Goal: Task Accomplishment & Management: Complete application form

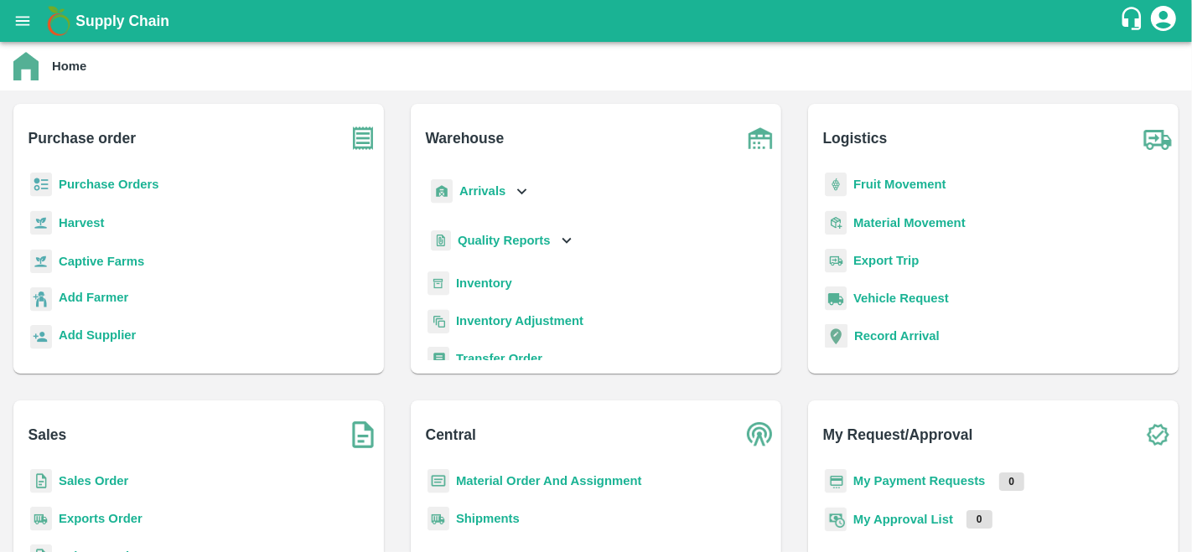
scroll to position [131, 0]
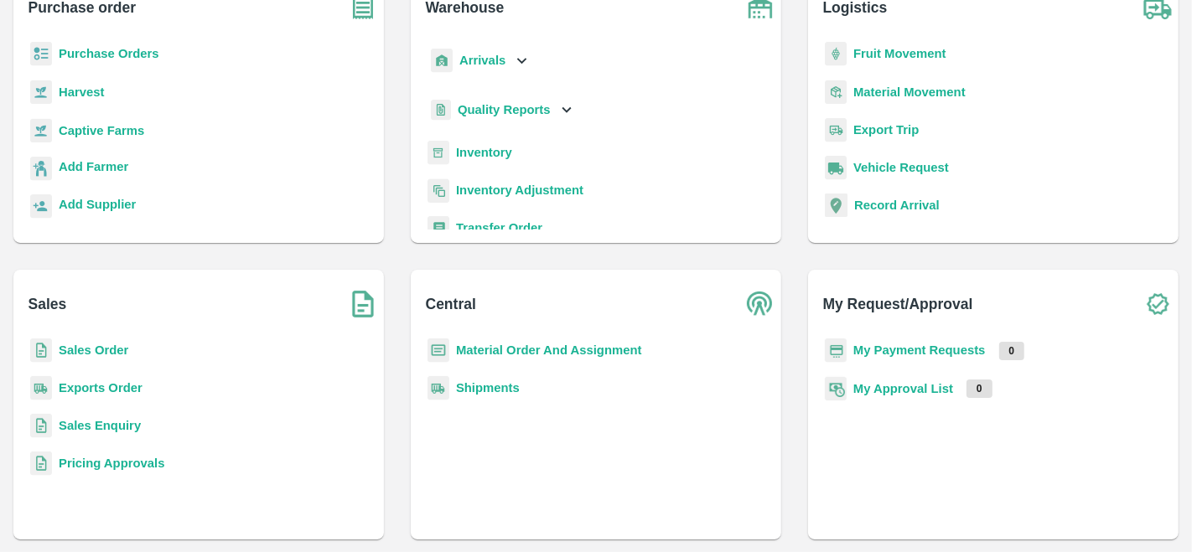
click at [127, 48] on b "Purchase Orders" at bounding box center [109, 53] width 101 height 13
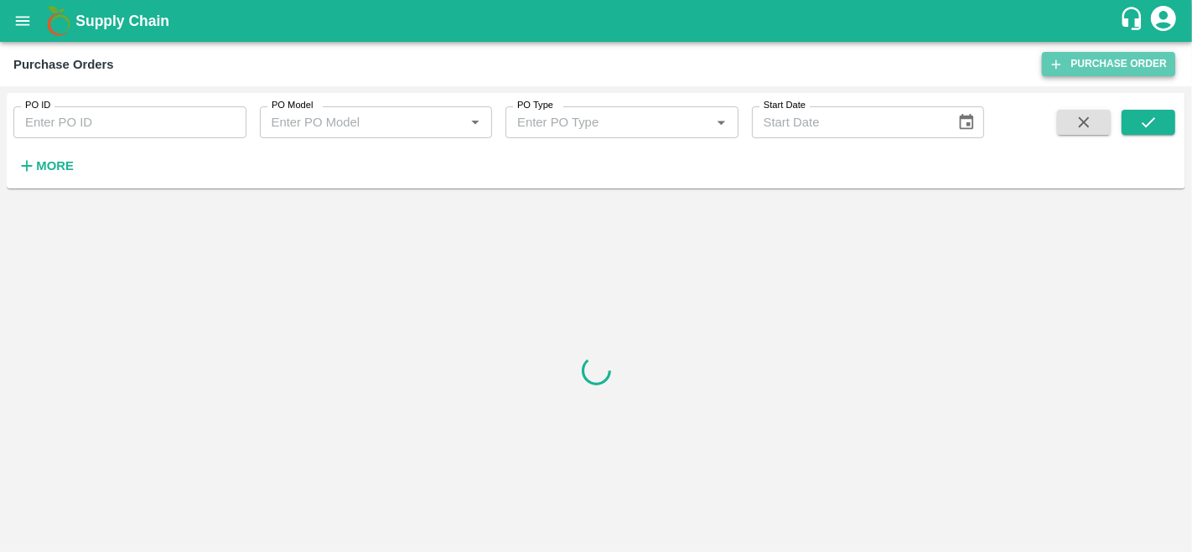
click at [1115, 58] on link "Purchase Order" at bounding box center [1108, 64] width 133 height 24
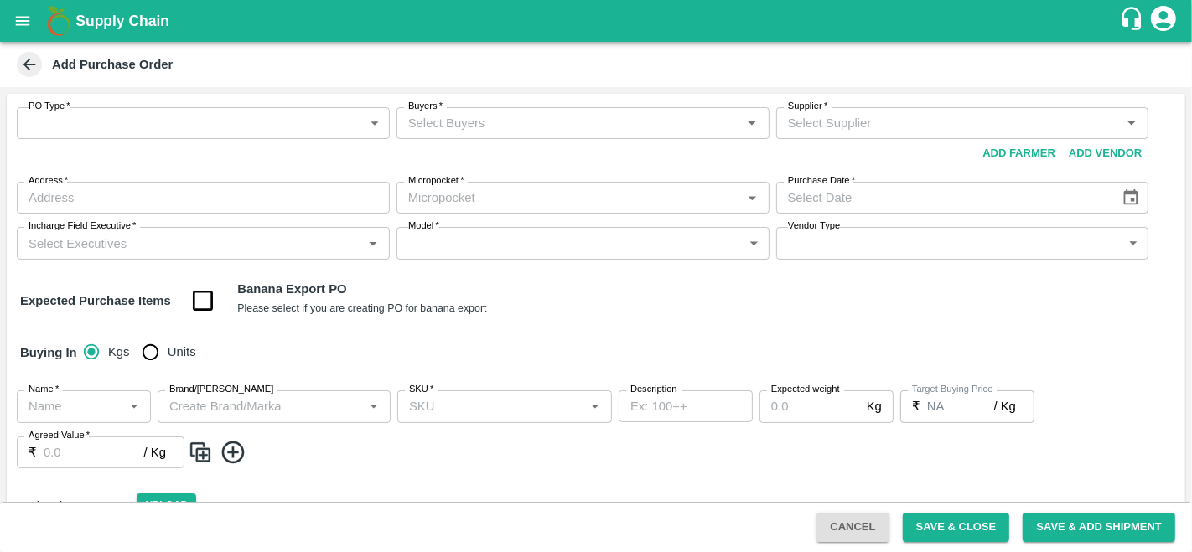
click at [1090, 158] on button "Add Vendor" at bounding box center [1105, 153] width 86 height 29
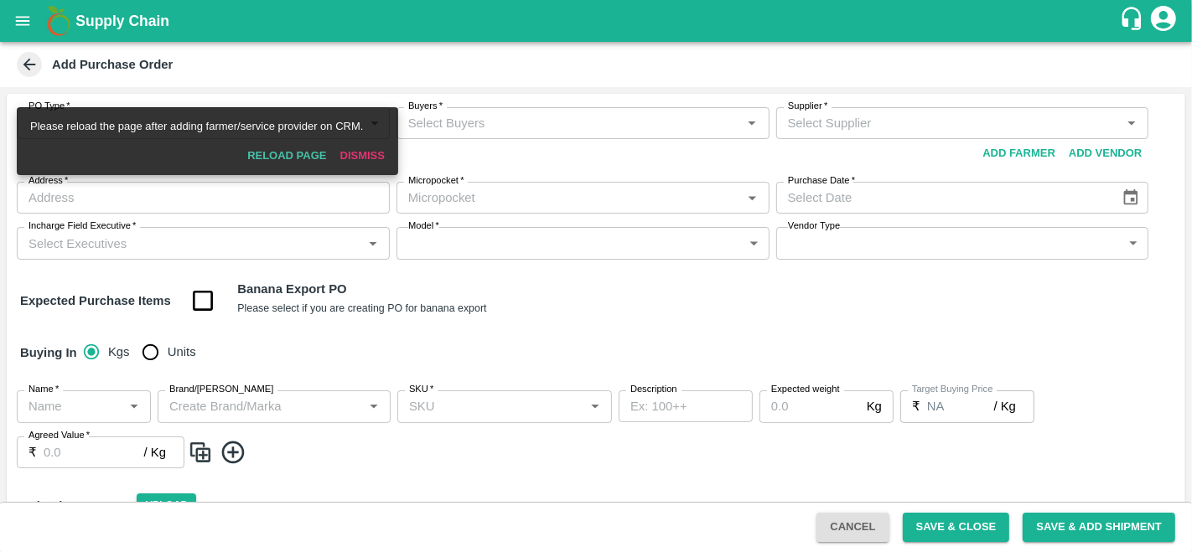
click at [280, 154] on button "Reload Page" at bounding box center [287, 156] width 92 height 29
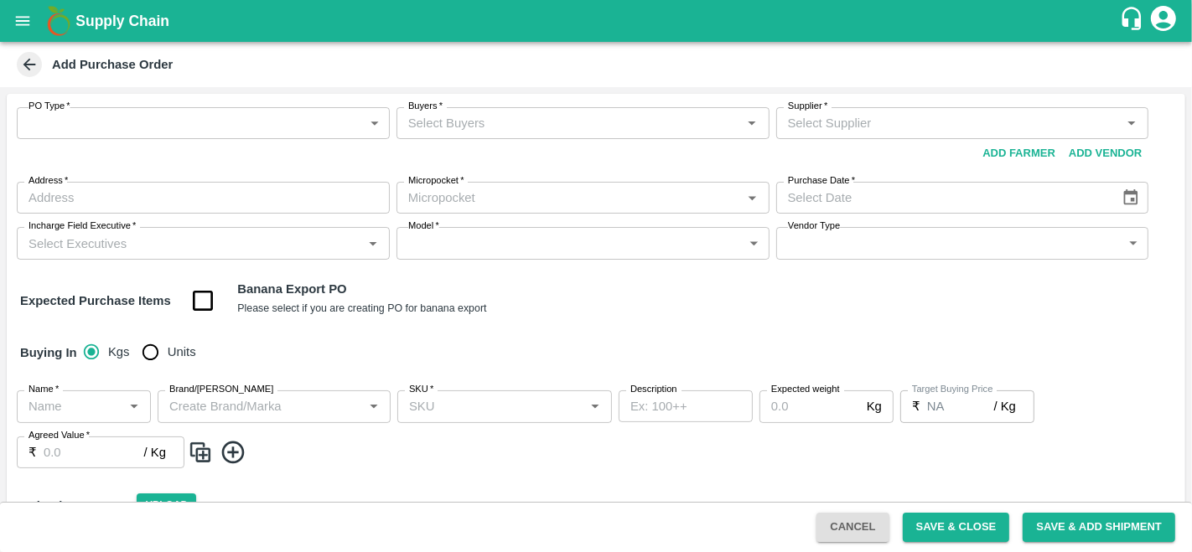
click at [156, 125] on body "Supply Chain Add Purchase Order PO Type   * ​ PO Type Buyers   * Buyers   * Sup…" at bounding box center [596, 276] width 1192 height 552
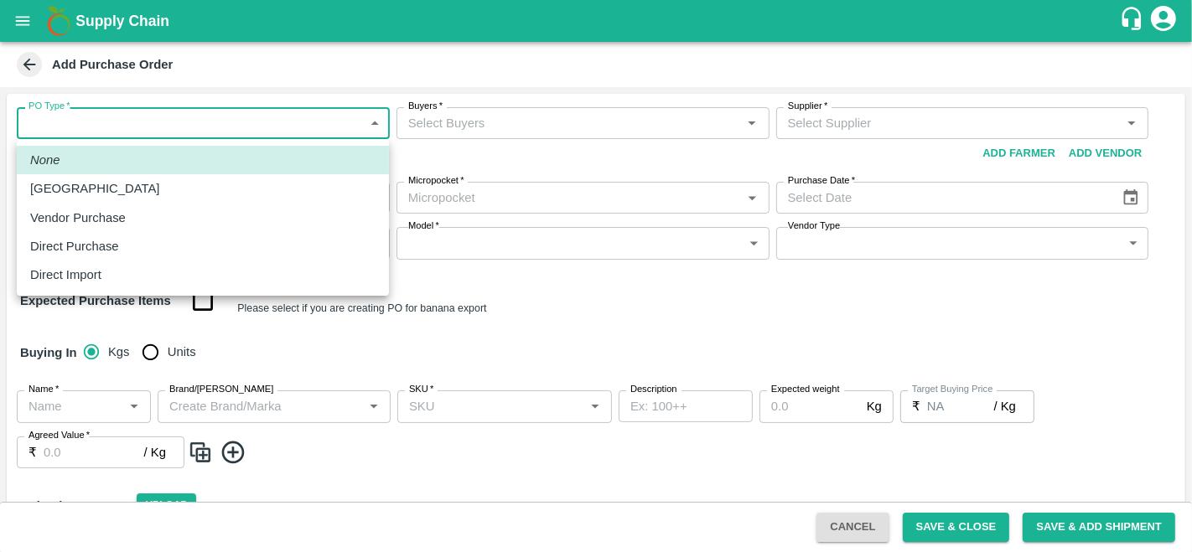
click at [101, 251] on p "Direct Purchase" at bounding box center [74, 246] width 89 height 18
type input "3"
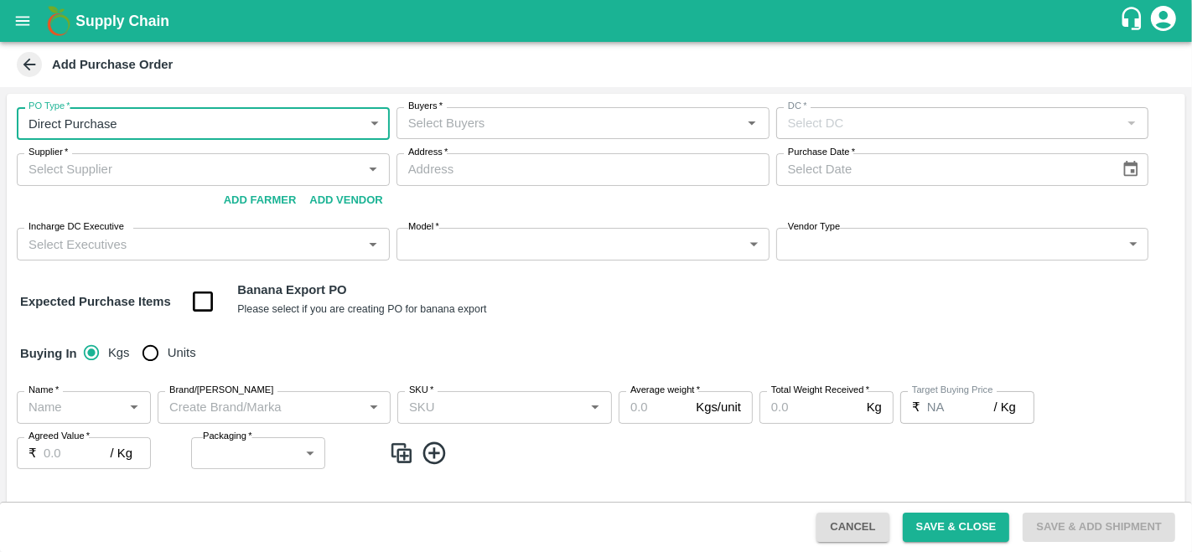
click at [509, 118] on input "Buyers   *" at bounding box center [568, 123] width 335 height 22
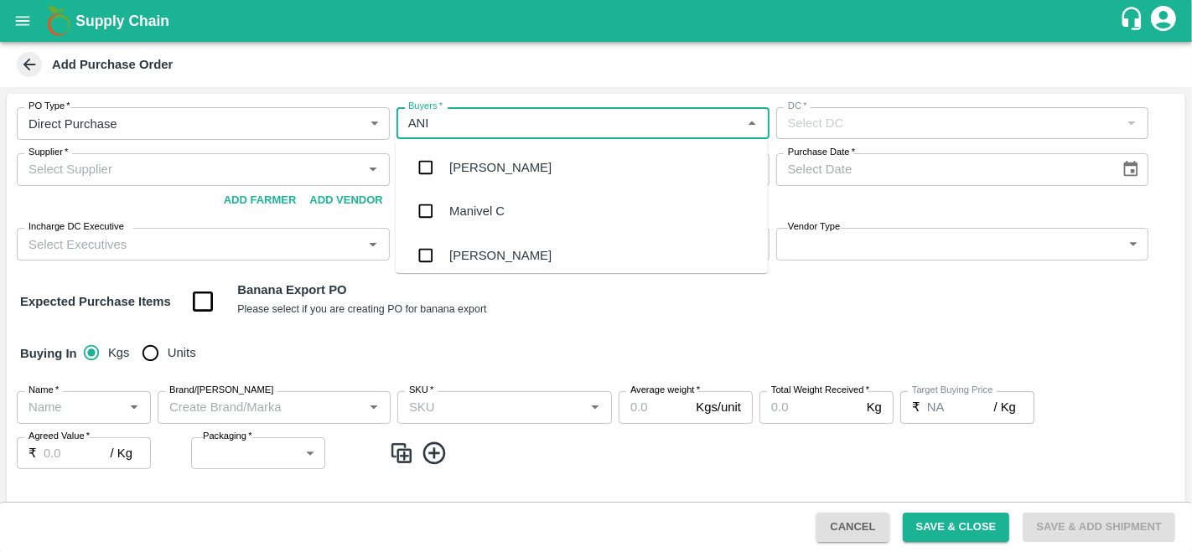
type input "ANIL"
click at [493, 157] on div "[PERSON_NAME]" at bounding box center [582, 168] width 372 height 44
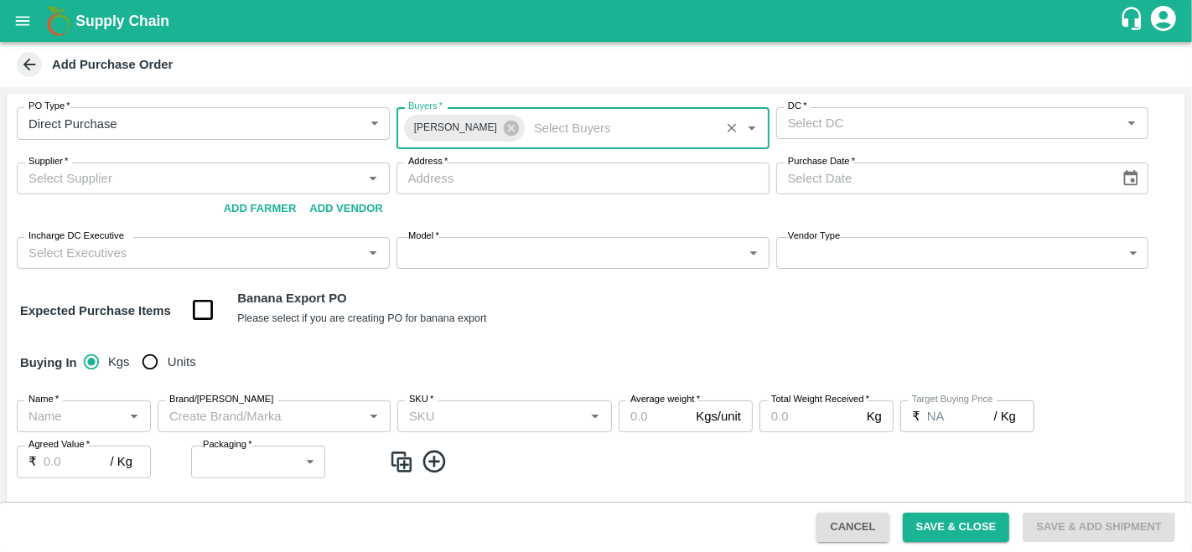
click at [815, 137] on div "DC   *" at bounding box center [962, 123] width 373 height 32
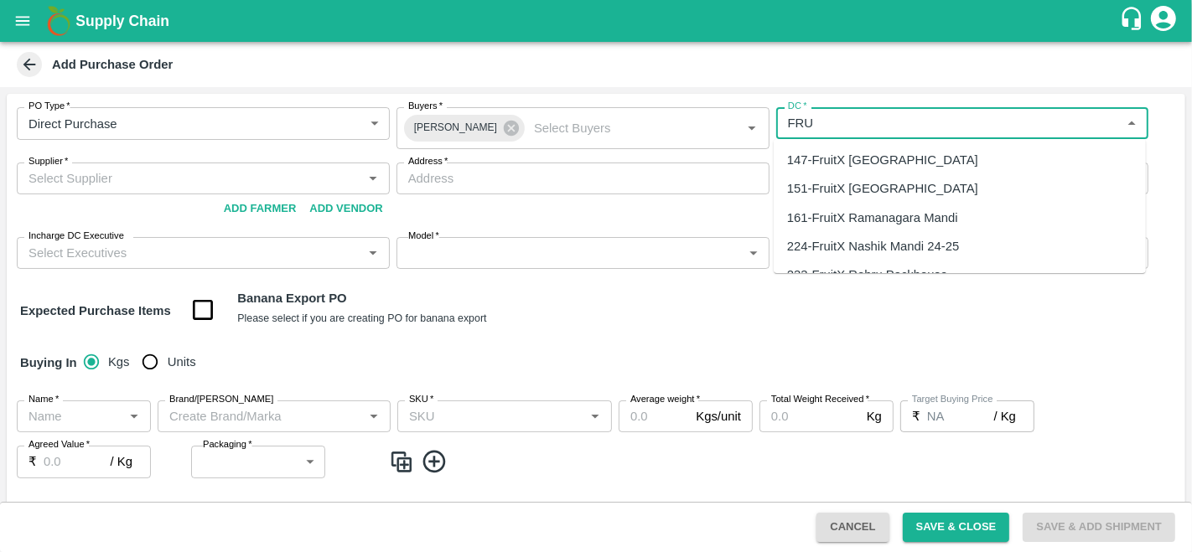
click at [831, 164] on div "147-FruitX Bangalore" at bounding box center [882, 160] width 191 height 18
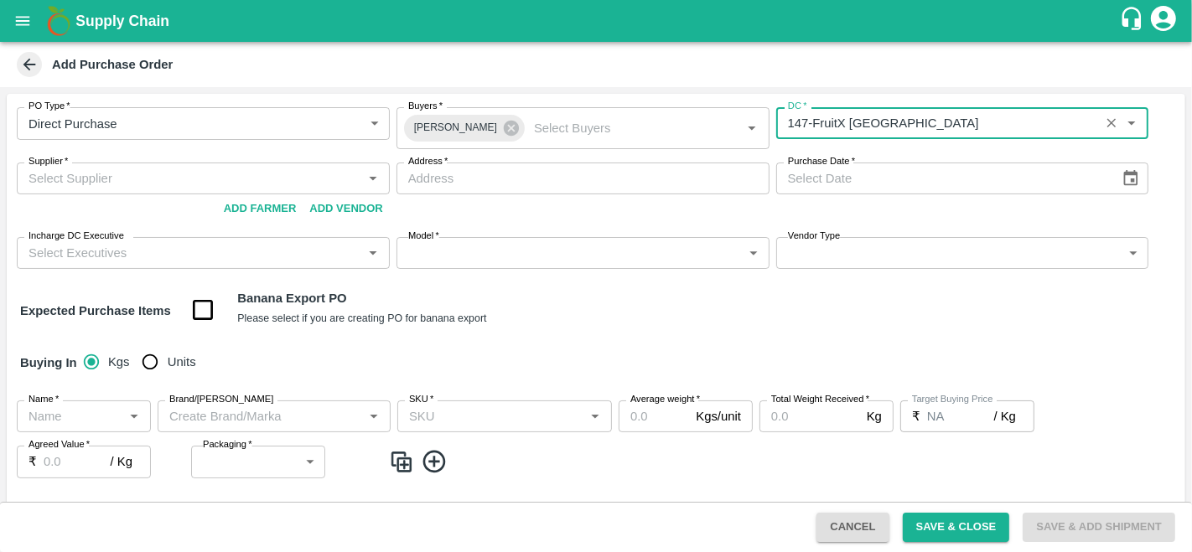
type input "147-FruitX Bangalore"
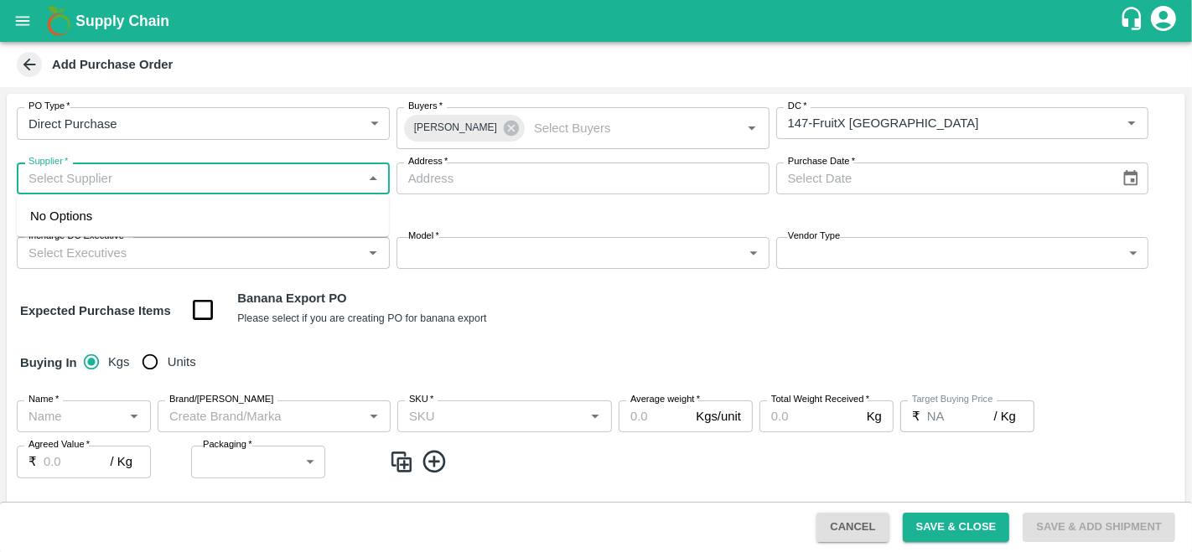
click at [159, 185] on input "Supplier   *" at bounding box center [189, 179] width 335 height 22
click at [90, 227] on div "NJ International-, -9994979977(Supplier)" at bounding box center [203, 216] width 372 height 28
type input "NJ International-, -9994979977(Supplier)"
type input ", , , Tamil Nadu"
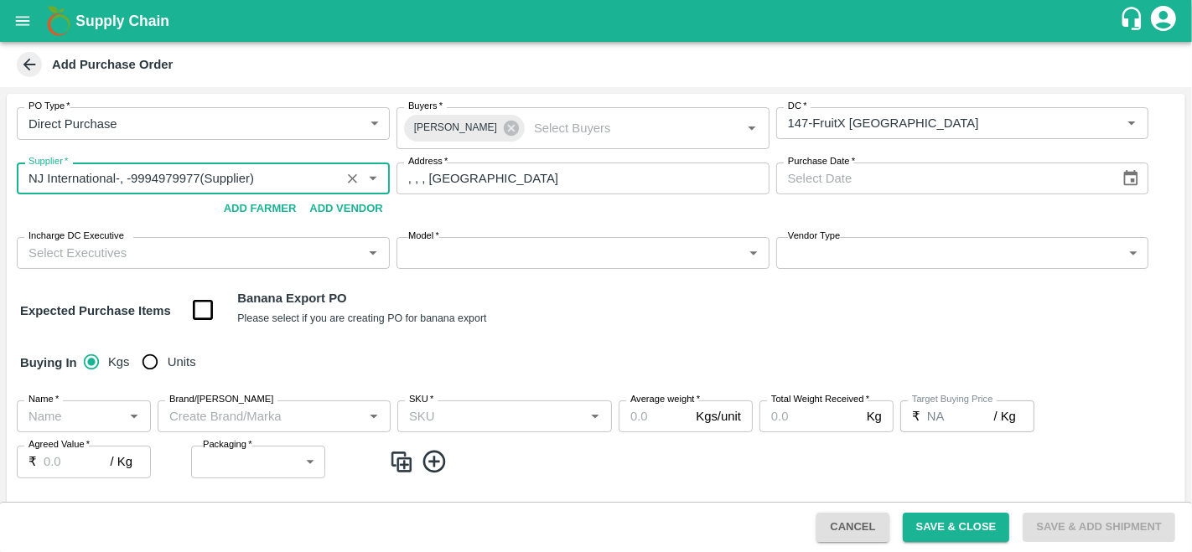
type input "NJ International-, -9994979977(Supplier)"
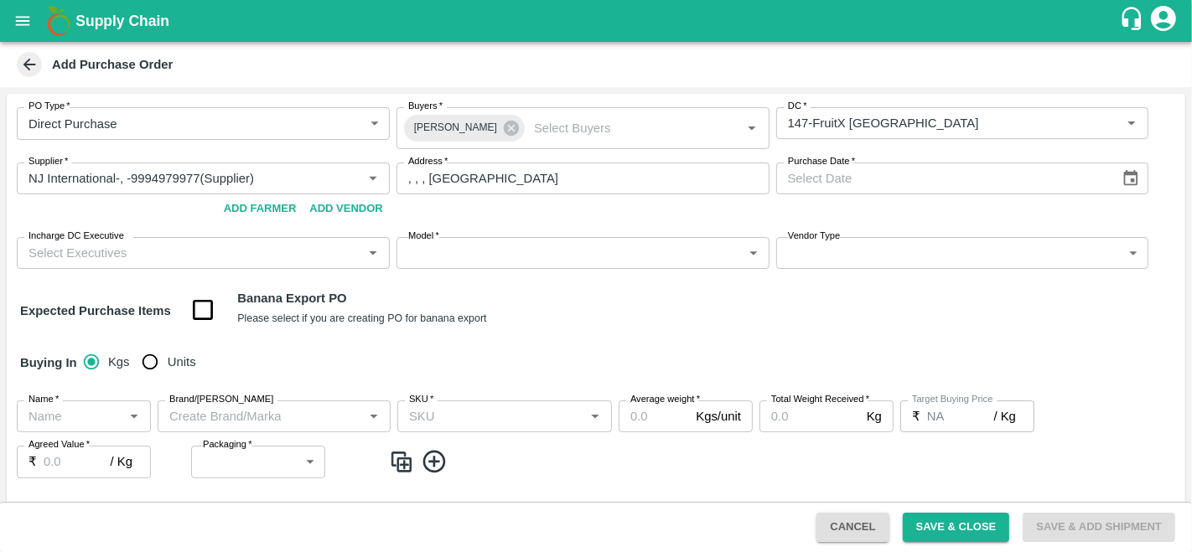
click at [939, 203] on div "Purchase Date   * Purchase Date" at bounding box center [962, 193] width 373 height 61
click at [1124, 167] on button "Choose date" at bounding box center [1131, 179] width 32 height 32
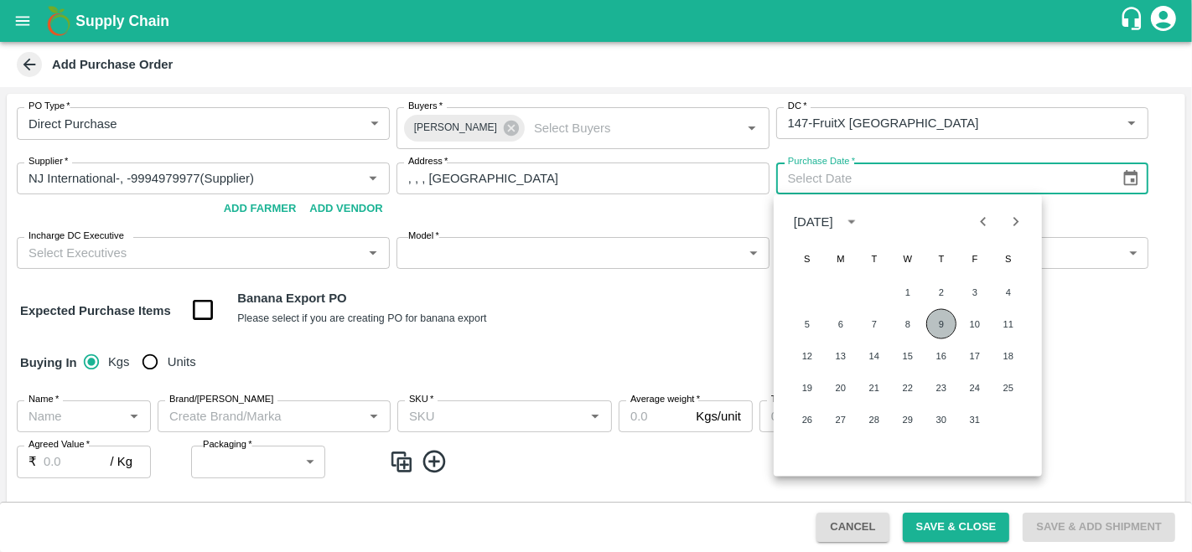
click at [937, 321] on button "9" at bounding box center [941, 324] width 30 height 30
type input "[DATE]"
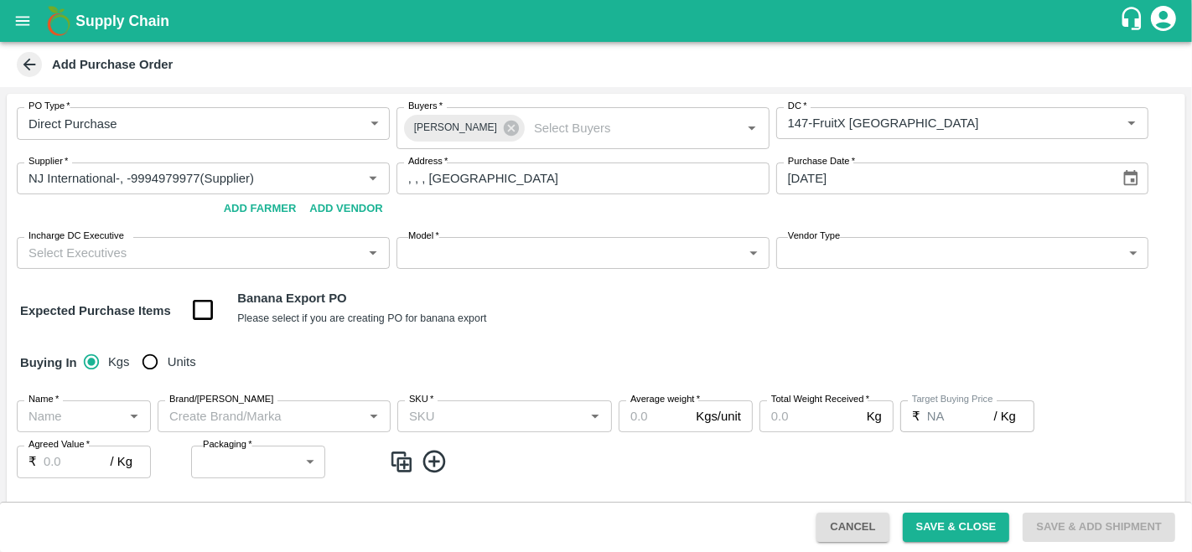
click at [174, 259] on input "Incharge DC Executive" at bounding box center [189, 253] width 335 height 22
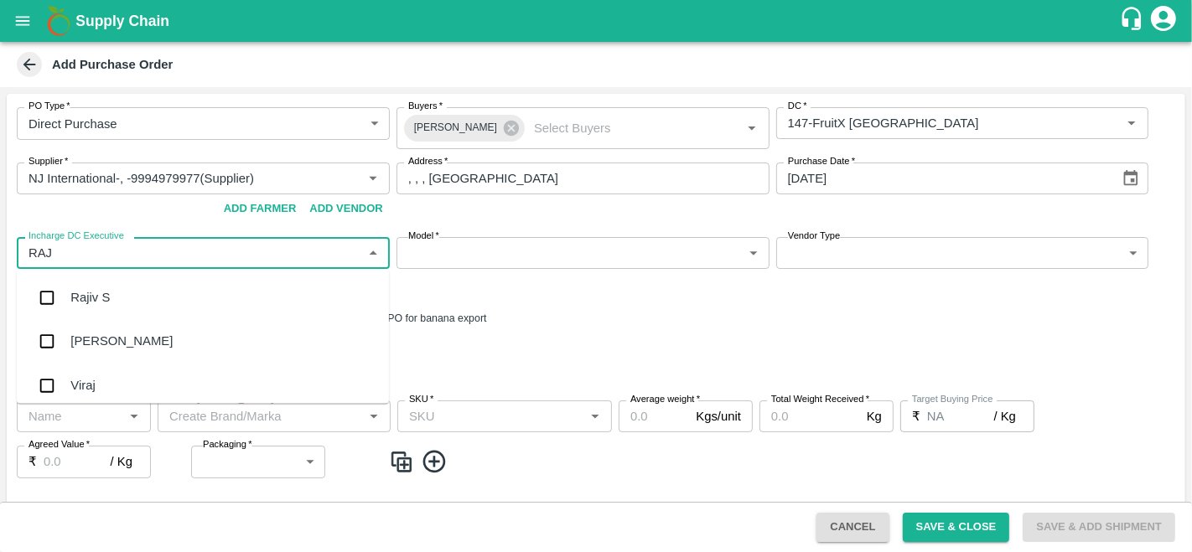
type input "RAJU"
click at [122, 341] on div "Raju KR" at bounding box center [203, 342] width 372 height 44
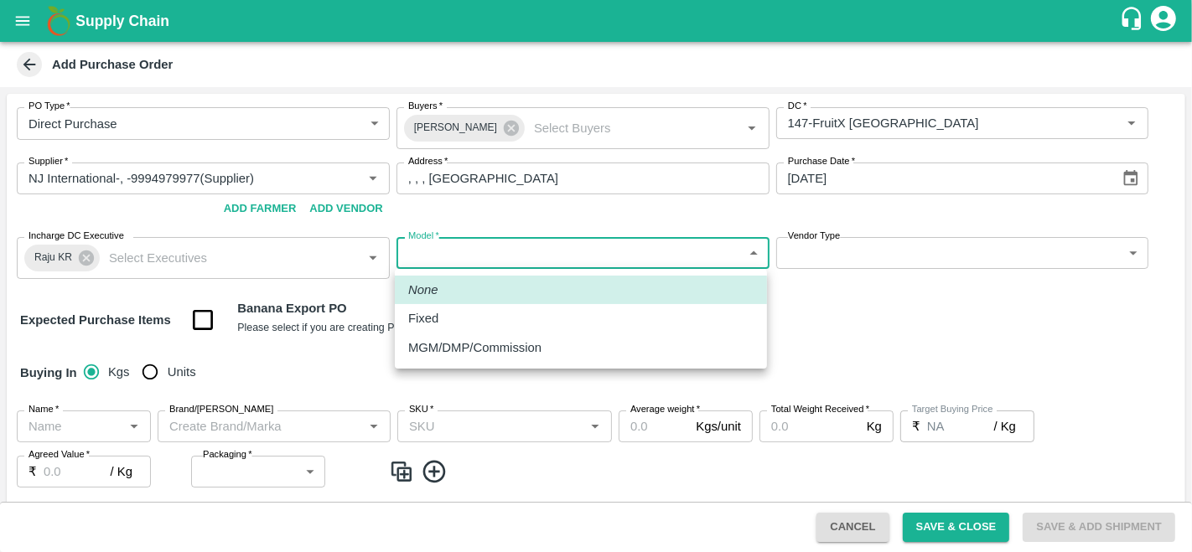
click at [515, 257] on body "Supply Chain Add Purchase Order PO Type   * Direct Purchase 3 PO Type Buyers   …" at bounding box center [596, 276] width 1192 height 552
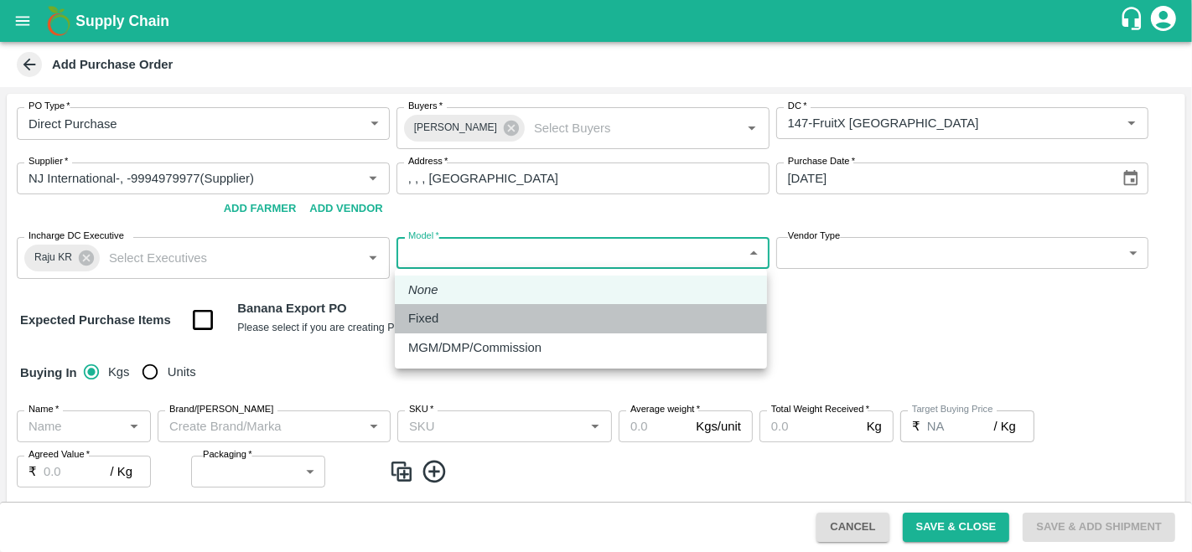
click at [452, 318] on div "Fixed" at bounding box center [580, 318] width 345 height 18
type input "Fixed"
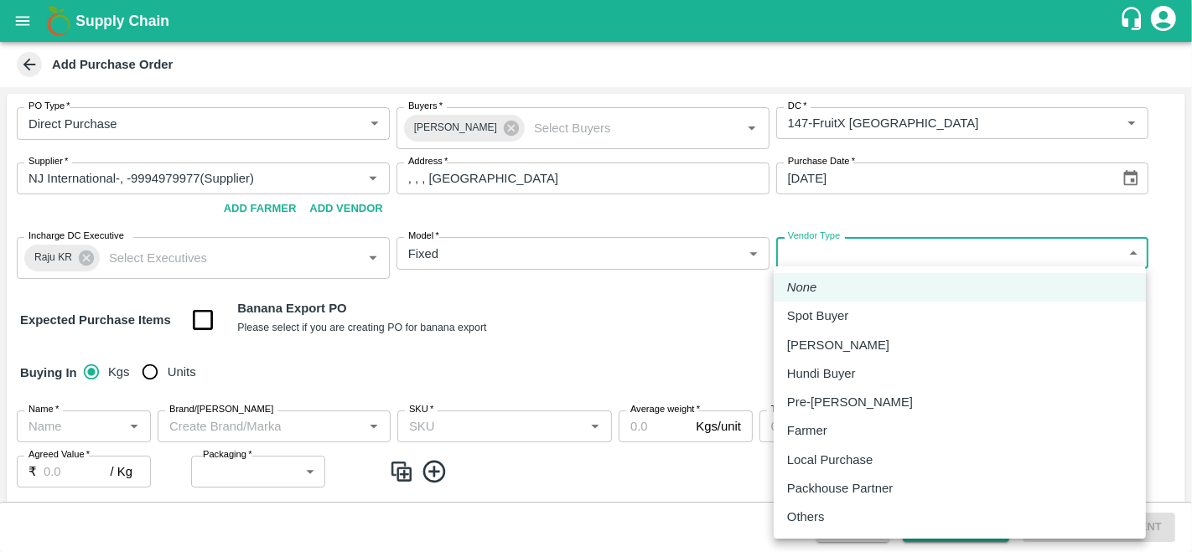
click at [907, 252] on body "Supply Chain Add Purchase Order PO Type   * Direct Purchase 3 PO Type Buyers   …" at bounding box center [596, 276] width 1192 height 552
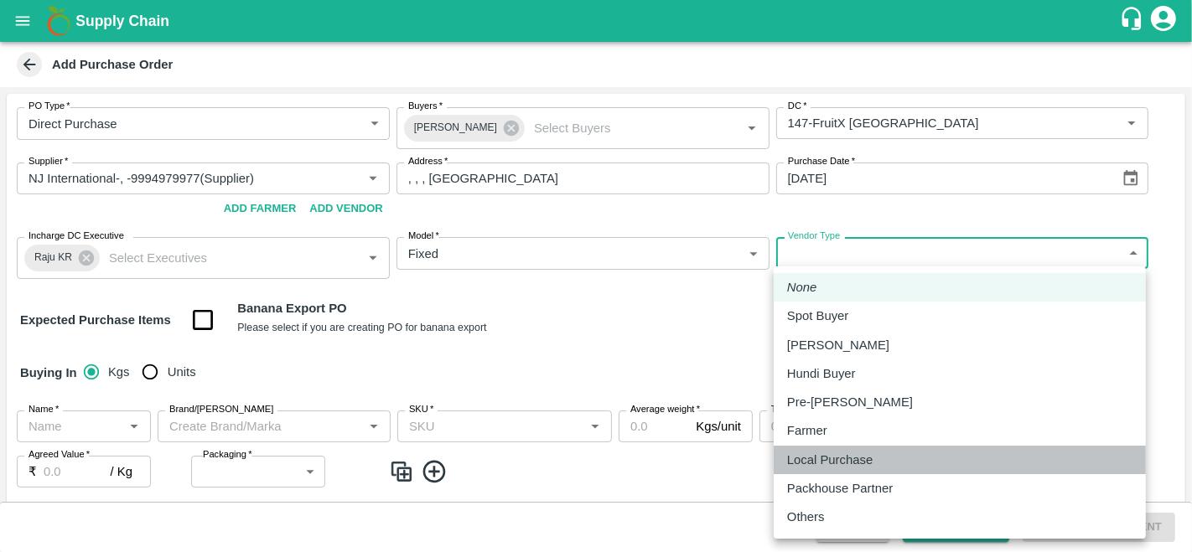
click at [834, 456] on p "Local Purchase" at bounding box center [829, 460] width 85 height 18
type input "LOCAL_PURCHASE"
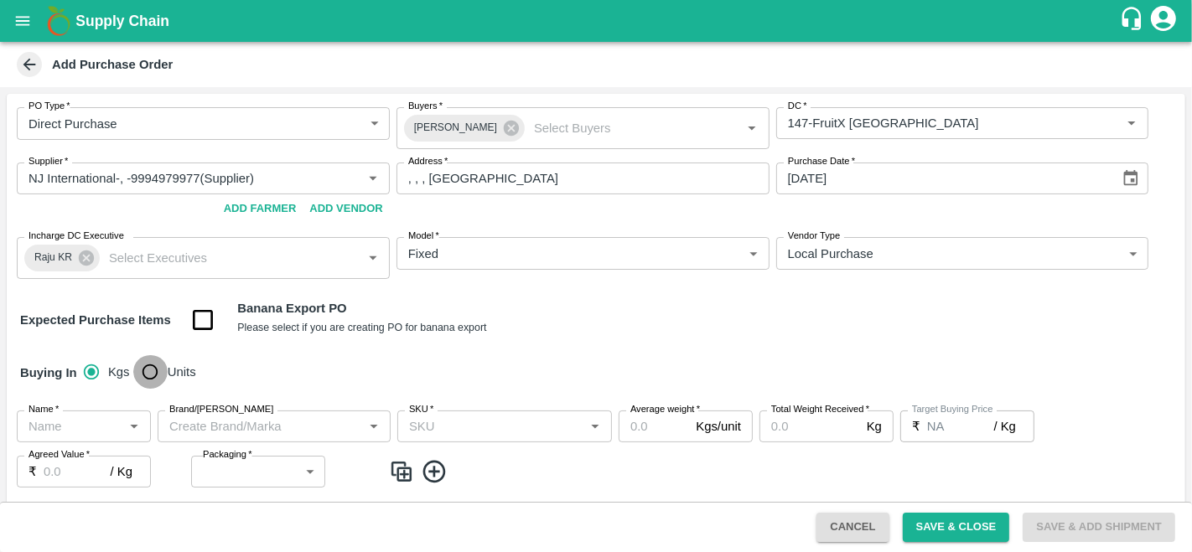
click at [153, 370] on input "Units" at bounding box center [150, 372] width 34 height 34
radio input "true"
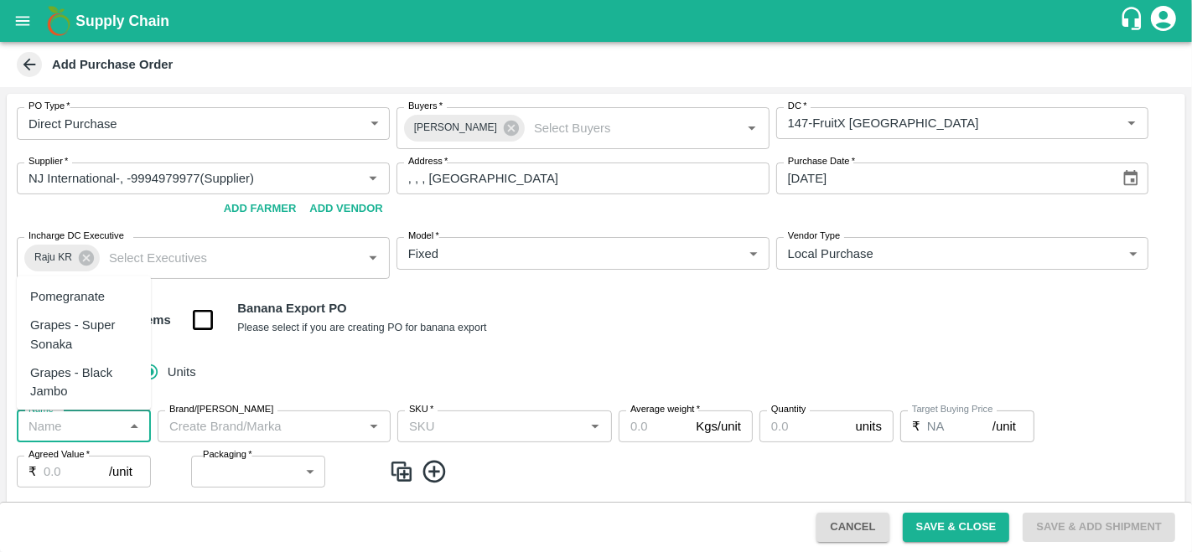
click at [62, 432] on input "Name   *" at bounding box center [70, 427] width 96 height 22
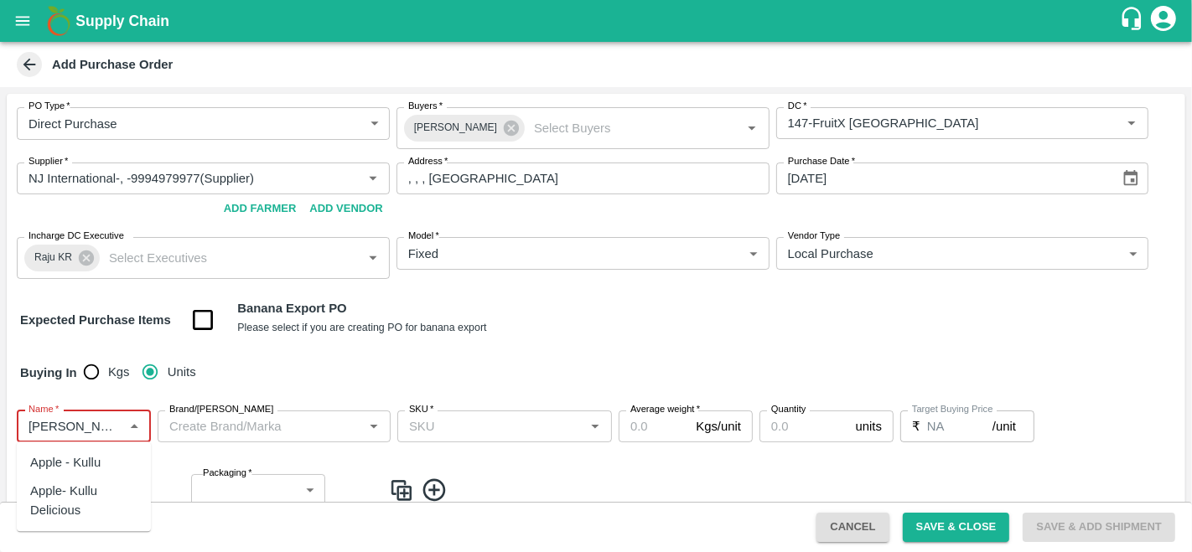
click at [83, 501] on div "Apple- Kullu Delicious" at bounding box center [83, 502] width 107 height 38
type input "Apple- Kullu Delicious"
click at [241, 425] on input "Brand/Marka" at bounding box center [260, 427] width 195 height 22
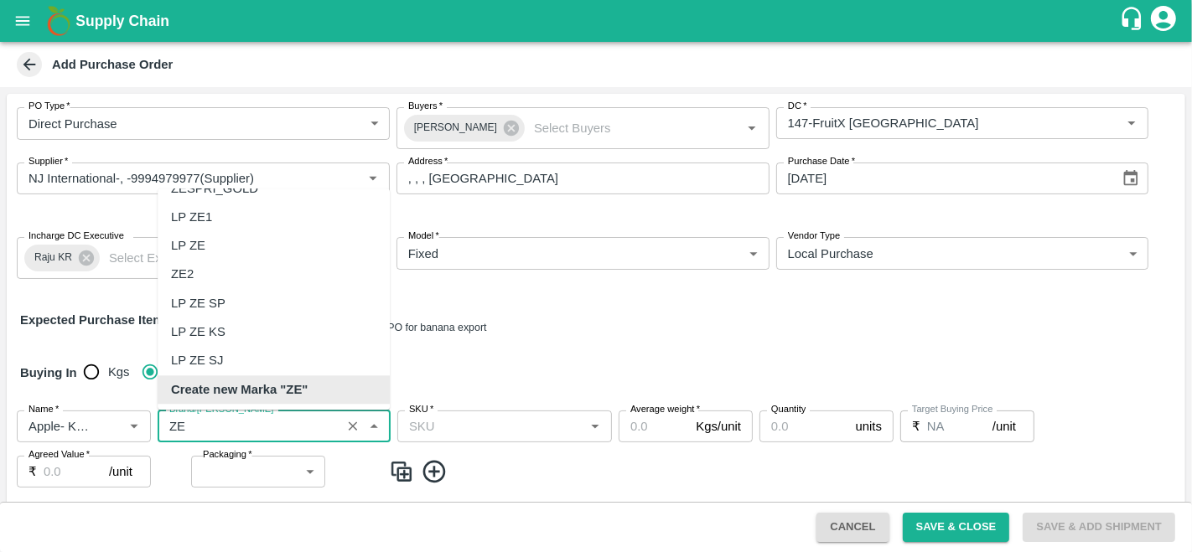
scroll to position [129, 0]
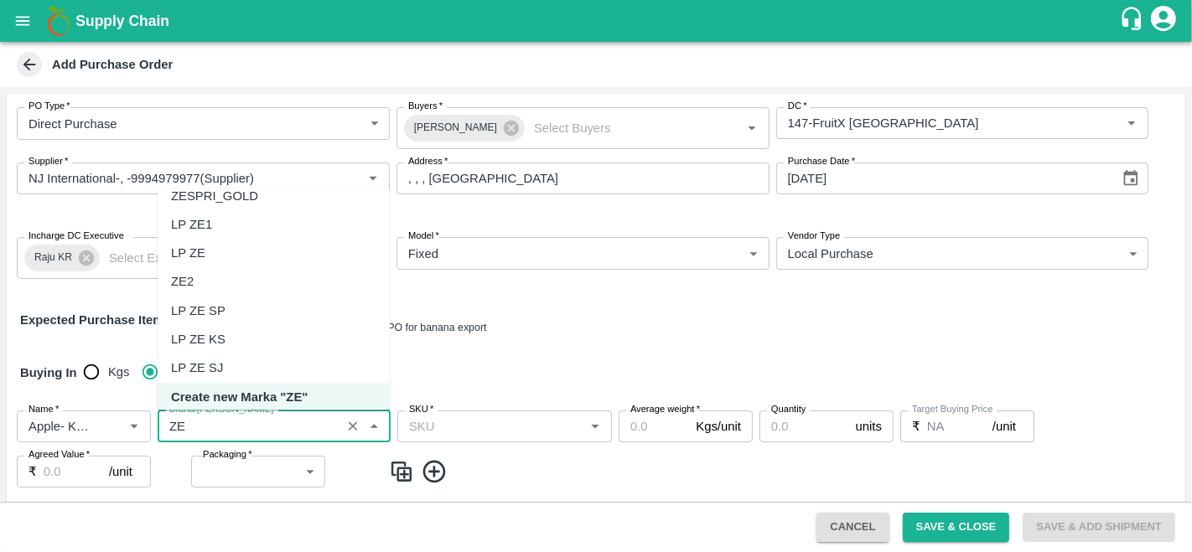
click at [213, 252] on div "LP ZE" at bounding box center [274, 253] width 232 height 28
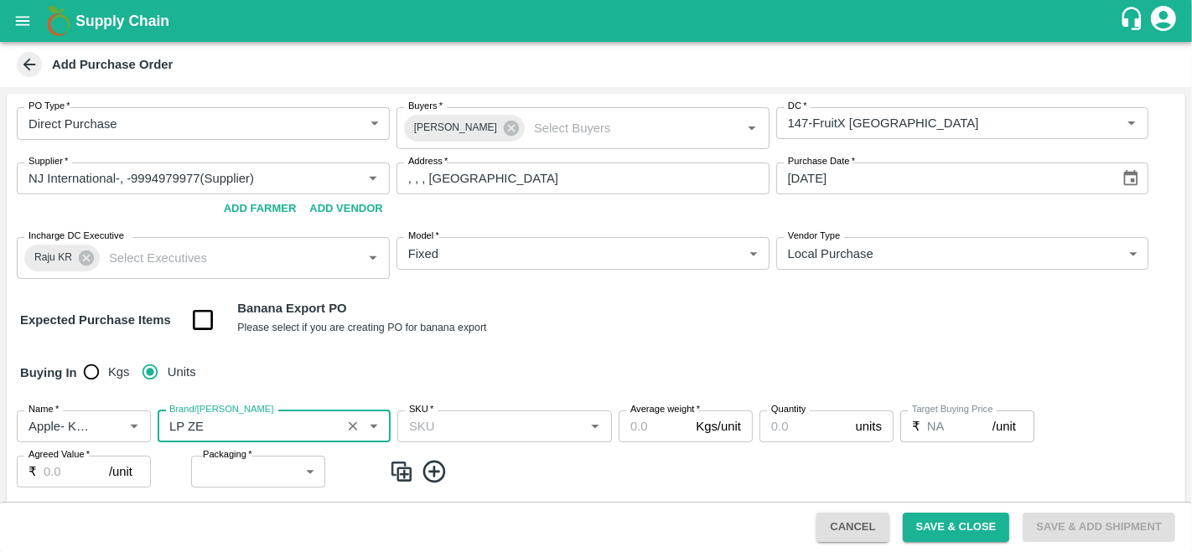
click at [443, 414] on div "SKU   *" at bounding box center [504, 427] width 215 height 32
type input "LP ZE"
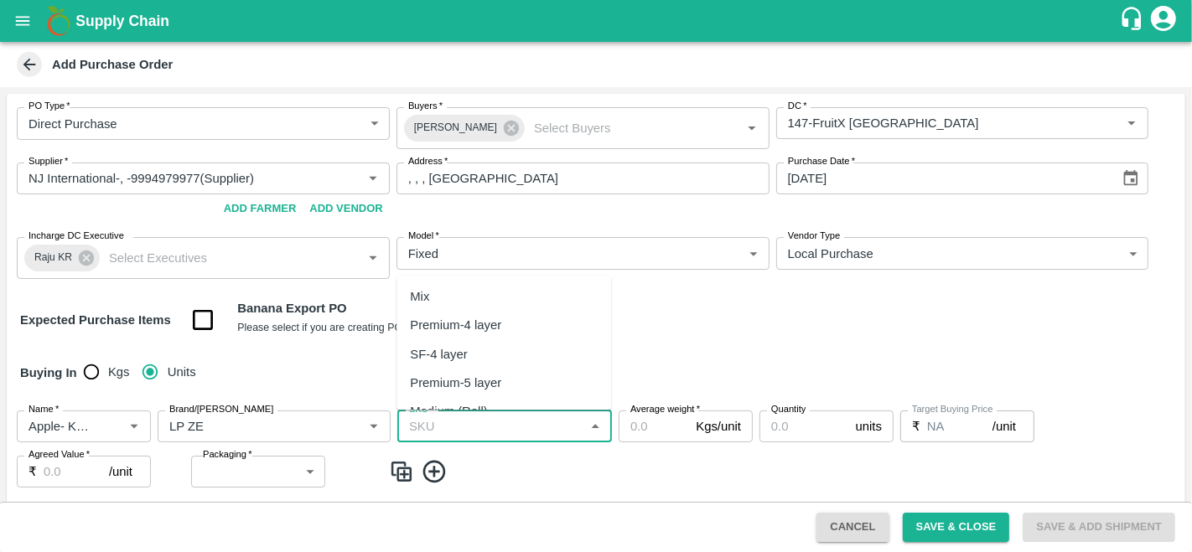
click at [474, 380] on div "Premium-5 layer" at bounding box center [455, 383] width 91 height 18
type input "Premium-5 layer"
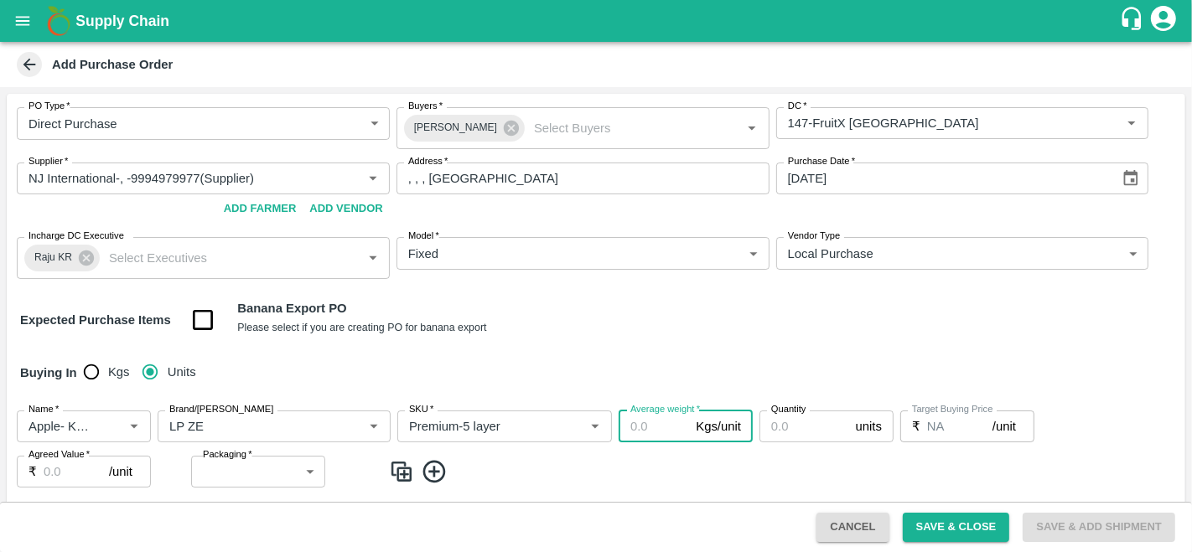
click at [646, 431] on input "Average weight   *" at bounding box center [654, 427] width 70 height 32
type input "16"
click at [796, 432] on input "Quantity" at bounding box center [804, 427] width 90 height 32
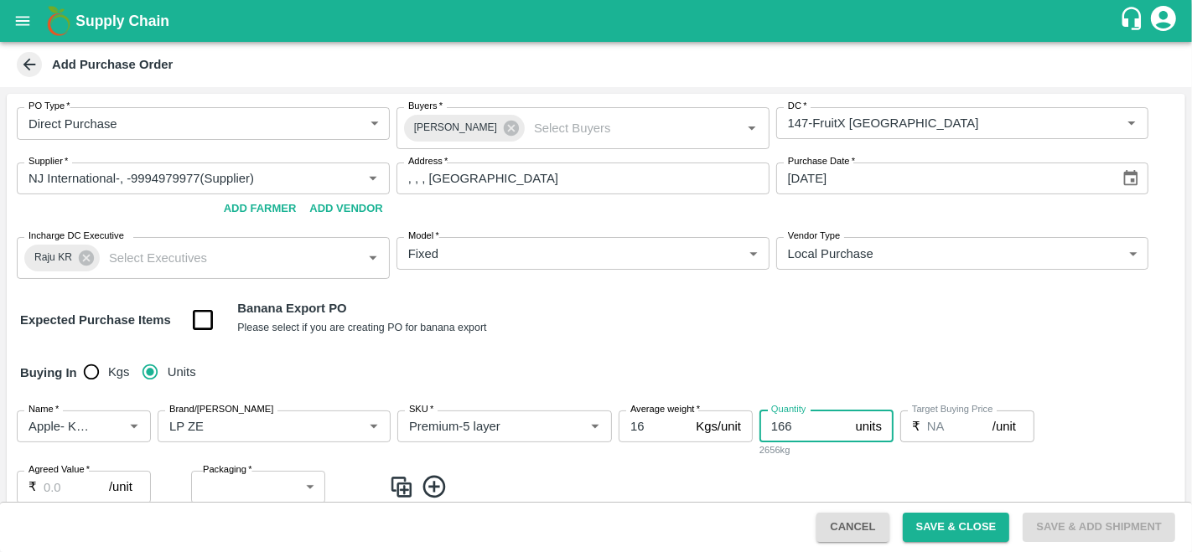
type input "166"
click at [54, 484] on input "Agreed Value   *" at bounding box center [76, 487] width 65 height 32
type input "1175"
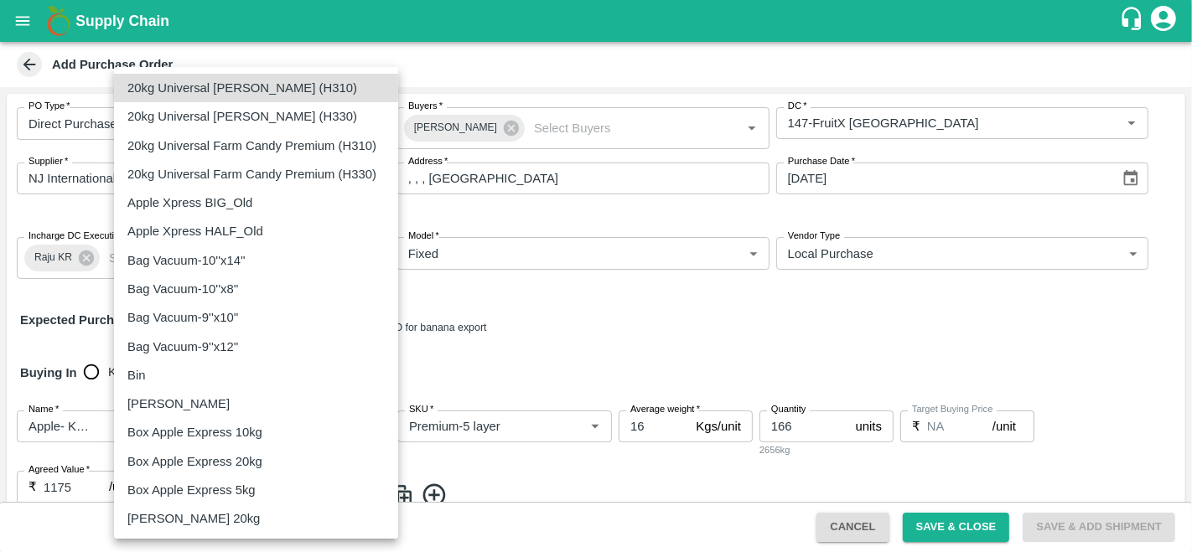
click at [235, 489] on body "Supply Chain Add Purchase Order PO Type   * Direct Purchase 3 PO Type Buyers   …" at bounding box center [596, 276] width 1192 height 552
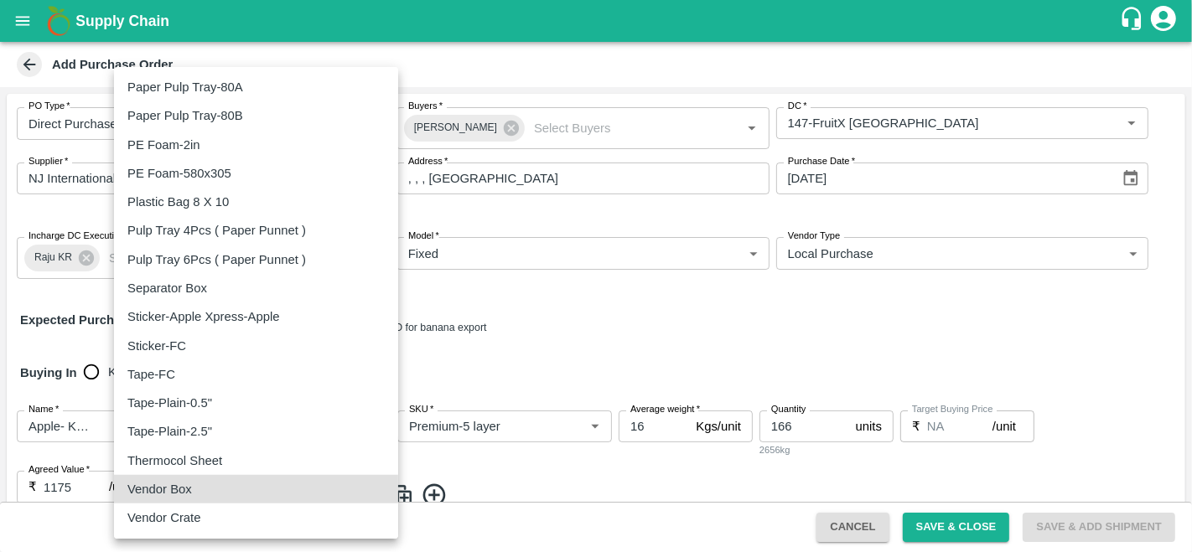
type input "276"
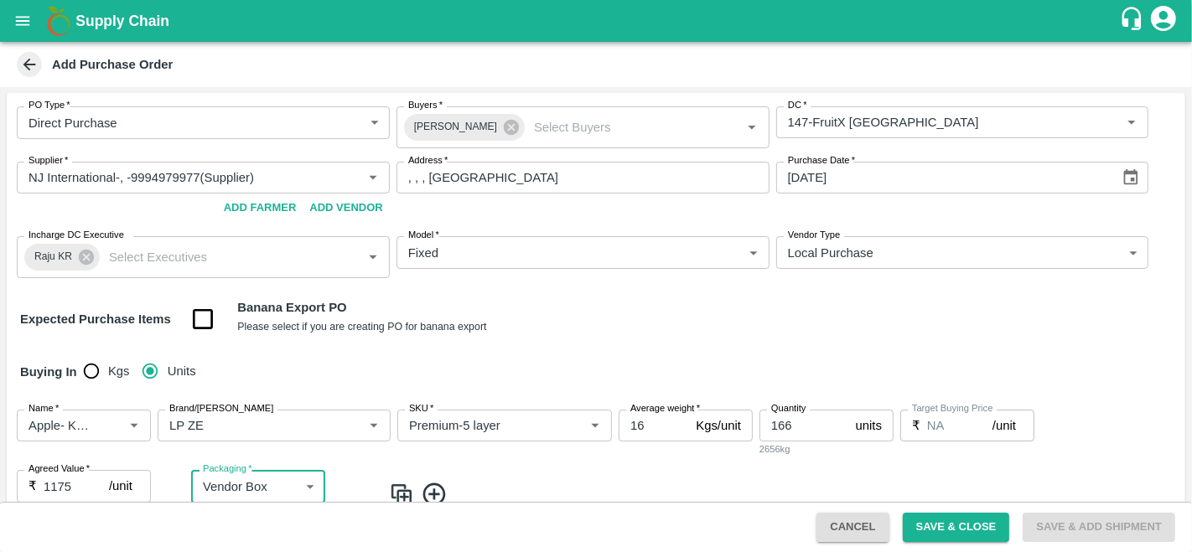
scroll to position [202, 0]
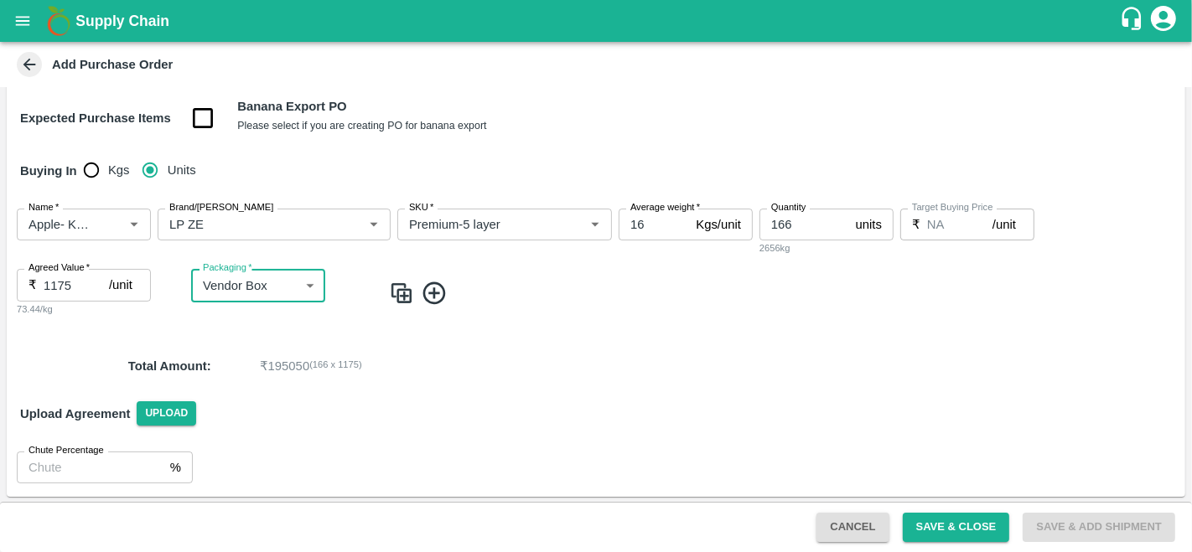
click at [399, 296] on img at bounding box center [401, 294] width 25 height 28
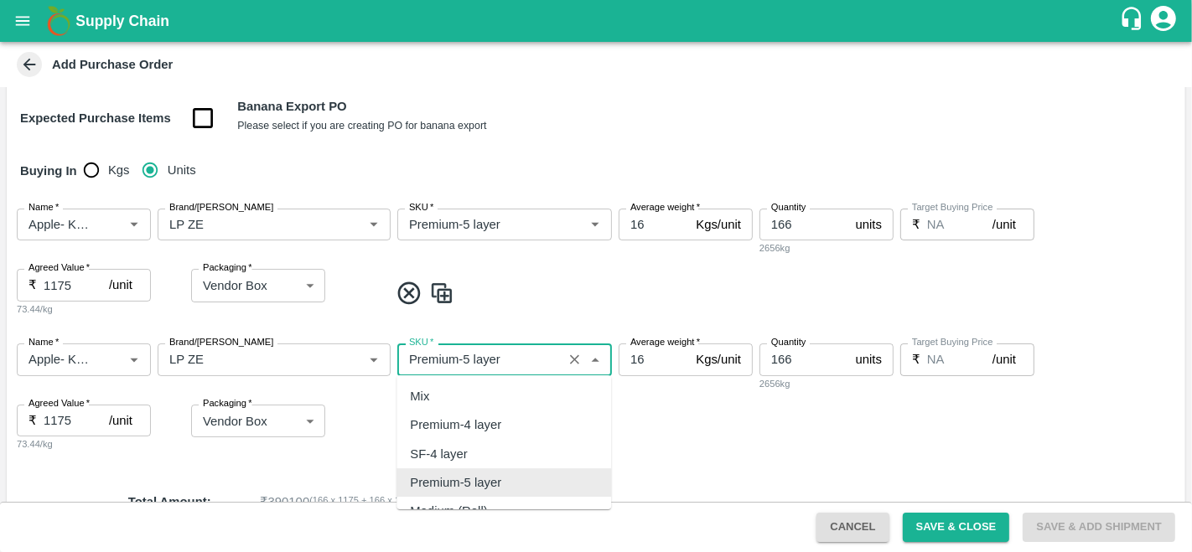
click at [467, 356] on input "SKU   *" at bounding box center [479, 360] width 155 height 22
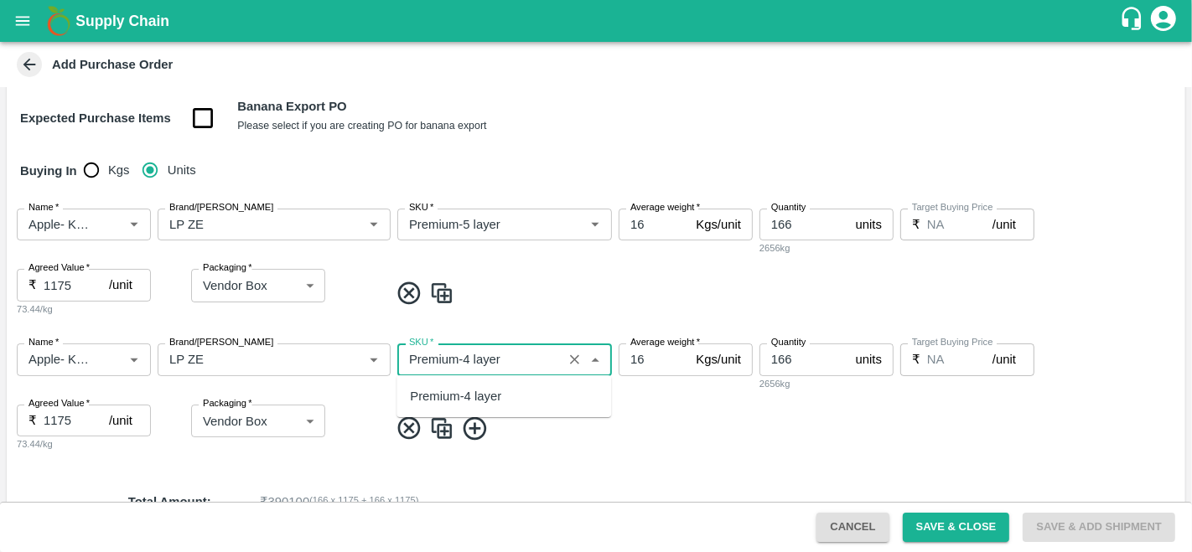
click at [493, 408] on div "Premium-4 layer" at bounding box center [503, 396] width 215 height 28
type input "Premium-4 layer"
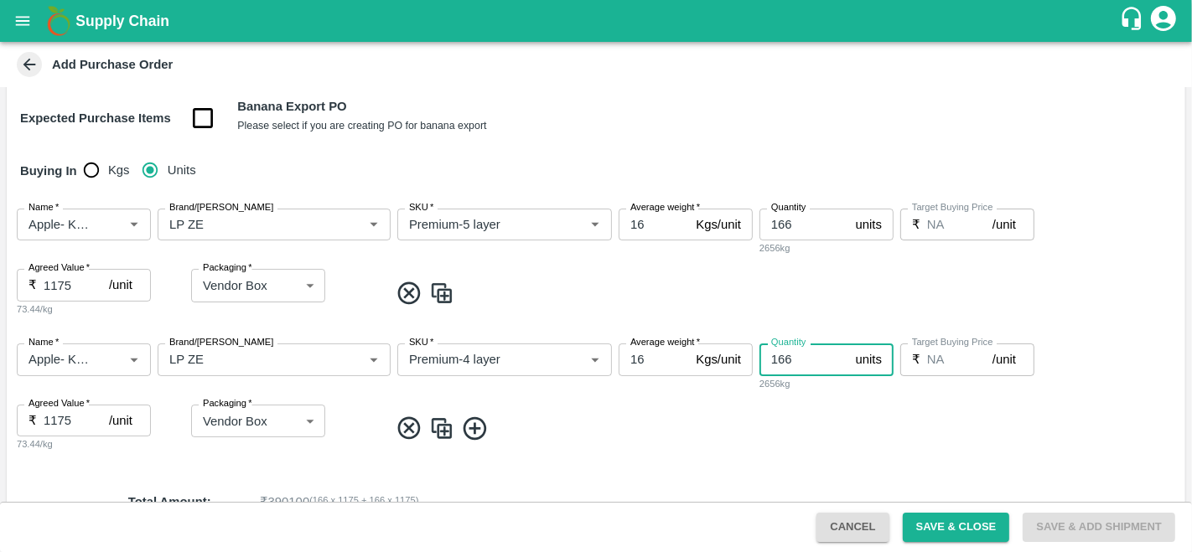
click at [801, 353] on input "166" at bounding box center [804, 360] width 90 height 32
type input "1"
type input "34"
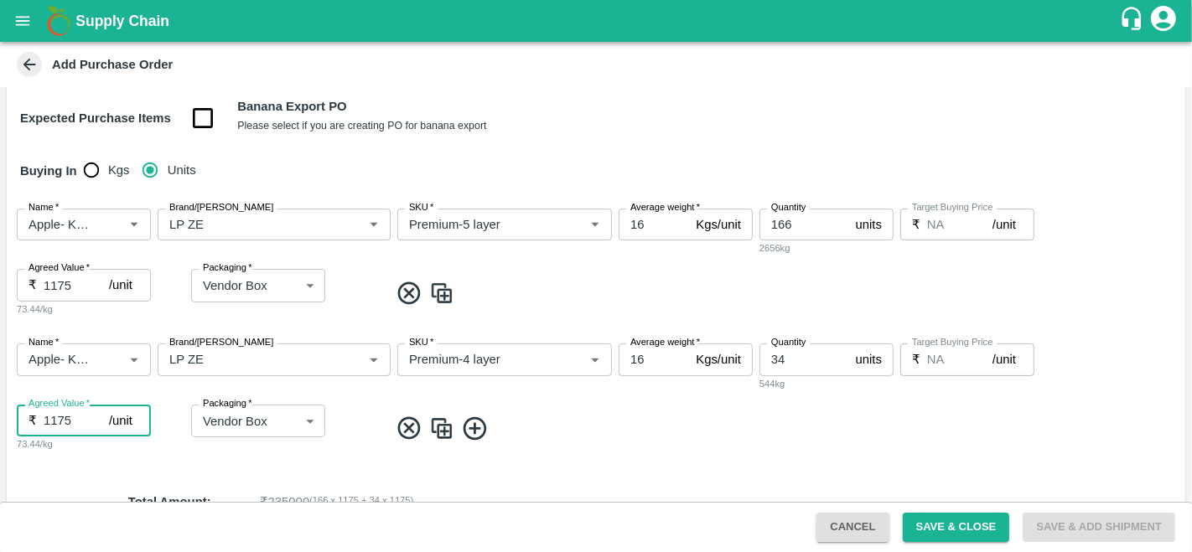
click at [78, 422] on input "1175" at bounding box center [76, 421] width 65 height 32
type input "1150"
click at [536, 438] on span at bounding box center [784, 429] width 790 height 28
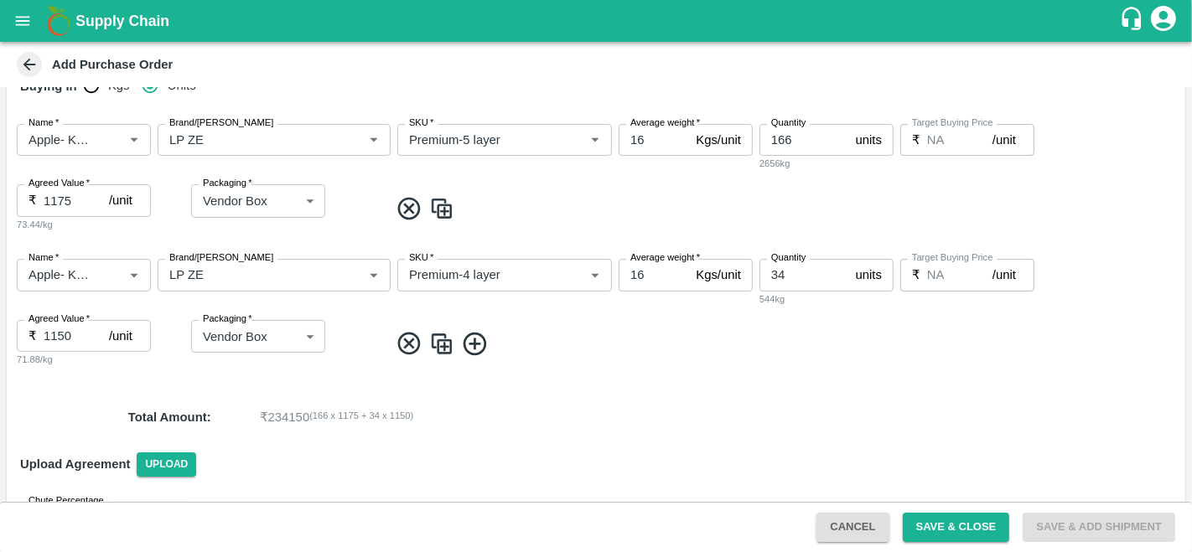
scroll to position [287, 0]
click at [546, 400] on div "Total Amount : ₹ 234150 ( 166 x 1175 + 34 x 1150 )" at bounding box center [596, 416] width 1178 height 45
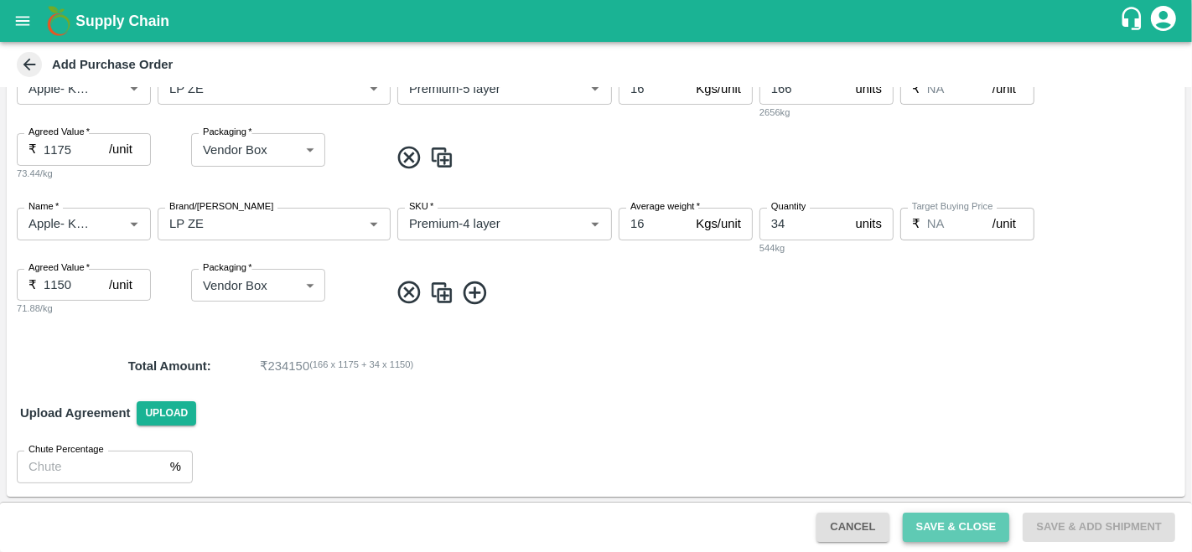
click at [926, 530] on button "Save & Close" at bounding box center [956, 527] width 107 height 29
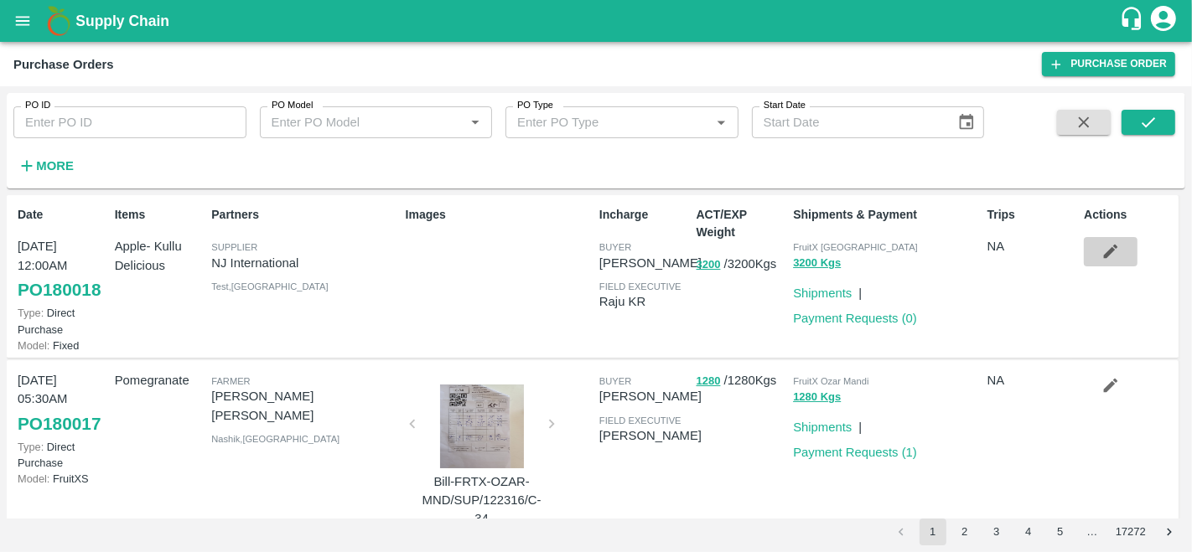
click at [1101, 251] on icon "button" at bounding box center [1110, 251] width 18 height 18
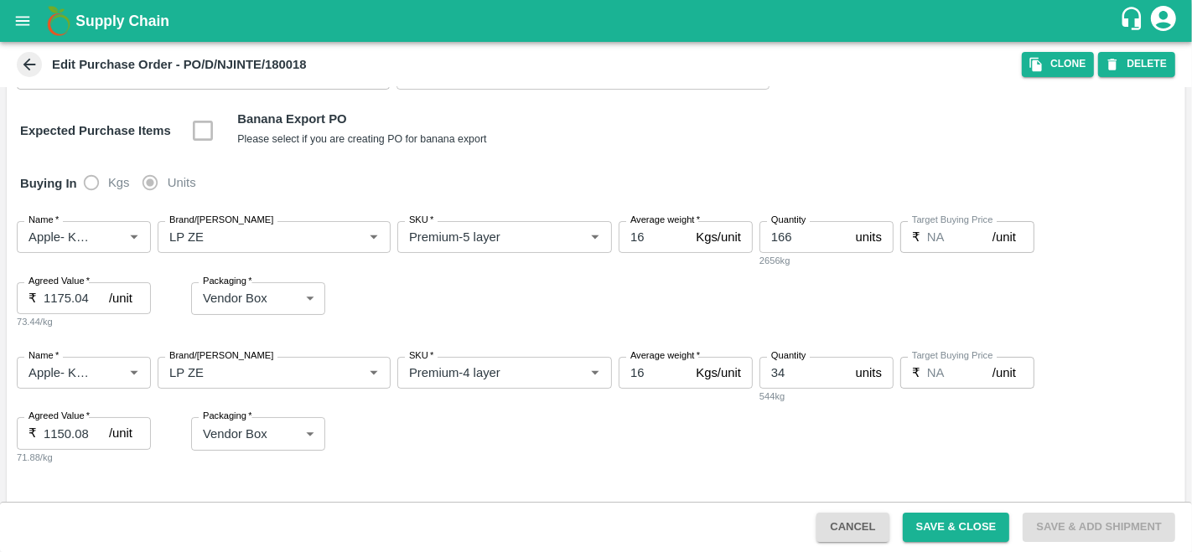
scroll to position [239, 0]
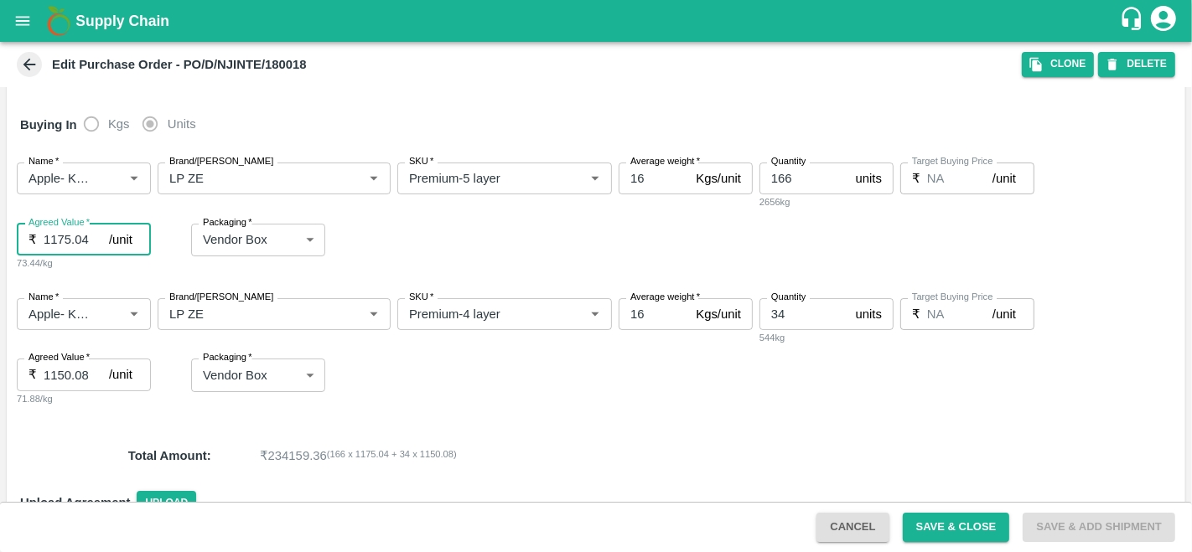
click at [67, 238] on input "1175.04" at bounding box center [76, 240] width 65 height 32
click at [88, 238] on input "1175.04" at bounding box center [76, 240] width 65 height 32
type input "1128"
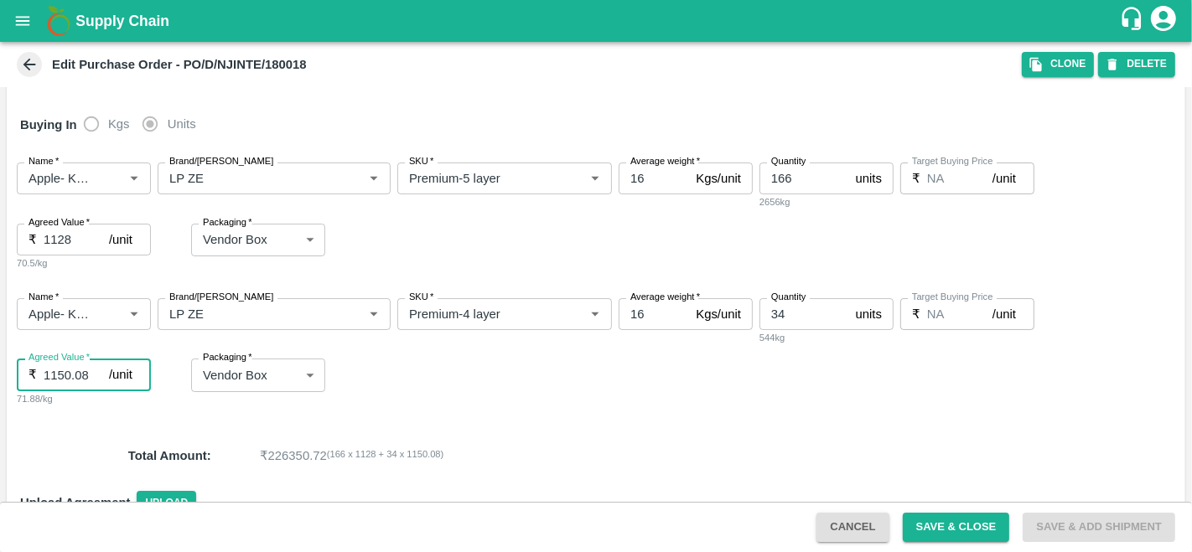
click at [88, 379] on input "1150.08" at bounding box center [76, 375] width 65 height 32
type input "1128"
click at [472, 401] on div "Name   * Name   * Brand/Marka Brand/Marka SKU   * SKU   * Average weight   * 16…" at bounding box center [596, 353] width 1178 height 136
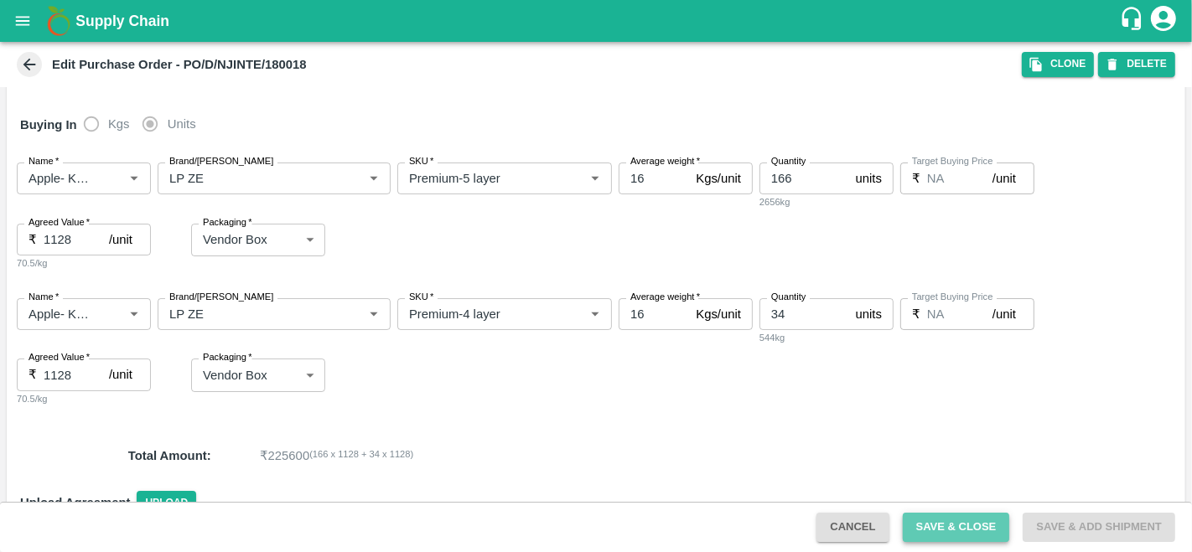
click at [951, 526] on button "Save & Close" at bounding box center [956, 527] width 107 height 29
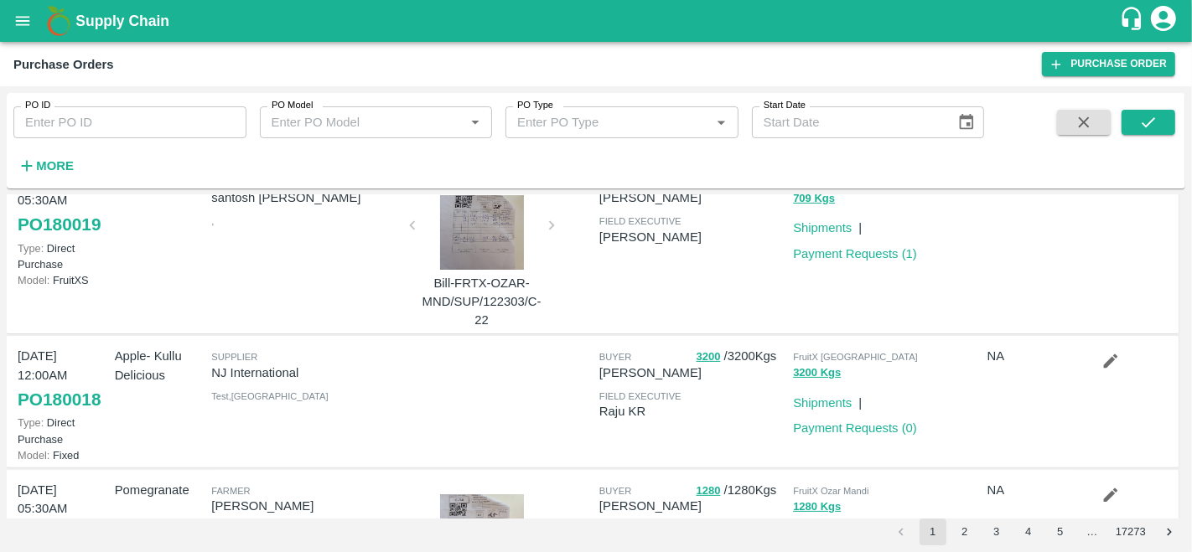
scroll to position [417, 0]
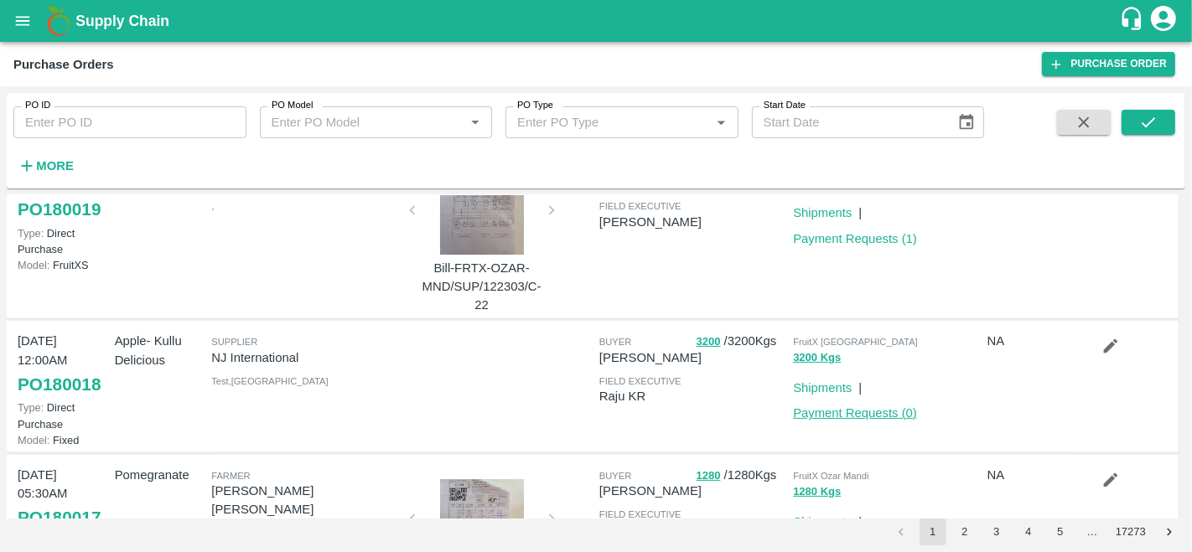
click at [871, 415] on link "Payment Requests ( 0 )" at bounding box center [855, 412] width 124 height 13
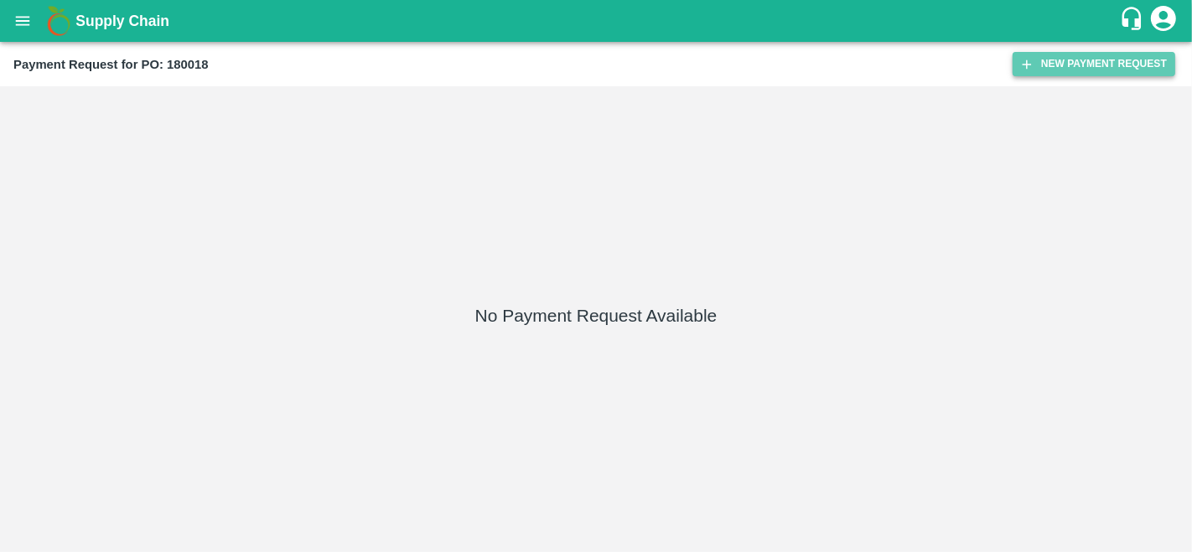
click at [1046, 57] on button "New Payment Request" at bounding box center [1093, 64] width 163 height 24
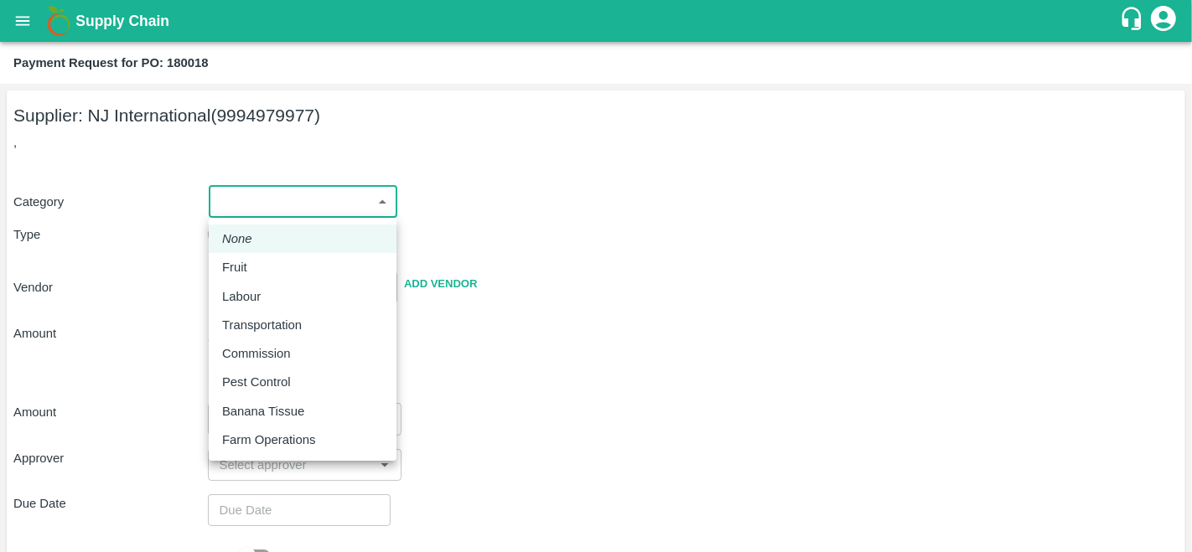
click at [318, 188] on body "Supply Chain Payment Request for PO: 180018 Supplier: NJ International (9994979…" at bounding box center [596, 276] width 1192 height 552
click at [268, 264] on div "Fruit" at bounding box center [302, 267] width 161 height 18
type input "1"
type input "NJ International - 9994979977(Supplier)"
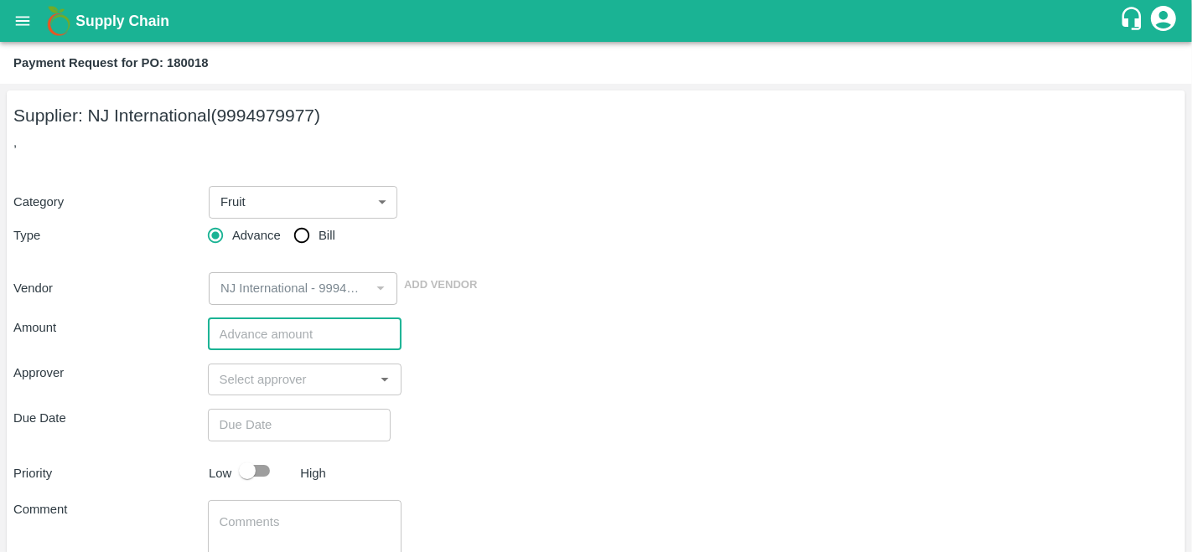
click at [262, 329] on input "number" at bounding box center [305, 334] width 194 height 32
type input "200000"
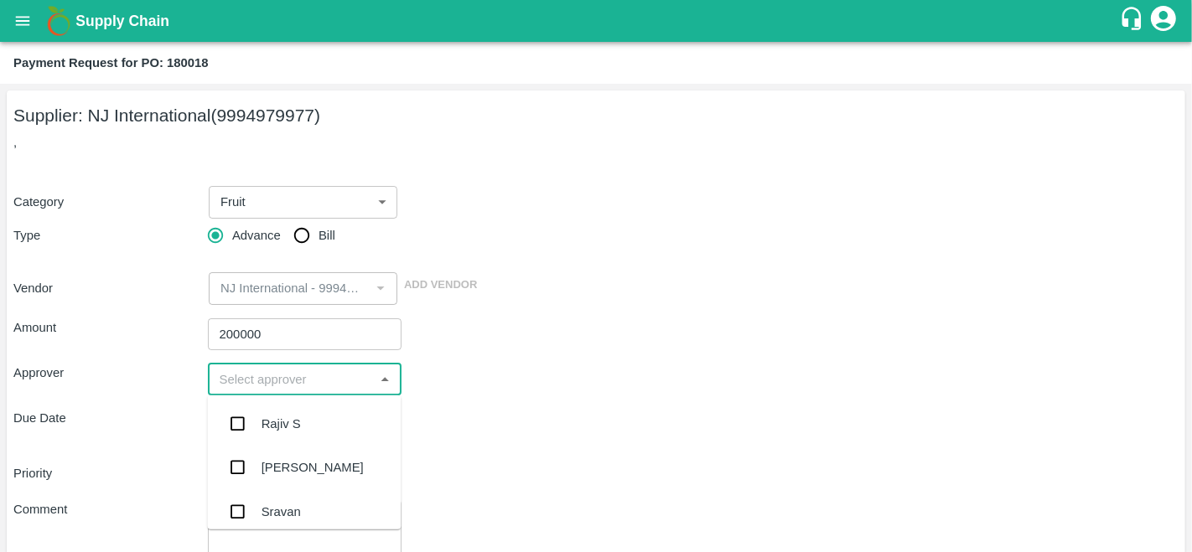
click at [287, 377] on input "input" at bounding box center [291, 380] width 157 height 22
type input "PRAV"
click at [236, 421] on input "checkbox" at bounding box center [237, 424] width 34 height 34
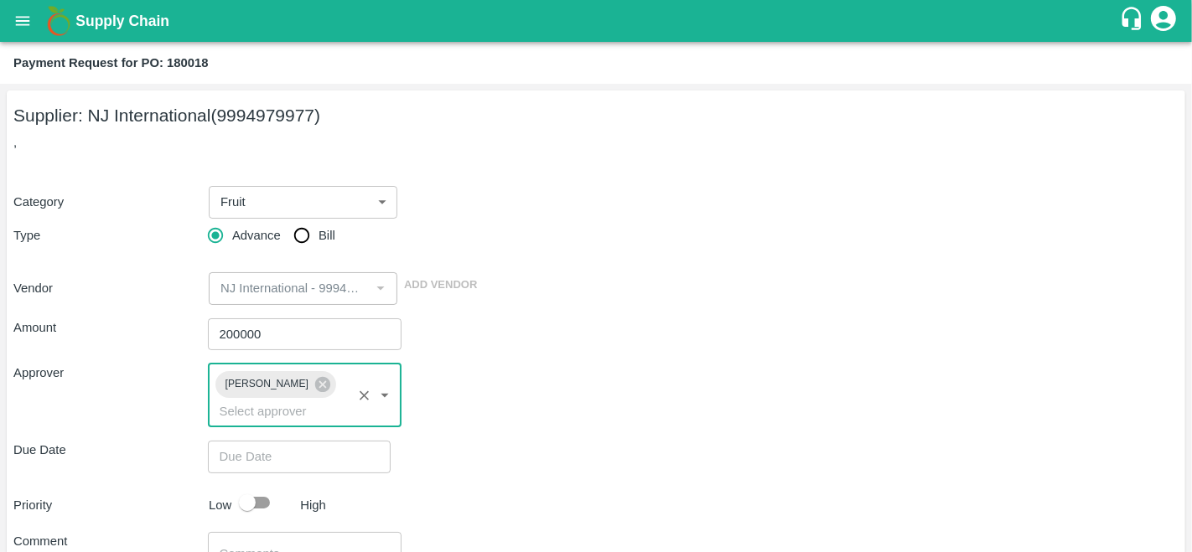
scroll to position [147, 0]
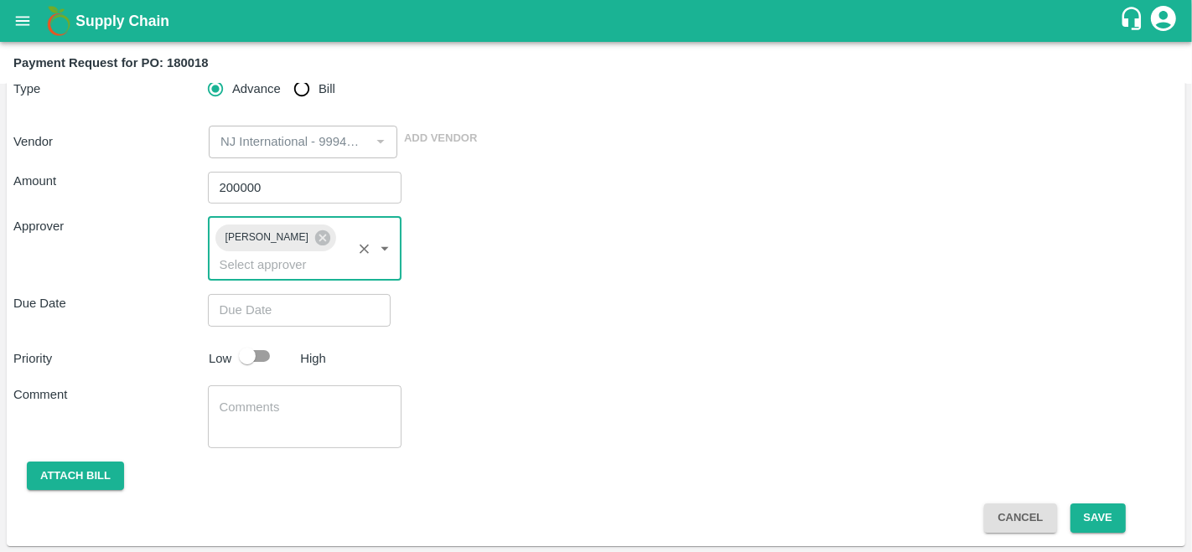
type input "DD/MM/YYYY hh:mm aa"
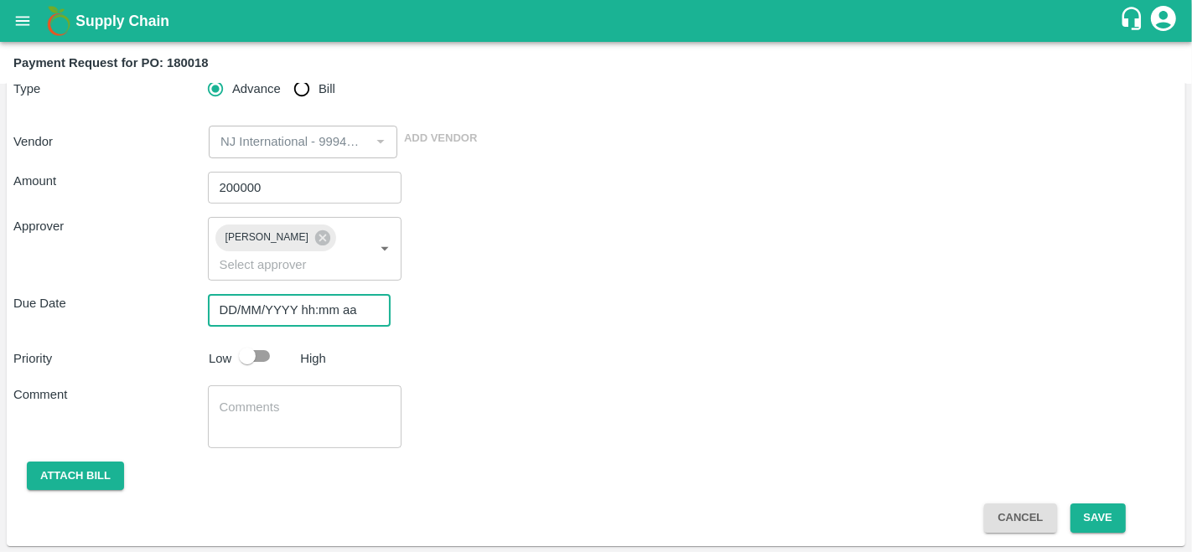
click at [272, 301] on input "DD/MM/YYYY hh:mm aa" at bounding box center [293, 310] width 171 height 32
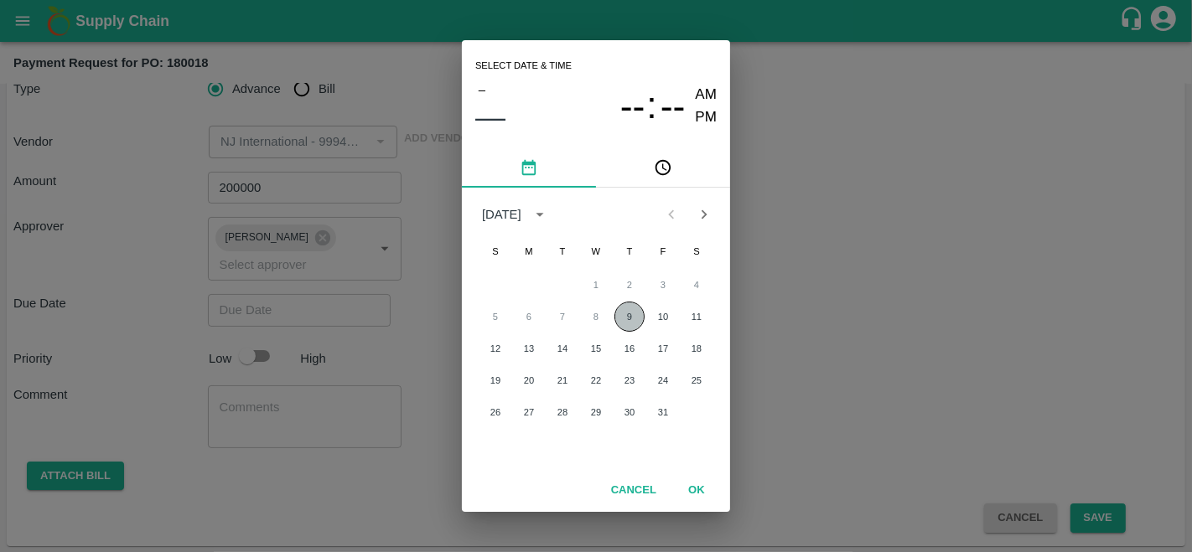
click at [631, 311] on button "9" at bounding box center [629, 317] width 30 height 30
type input "09/10/2025 12:00 AM"
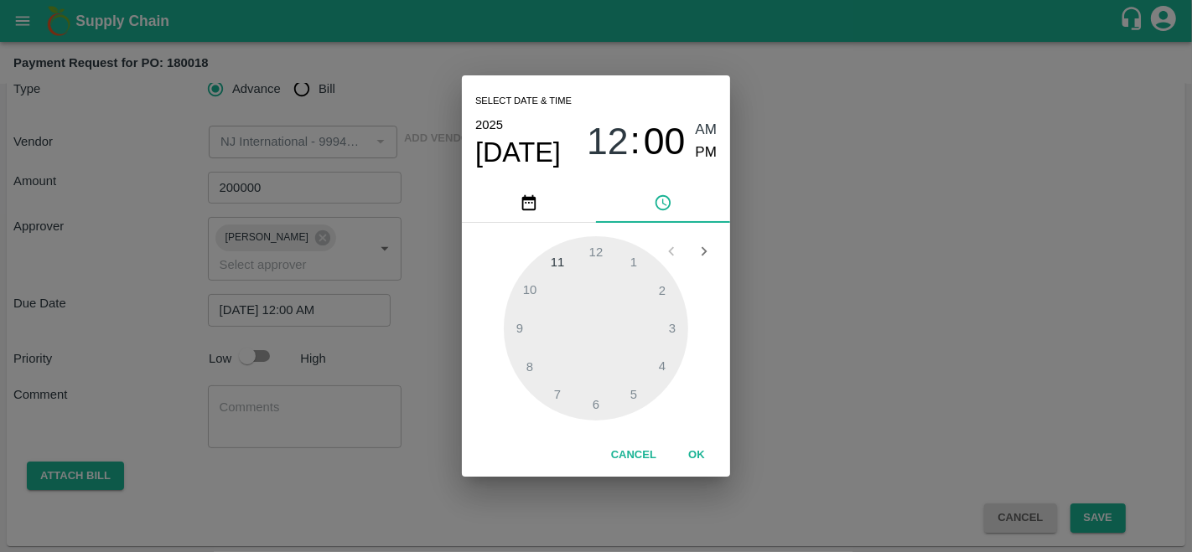
click at [905, 365] on div "Select date & time 2025 Oct 9 12 : 00 AM PM 1 2 3 4 5 6 7 8 9 10 11 12 Cancel OK" at bounding box center [596, 276] width 1192 height 552
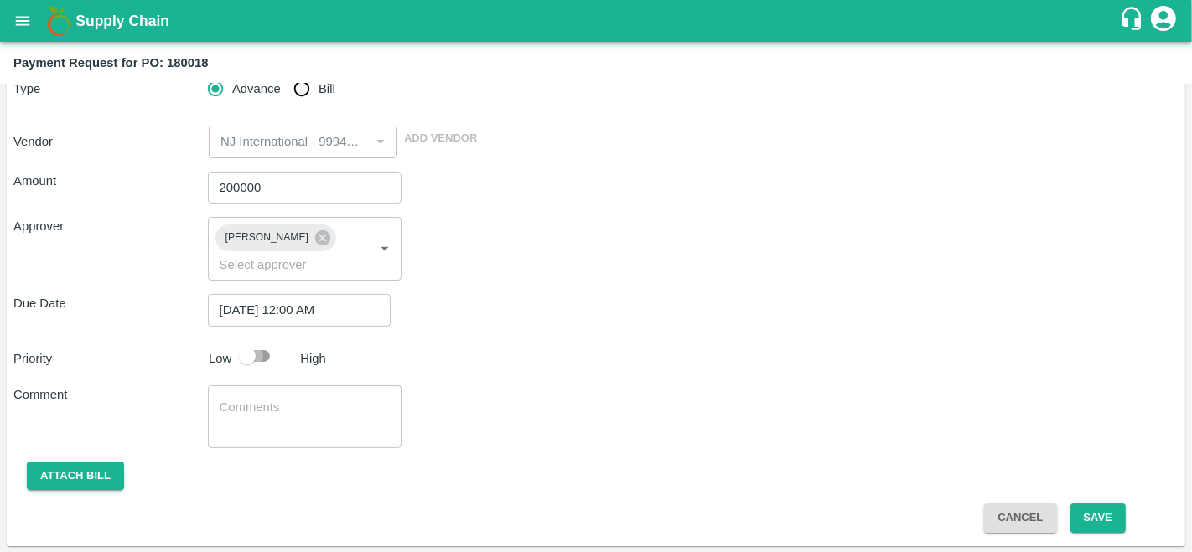
click at [260, 355] on input "checkbox" at bounding box center [247, 356] width 96 height 32
checkbox input "true"
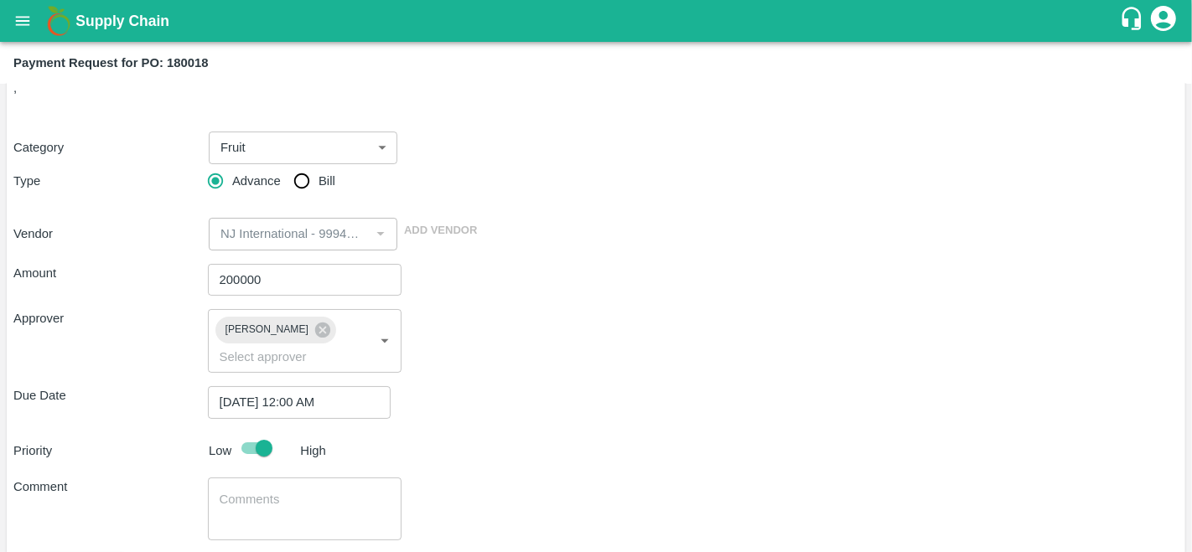
scroll to position [55, 0]
click at [292, 178] on input "Bill" at bounding box center [302, 180] width 34 height 34
radio input "true"
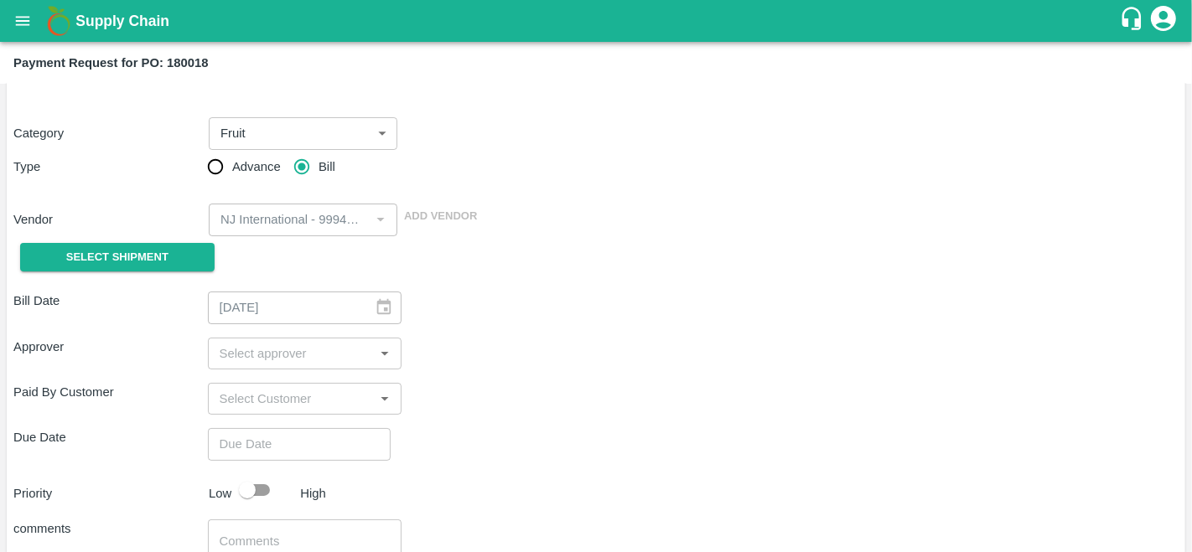
scroll to position [61, 0]
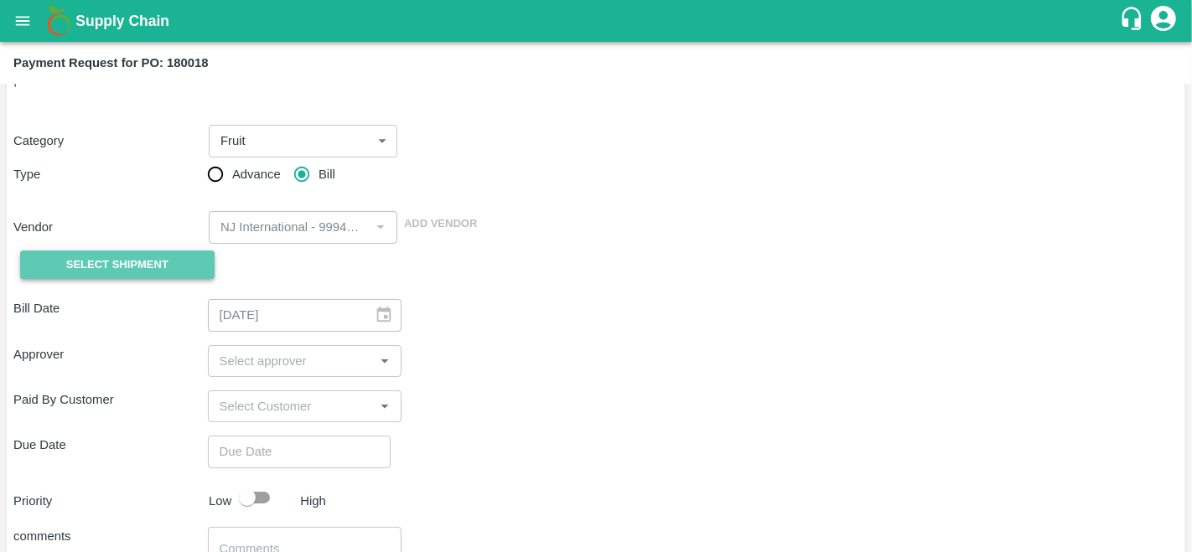
click at [168, 251] on button "Select Shipment" at bounding box center [117, 265] width 194 height 29
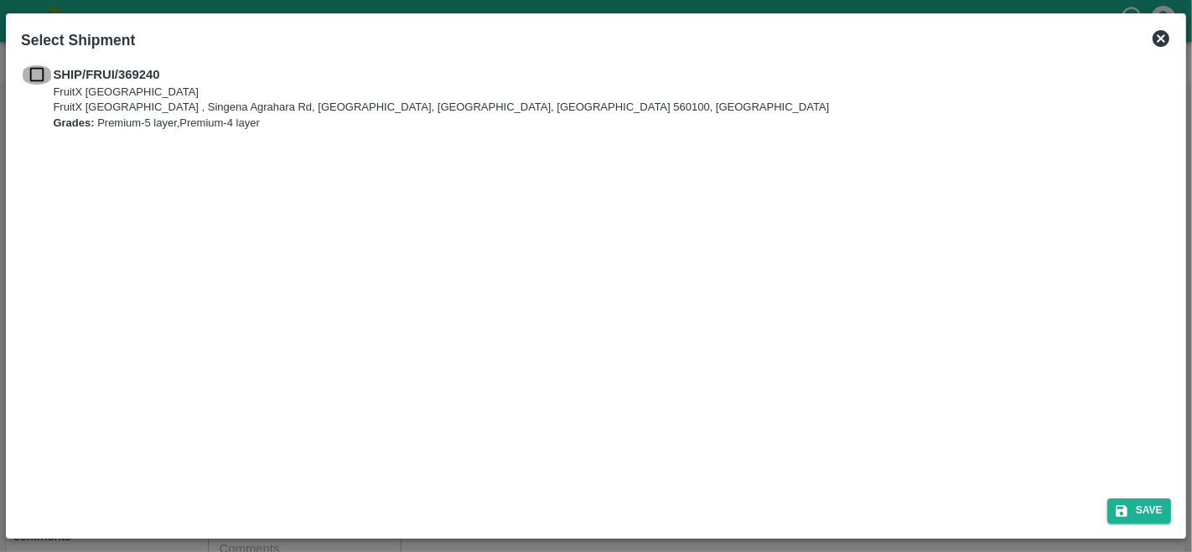
click at [43, 75] on input "checkbox" at bounding box center [37, 74] width 32 height 18
checkbox input "true"
click at [1131, 511] on button "Save" at bounding box center [1139, 511] width 64 height 24
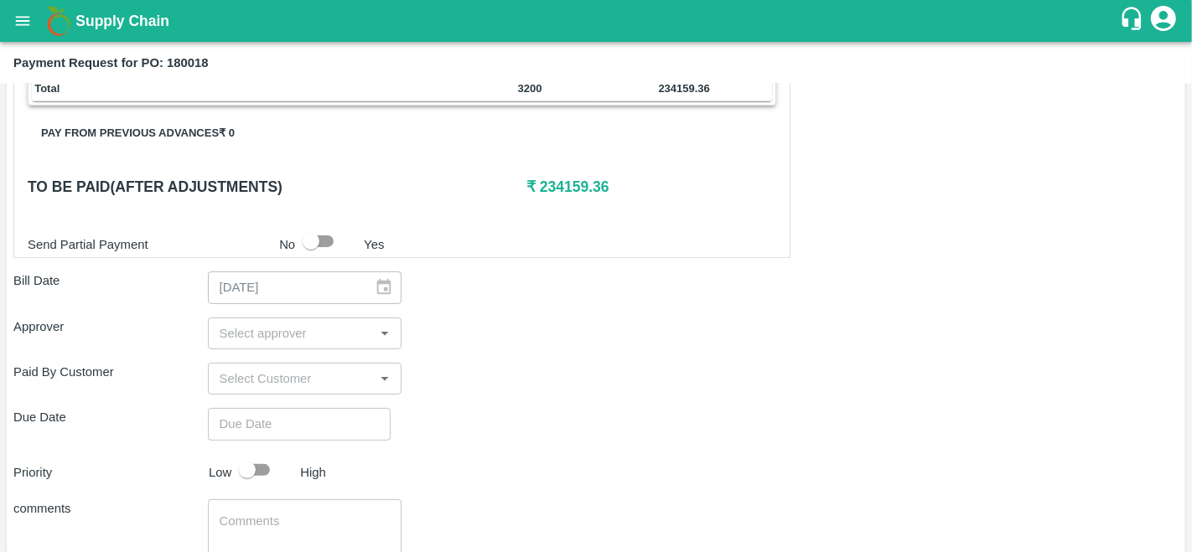
scroll to position [397, 0]
click at [284, 334] on input "input" at bounding box center [291, 333] width 157 height 22
click at [529, 353] on div "Shipment - SHIP/FRUI/369240 Lots (Labels) Weight (Kgs) Total Price (₹) APPL-KLU…" at bounding box center [595, 298] width 1165 height 696
click at [291, 380] on input "input" at bounding box center [291, 378] width 157 height 22
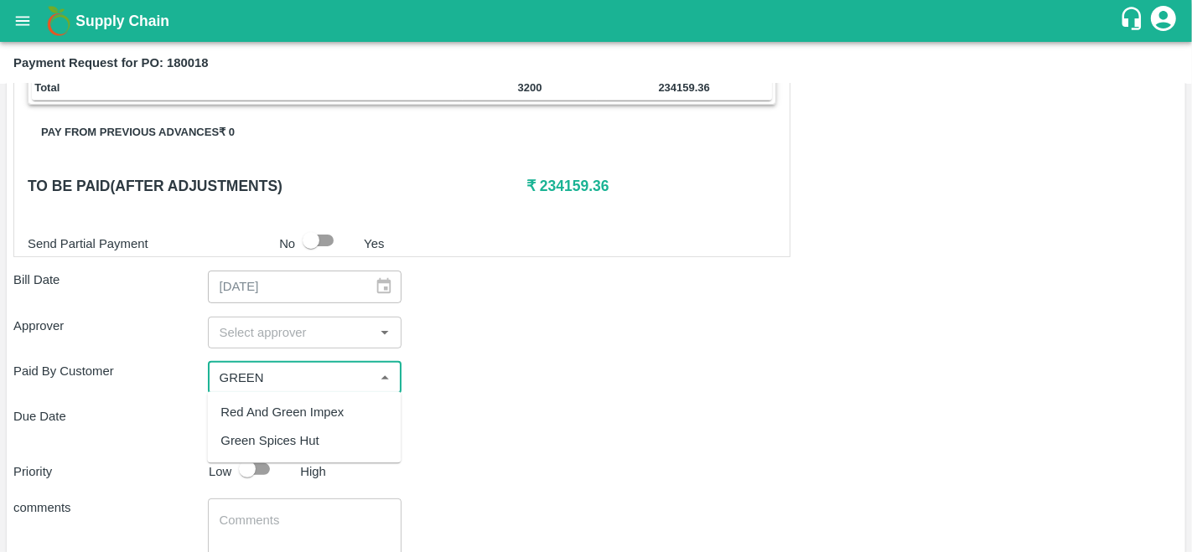
click at [302, 438] on div "Green Spices Hut" at bounding box center [269, 441] width 98 height 18
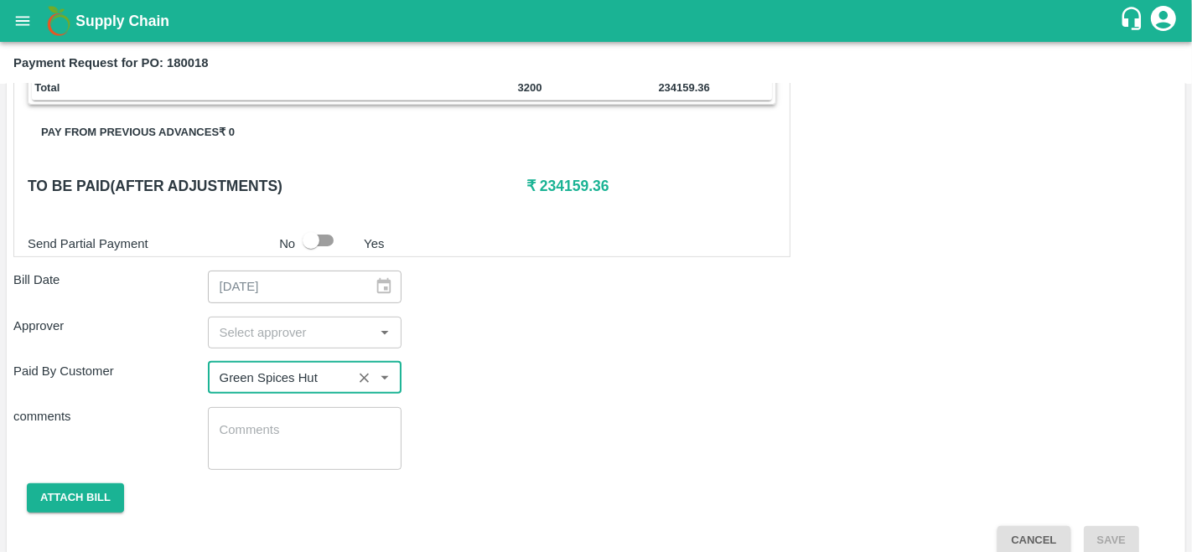
type input "Green Spices Hut"
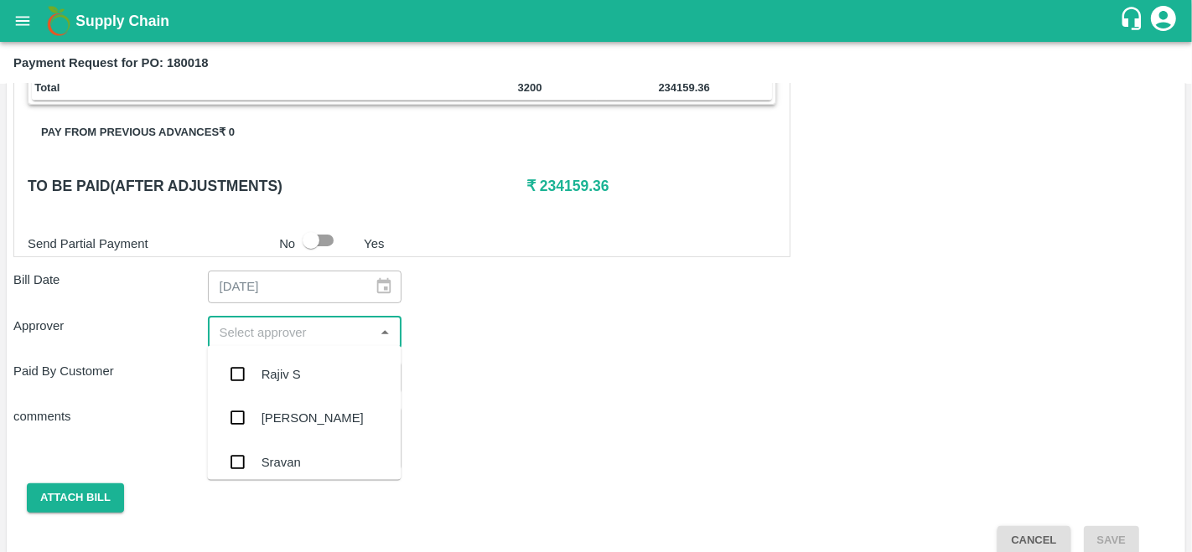
click at [275, 322] on input "input" at bounding box center [291, 333] width 157 height 22
type input "PRAVEEN"
click at [285, 375] on div "[PERSON_NAME]" at bounding box center [313, 374] width 102 height 18
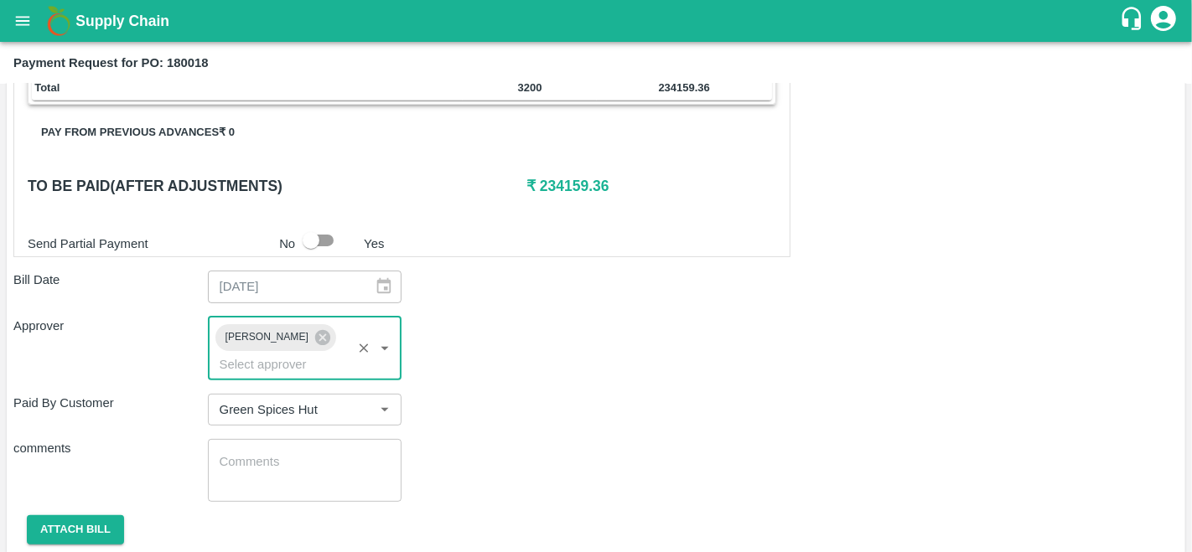
click at [542, 417] on div "Paid By Customer ​" at bounding box center [595, 410] width 1165 height 32
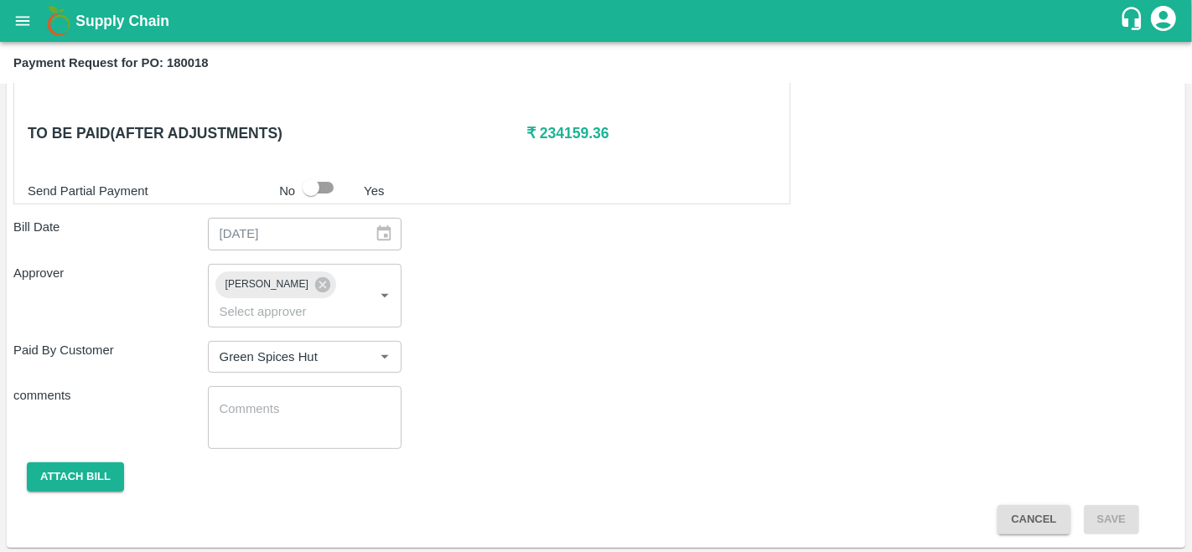
scroll to position [241, 0]
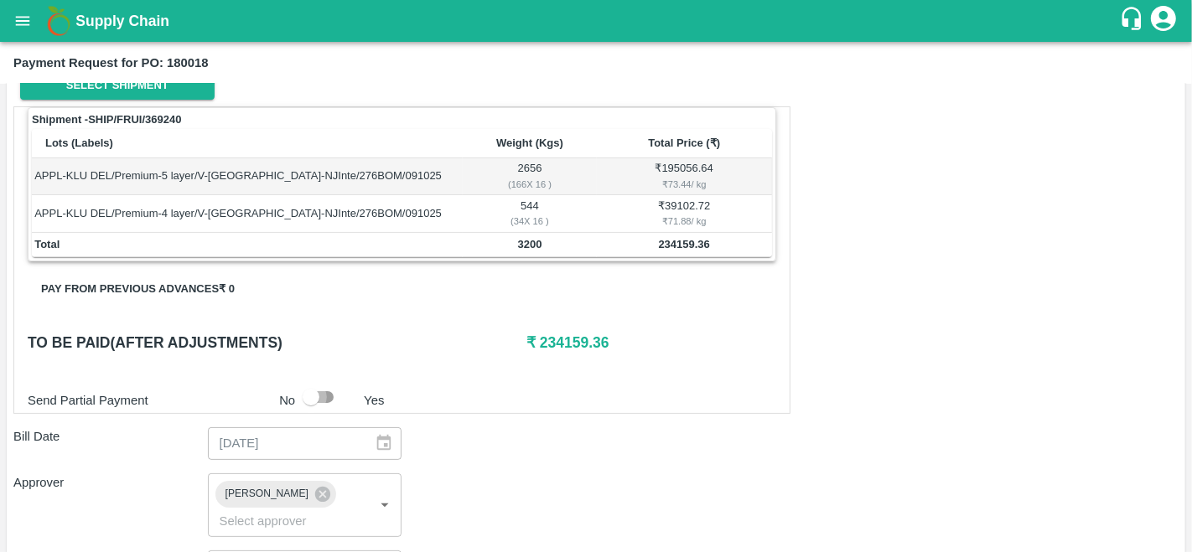
click at [335, 398] on input "checkbox" at bounding box center [311, 397] width 96 height 32
checkbox input "true"
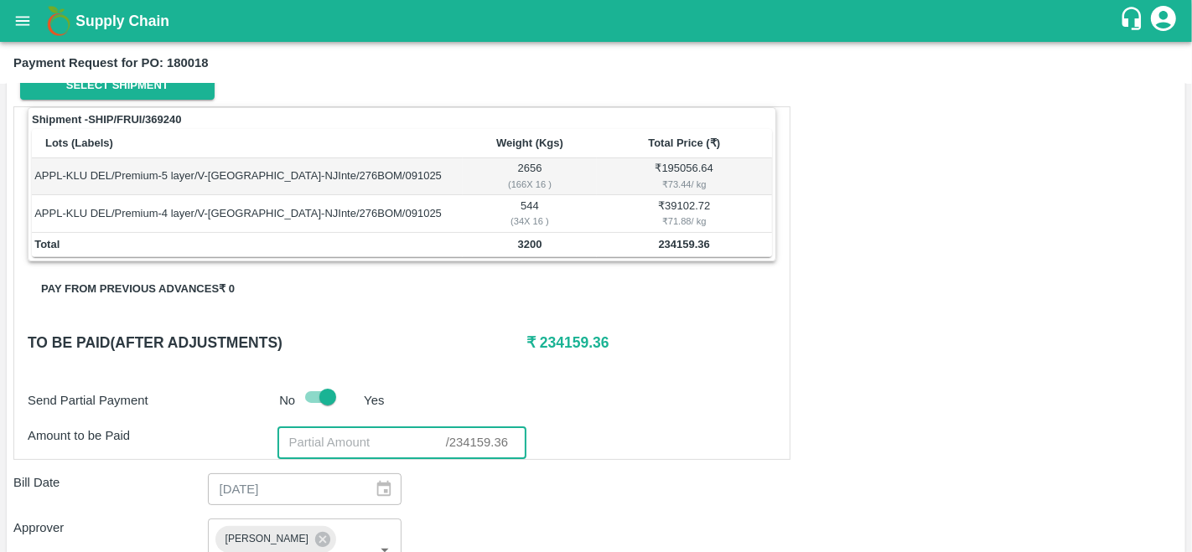
click at [340, 446] on input "number" at bounding box center [361, 443] width 168 height 32
type input "200000"
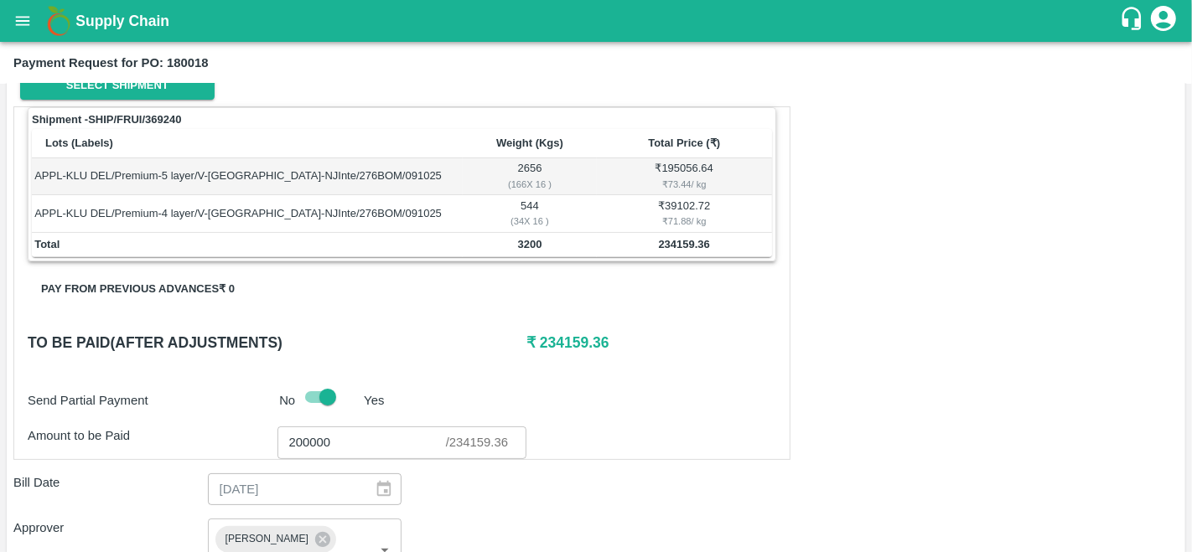
click at [608, 394] on div "Send Partial Payment No Yes" at bounding box center [398, 397] width 755 height 32
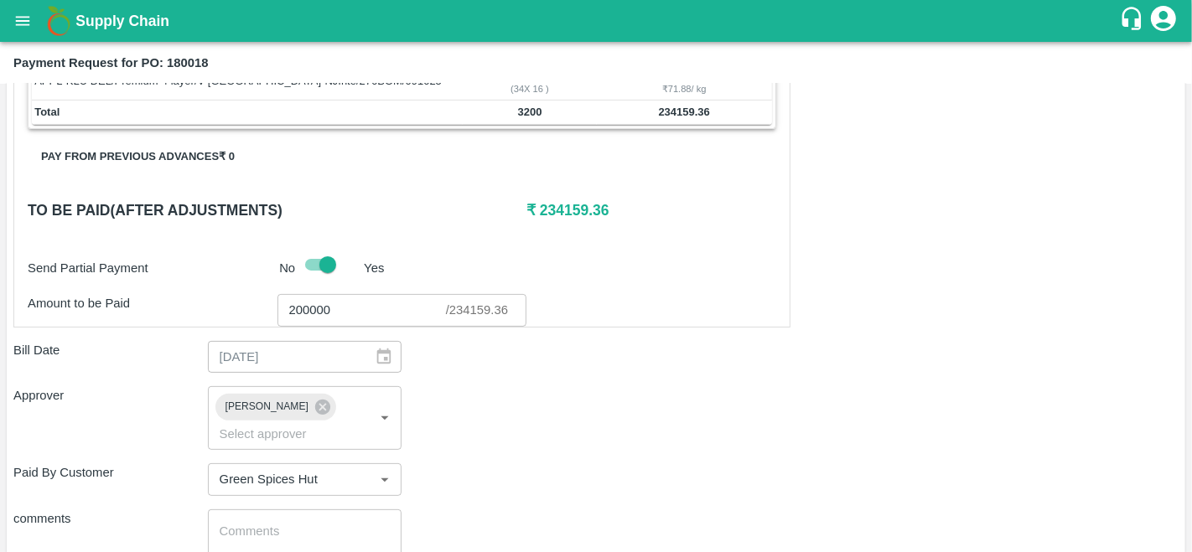
scroll to position [495, 0]
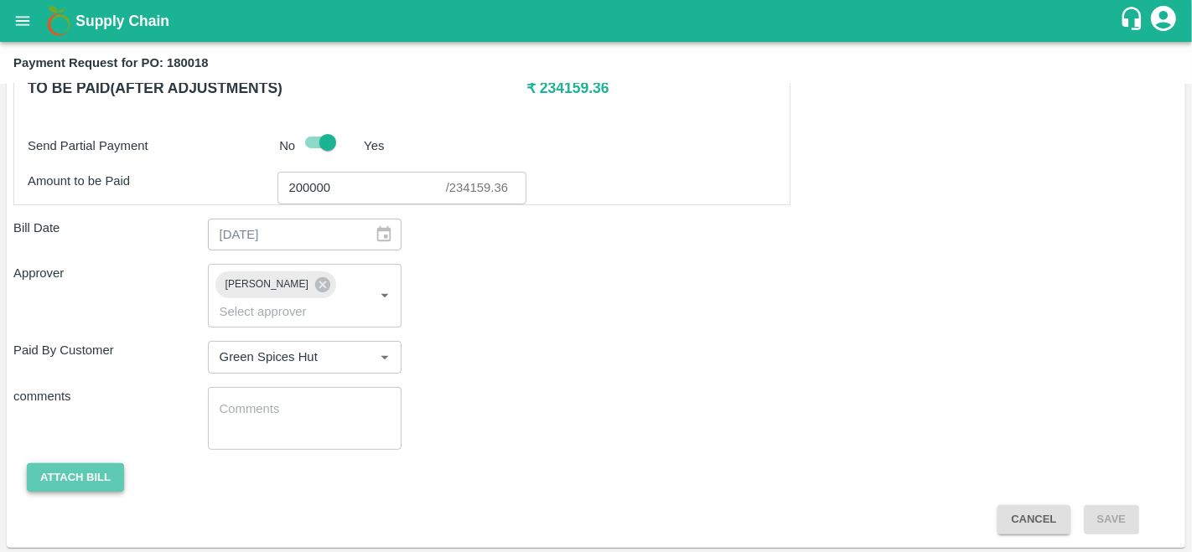
click at [80, 472] on button "Attach bill" at bounding box center [75, 477] width 97 height 29
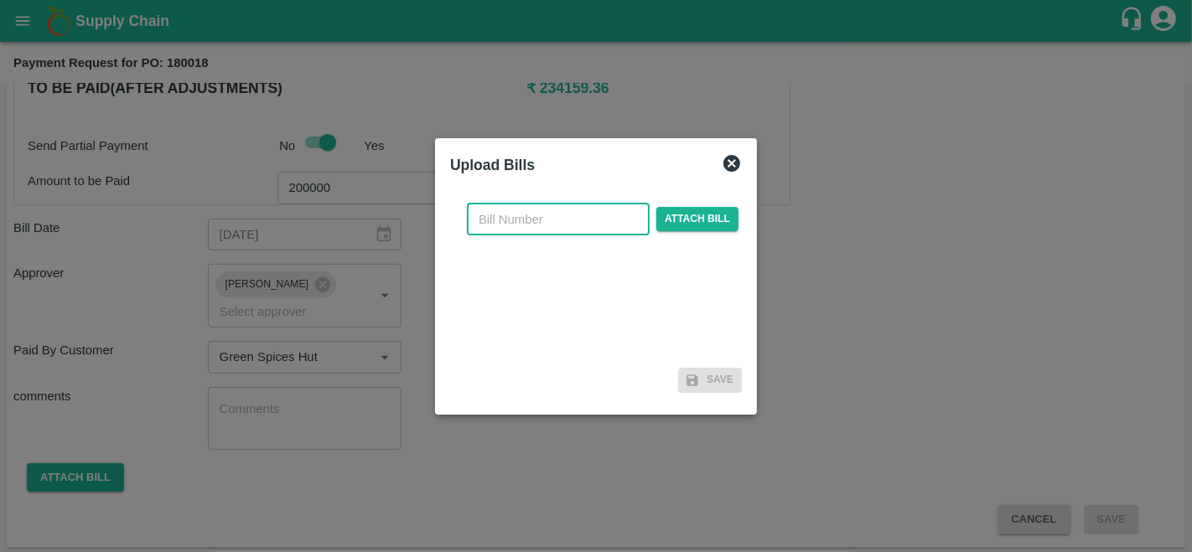
click at [518, 217] on input "text" at bounding box center [558, 220] width 183 height 32
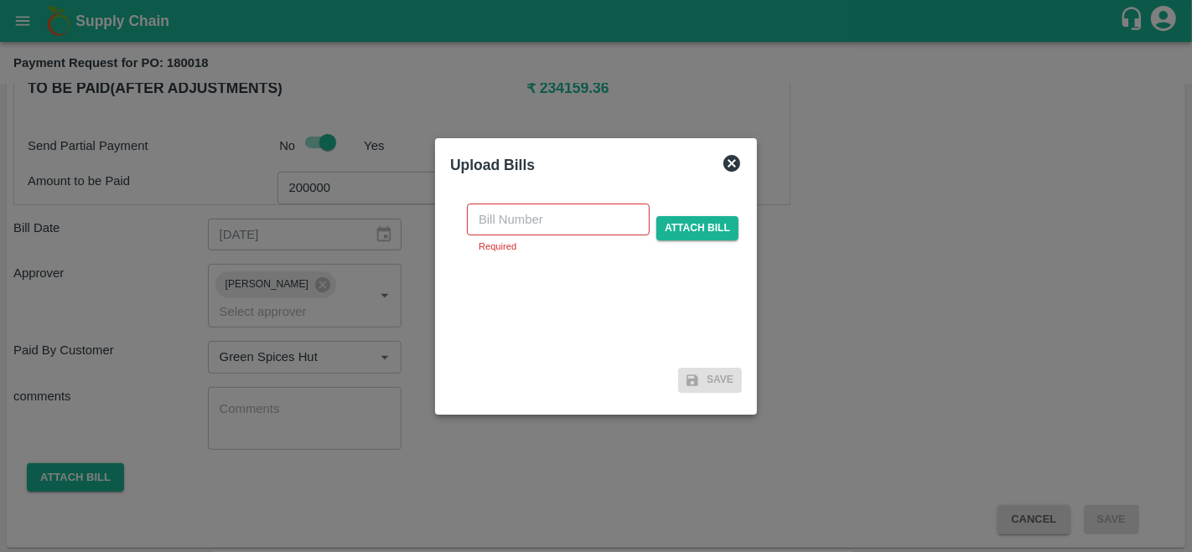
click at [722, 163] on icon at bounding box center [732, 163] width 20 height 20
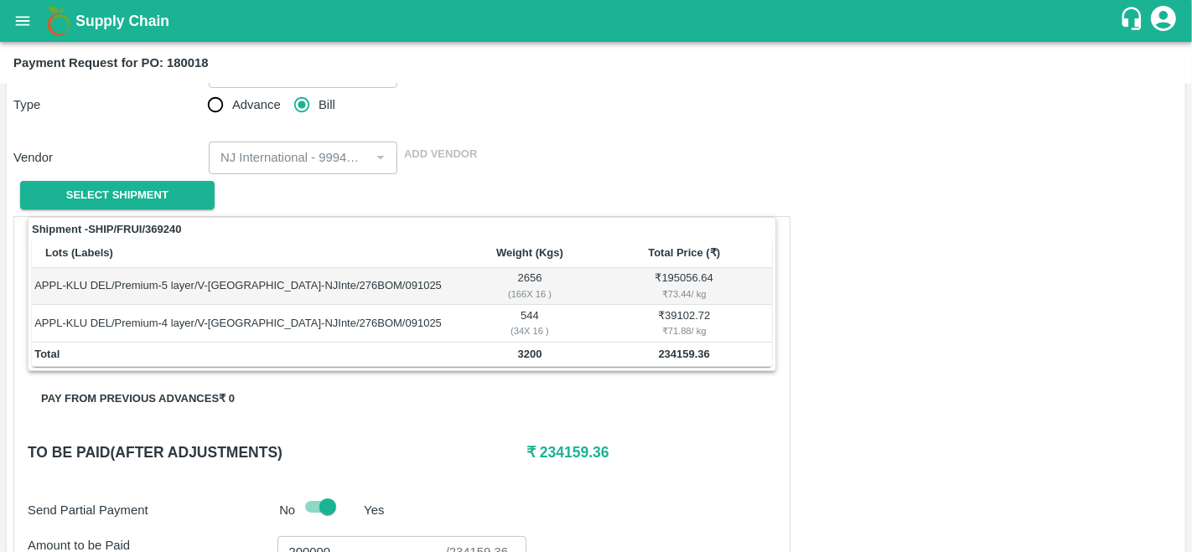
scroll to position [0, 0]
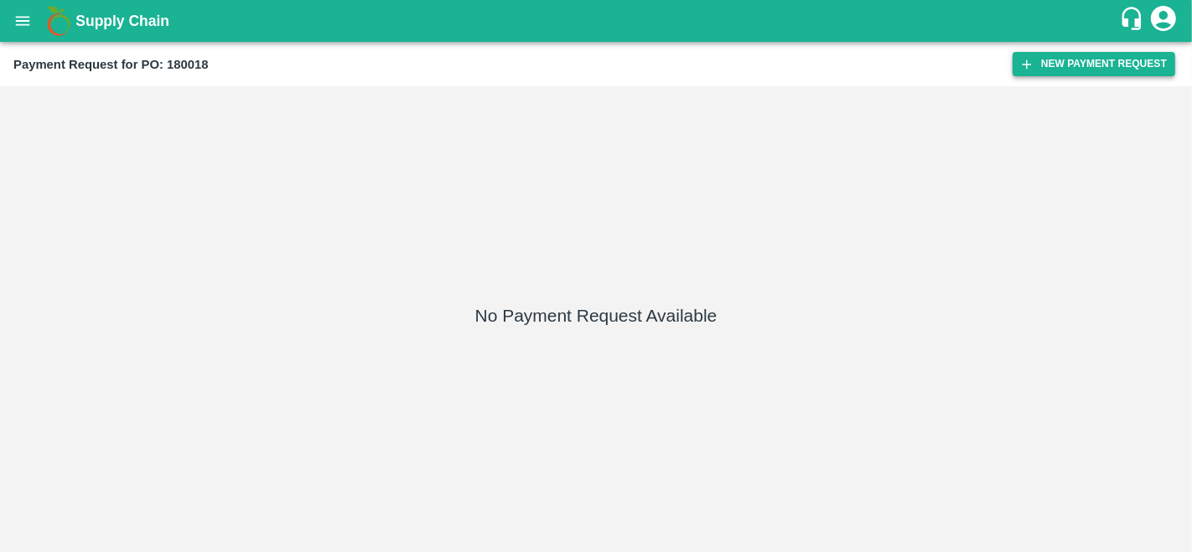
click at [1092, 63] on button "New Payment Request" at bounding box center [1093, 64] width 163 height 24
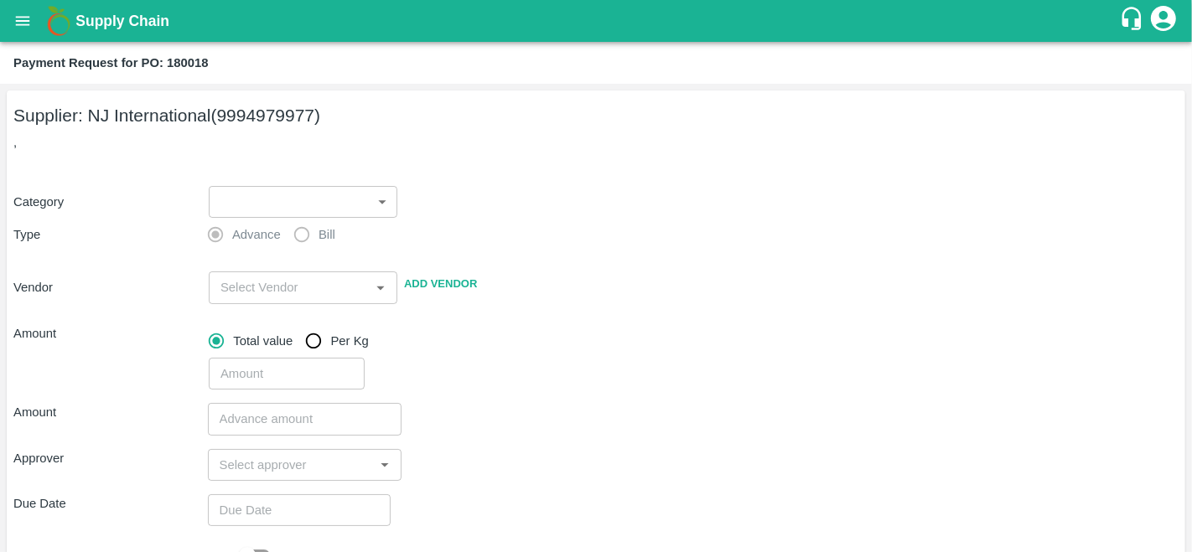
click at [316, 161] on div "Supplier: NJ International (9994979977) , Category ​ ​ Type Advance Bill Vendor…" at bounding box center [596, 419] width 1178 height 656
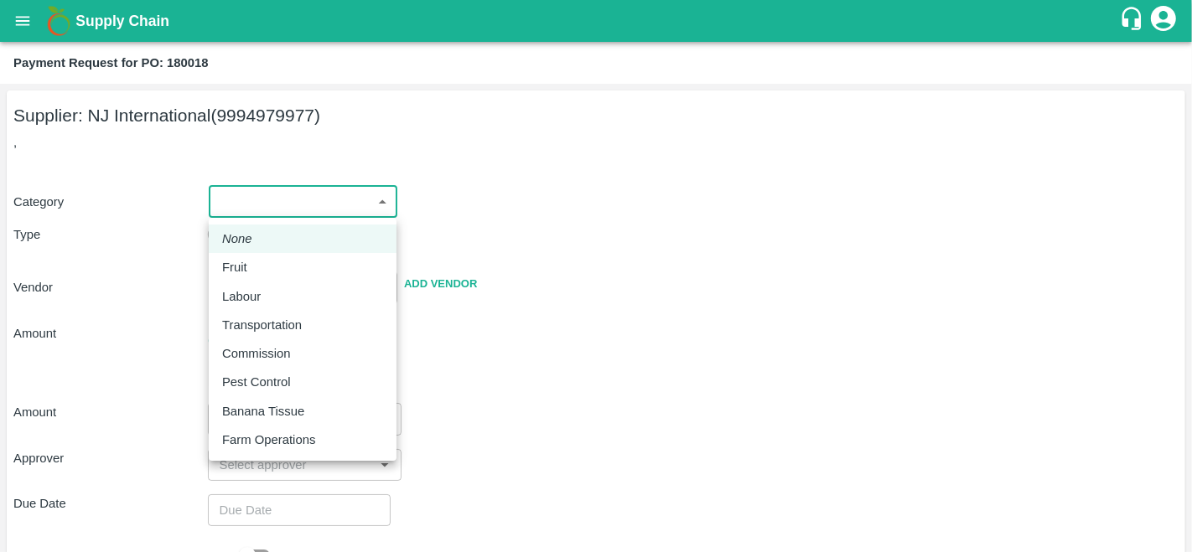
drag, startPoint x: 306, startPoint y: 204, endPoint x: 248, endPoint y: 272, distance: 89.8
click at [248, 272] on body "Supply Chain Payment Request for PO: 180018 Supplier: NJ International (9994979…" at bounding box center [596, 276] width 1192 height 552
click at [248, 272] on div "Fruit" at bounding box center [239, 267] width 34 height 18
type input "1"
type input "NJ International - 9994979977(Supplier)"
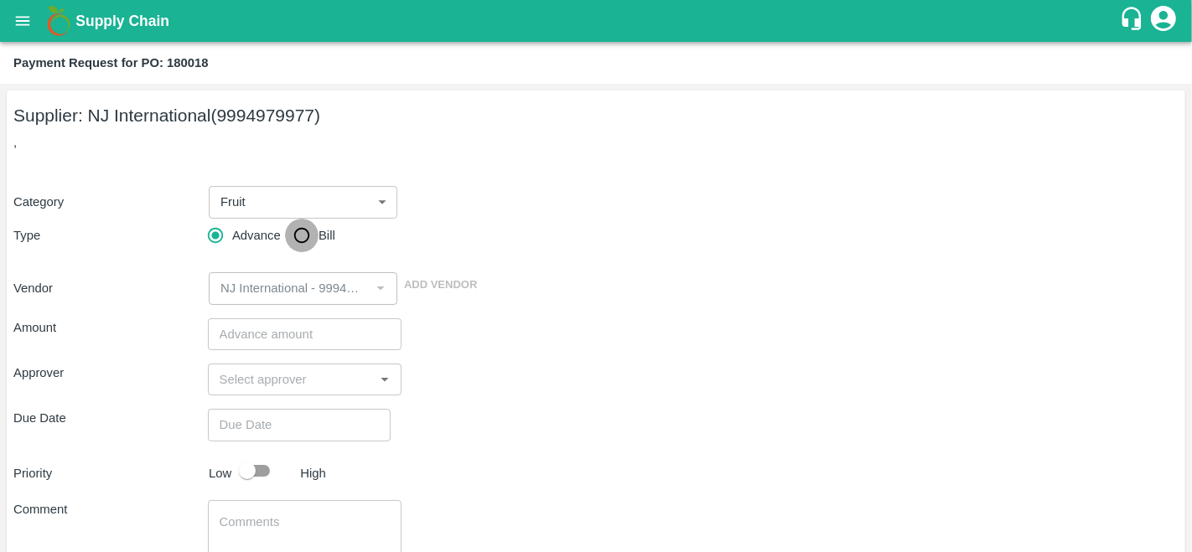
click at [311, 236] on input "Bill" at bounding box center [302, 236] width 34 height 34
radio input "true"
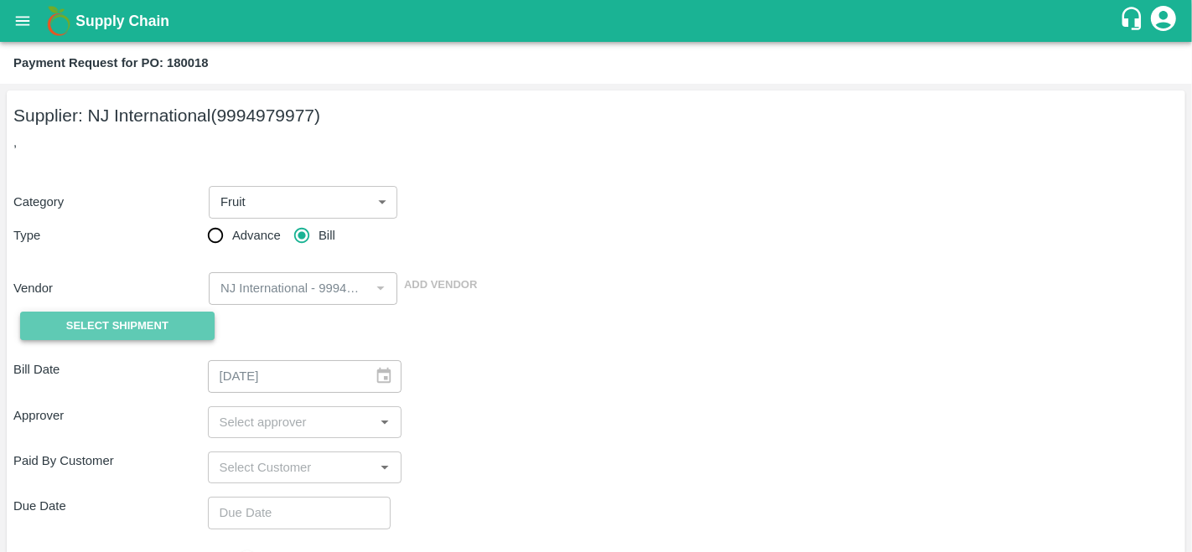
click at [121, 332] on span "Select Shipment" at bounding box center [117, 326] width 102 height 19
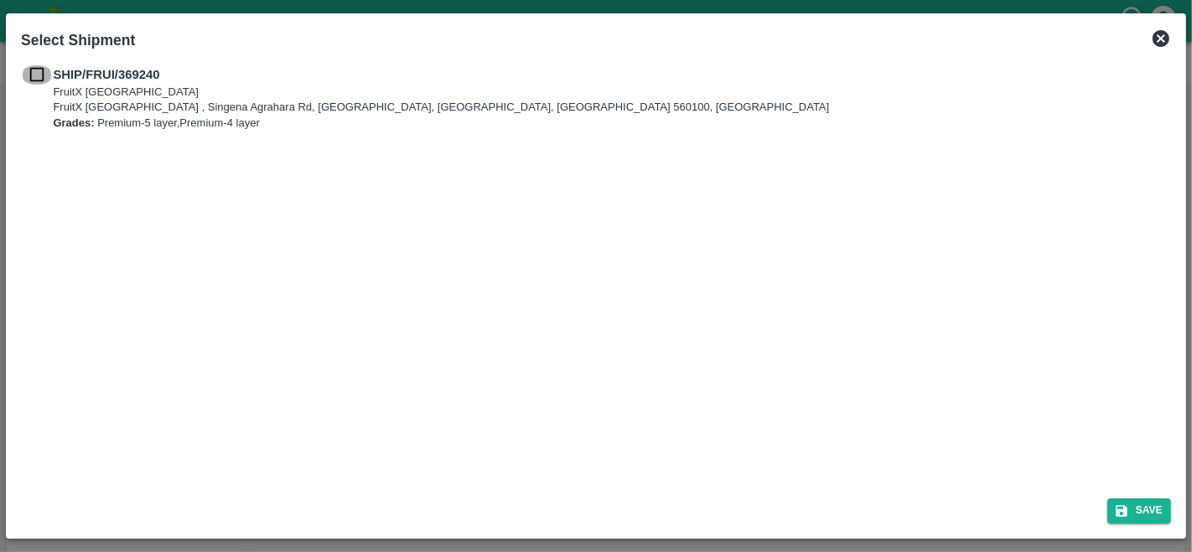
click at [38, 80] on input "checkbox" at bounding box center [37, 74] width 32 height 18
checkbox input "true"
click at [1137, 506] on button "Save" at bounding box center [1139, 511] width 64 height 24
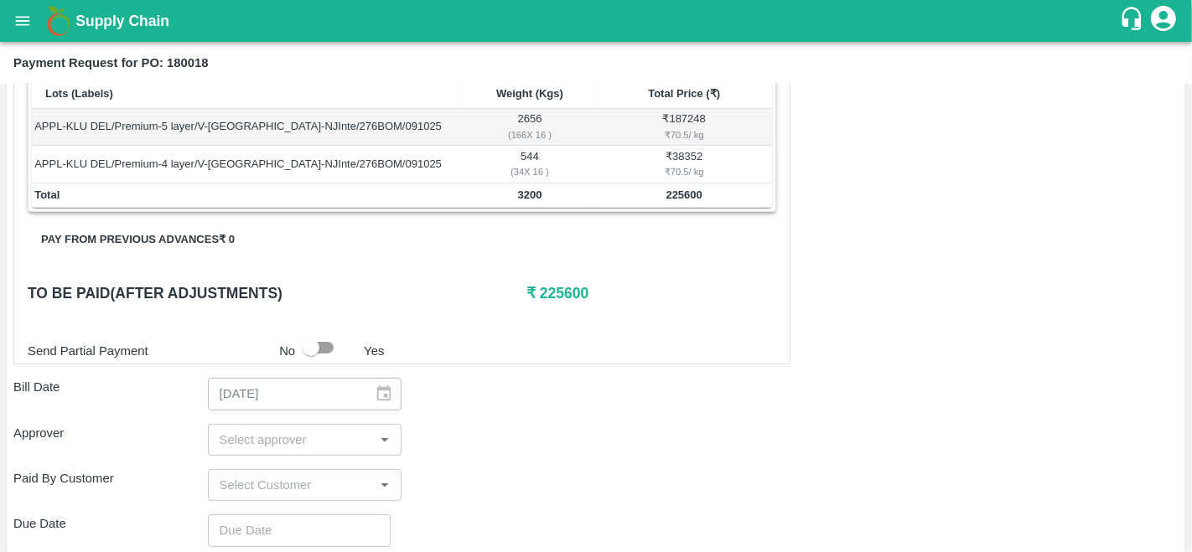
scroll to position [298, 0]
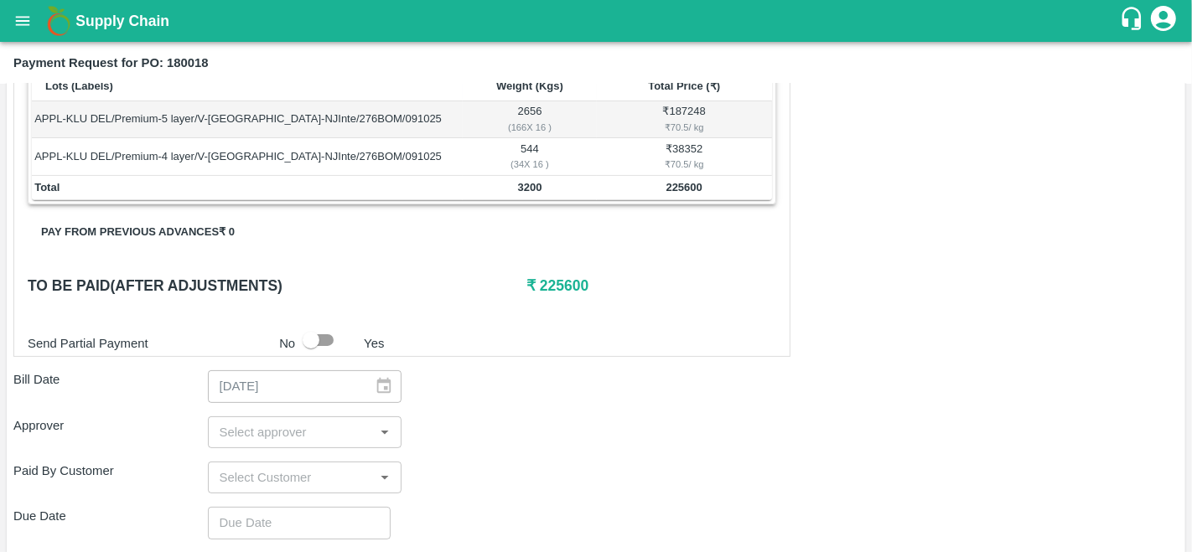
click at [267, 471] on input "input" at bounding box center [291, 478] width 157 height 22
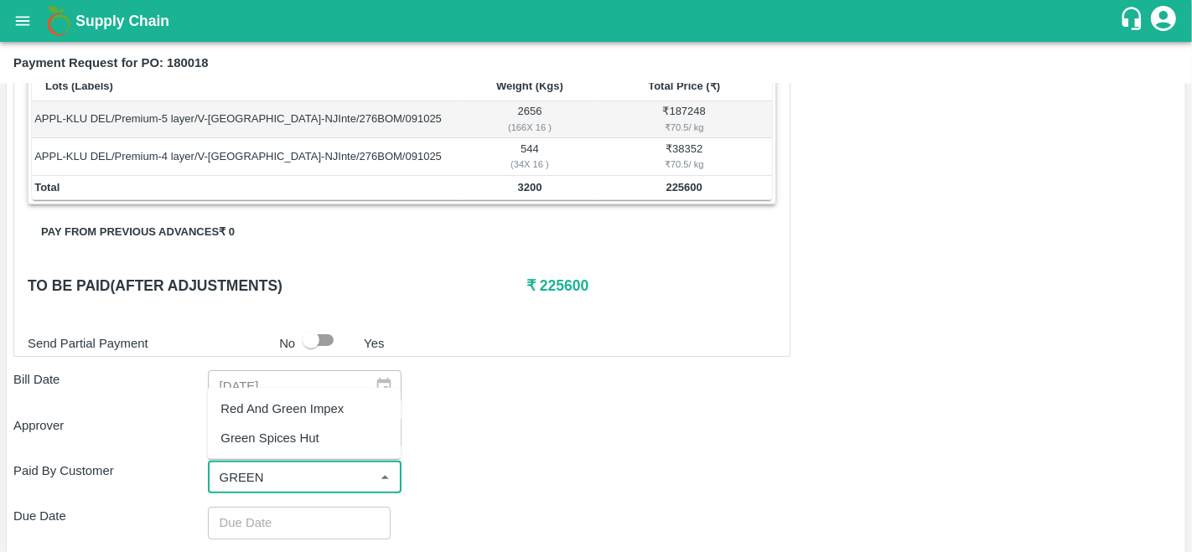
click at [280, 432] on div "Green Spices Hut" at bounding box center [269, 438] width 98 height 18
type input "Green Spices Hut"
click at [282, 434] on input "input" at bounding box center [291, 433] width 157 height 22
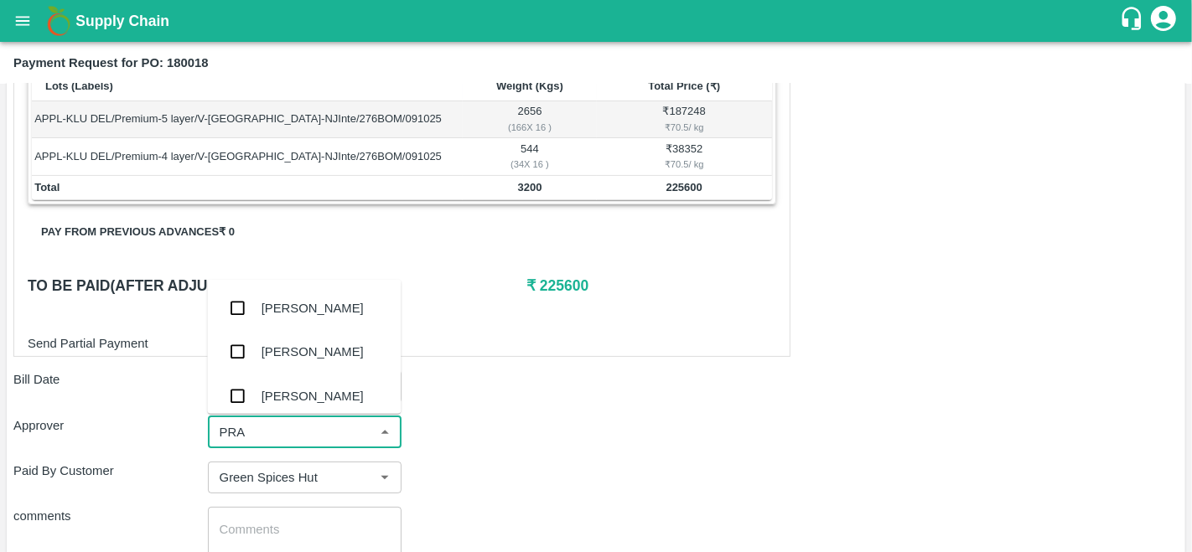
type input "PRAV"
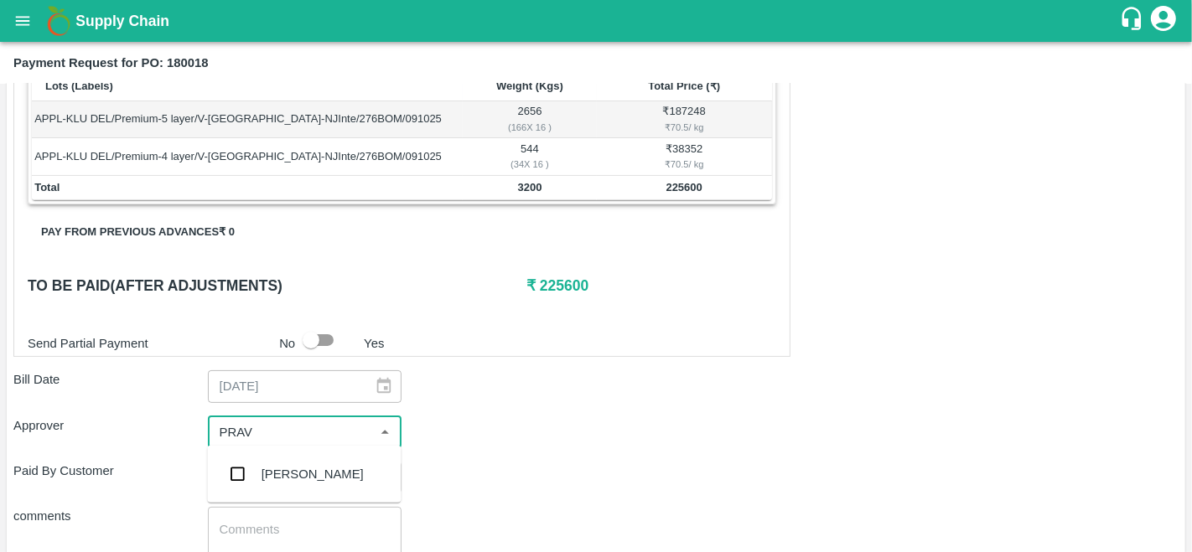
click at [296, 478] on div "[PERSON_NAME]" at bounding box center [313, 474] width 102 height 18
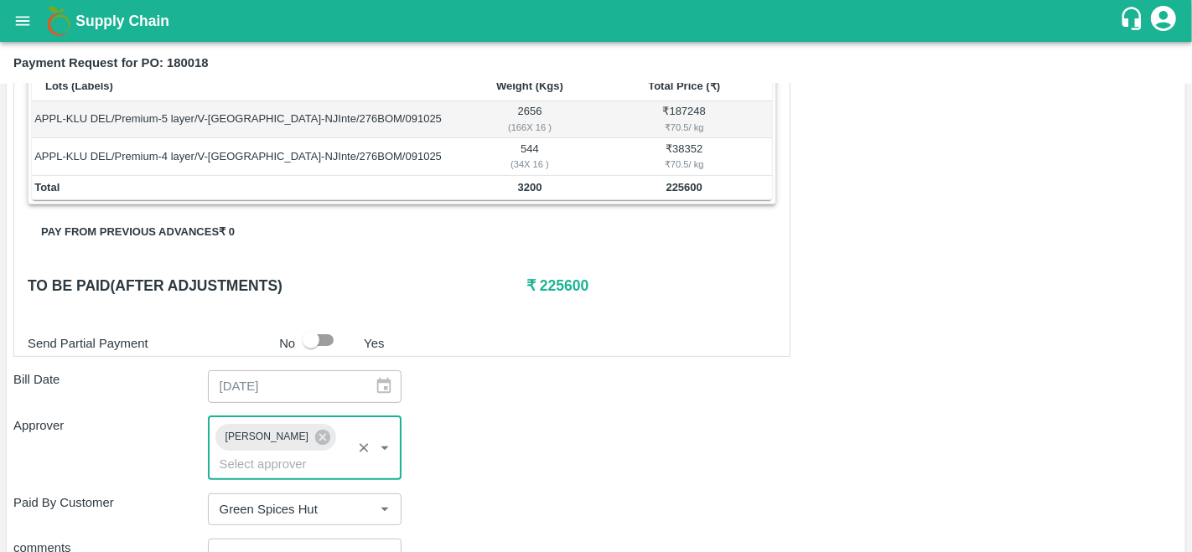
click at [499, 446] on div "Approver Praveen Kumar ​" at bounding box center [595, 449] width 1165 height 64
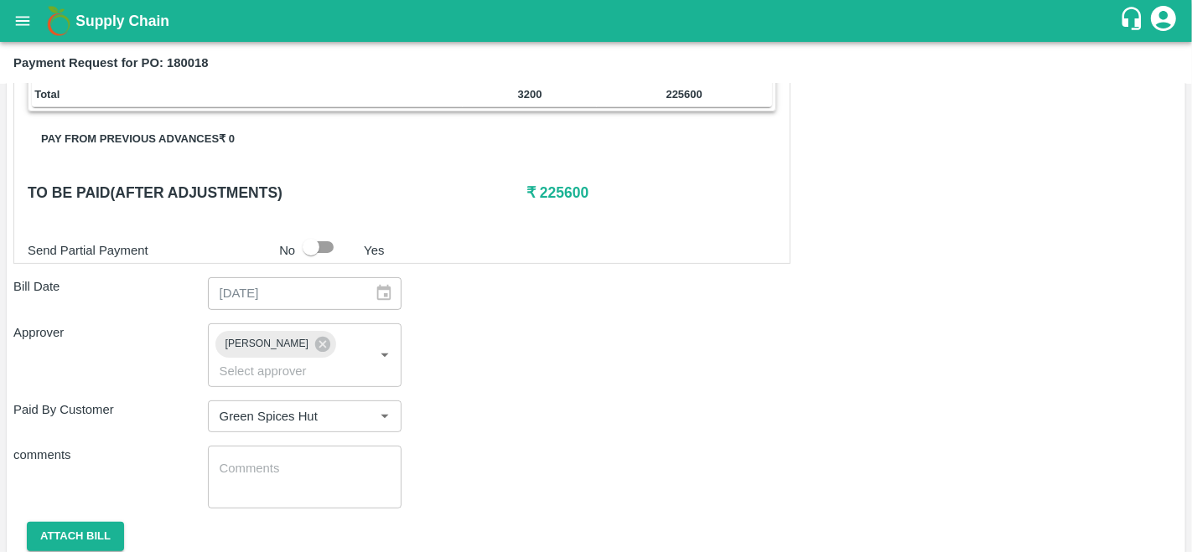
scroll to position [450, 0]
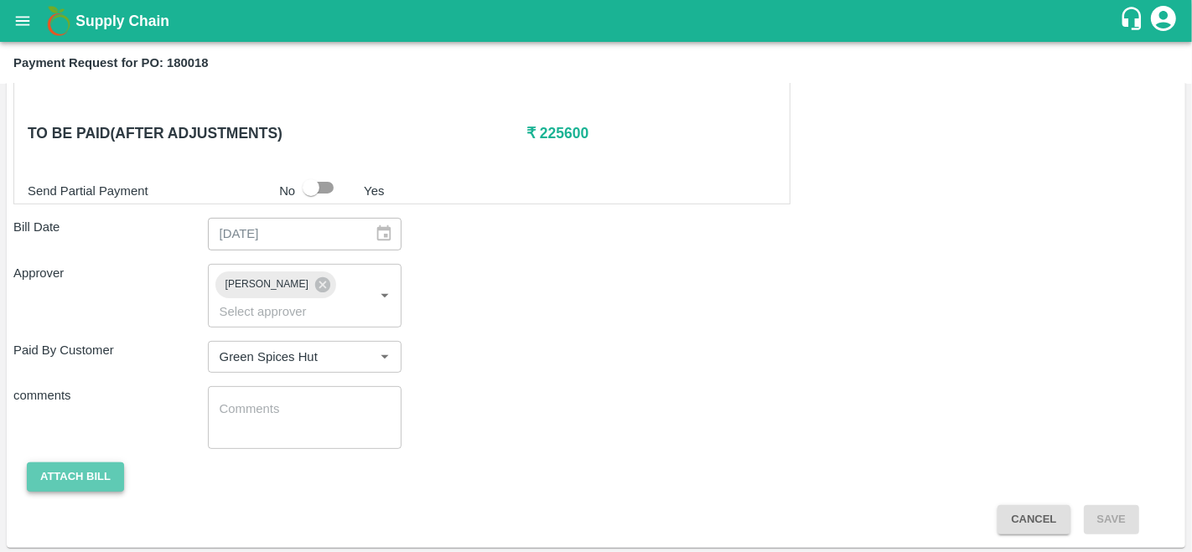
click at [84, 477] on button "Attach bill" at bounding box center [75, 477] width 97 height 29
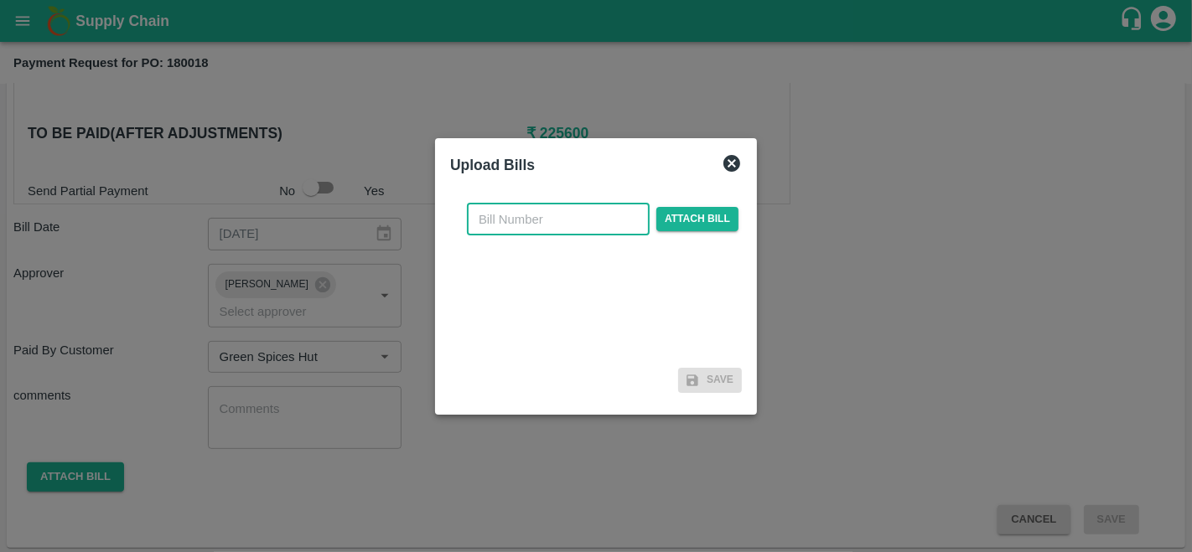
click at [486, 219] on input "text" at bounding box center [558, 220] width 183 height 32
type input "180018"
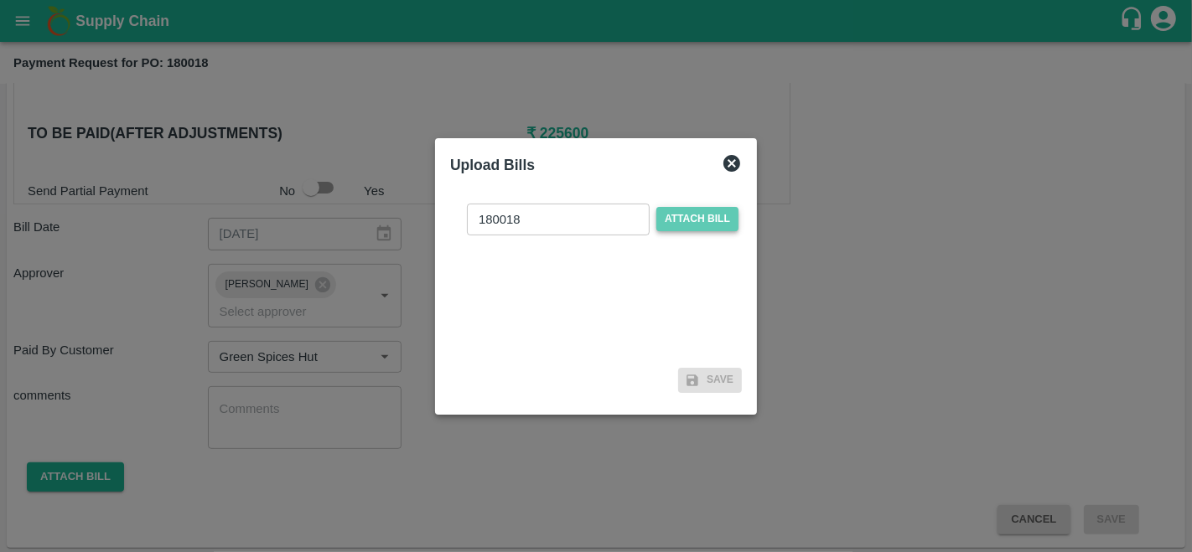
click at [689, 222] on span "Attach bill" at bounding box center [697, 219] width 82 height 24
click at [0, 0] on input "Attach bill" at bounding box center [0, 0] width 0 height 0
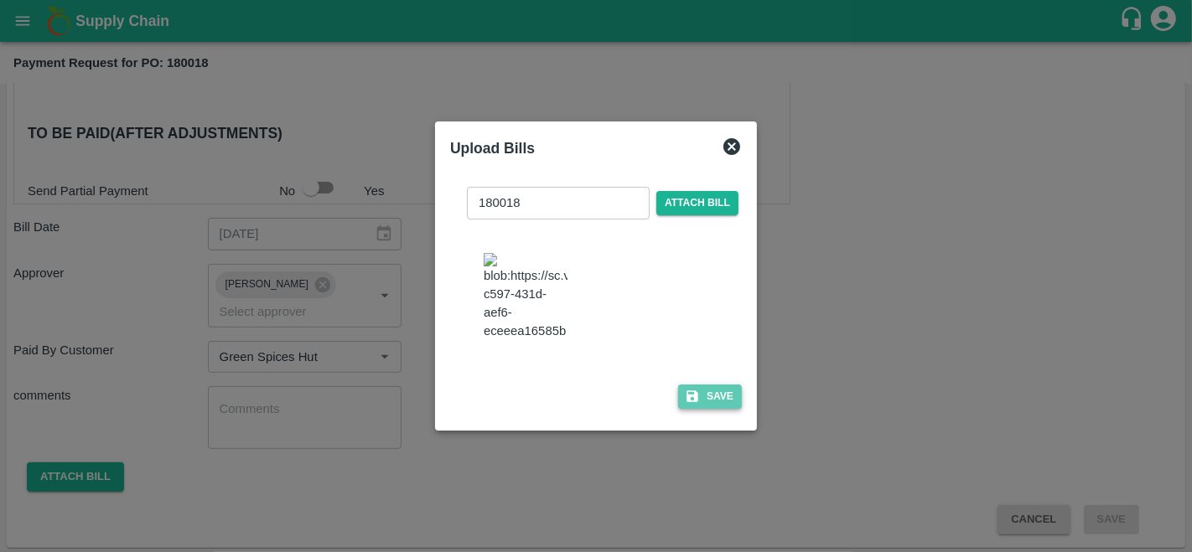
click at [711, 409] on button "Save" at bounding box center [710, 397] width 64 height 24
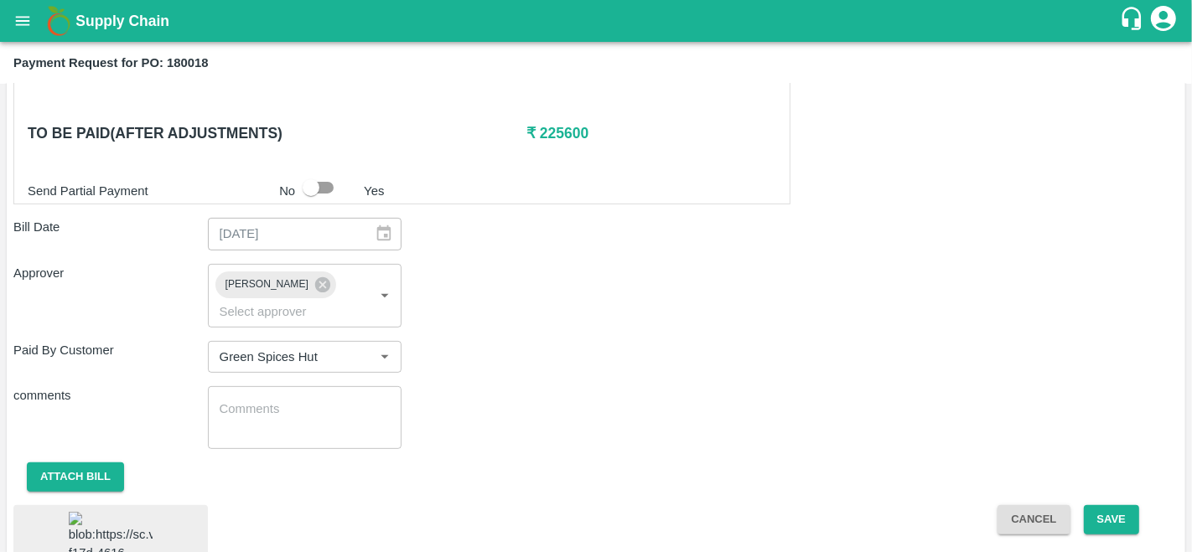
scroll to position [562, 0]
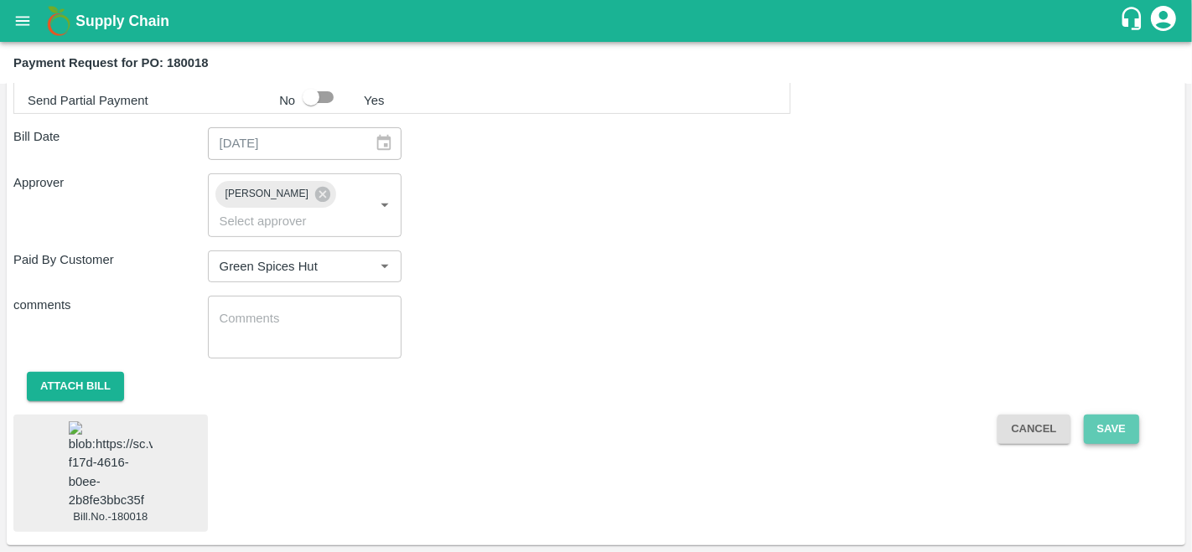
click at [1124, 415] on button "Save" at bounding box center [1111, 429] width 55 height 29
click at [1104, 415] on button "Save" at bounding box center [1111, 429] width 55 height 29
click at [1106, 415] on button "Save" at bounding box center [1111, 429] width 55 height 29
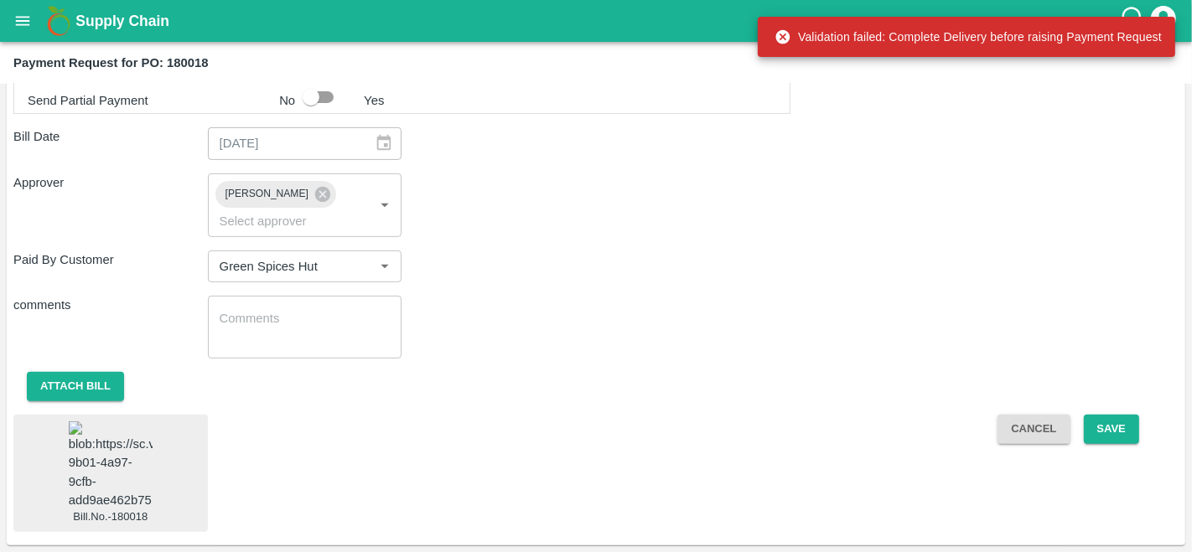
click at [909, 301] on div "comments x ​" at bounding box center [595, 327] width 1165 height 63
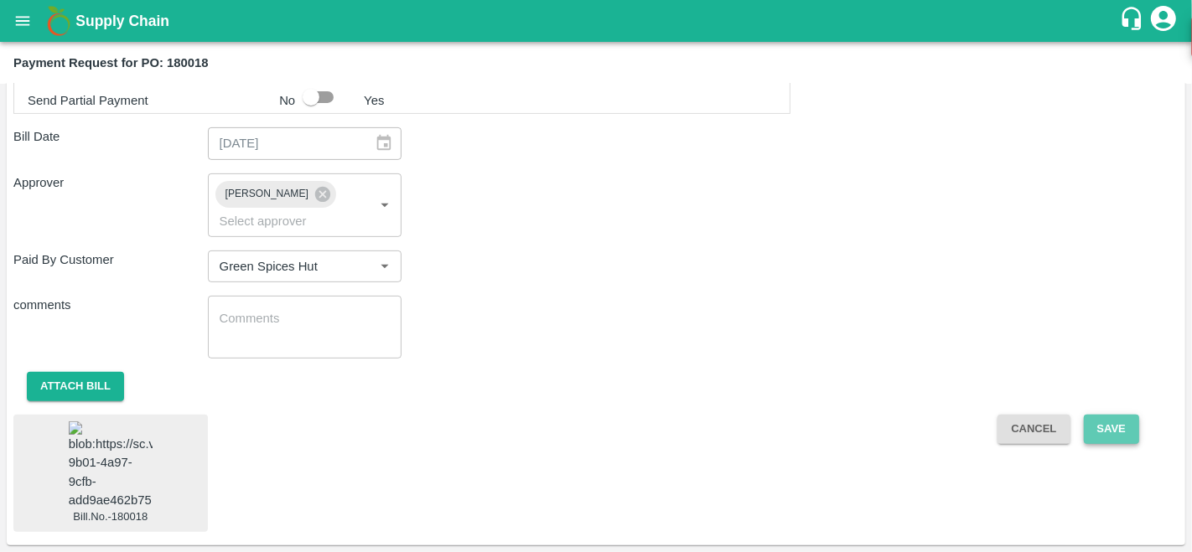
click at [1116, 415] on button "Save" at bounding box center [1111, 429] width 55 height 29
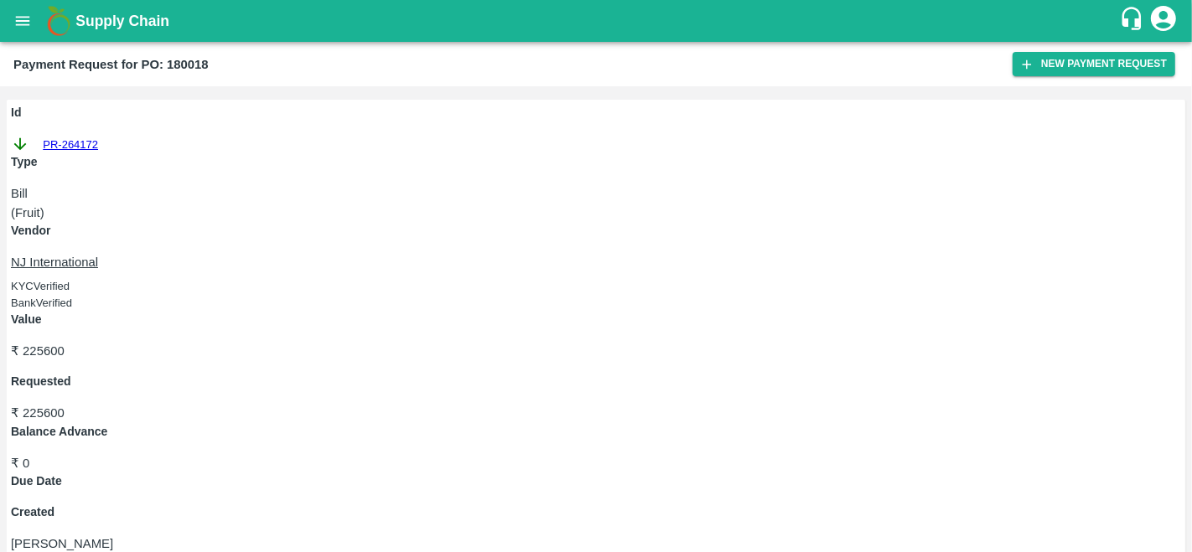
click at [13, 12] on icon "open drawer" at bounding box center [22, 21] width 18 height 18
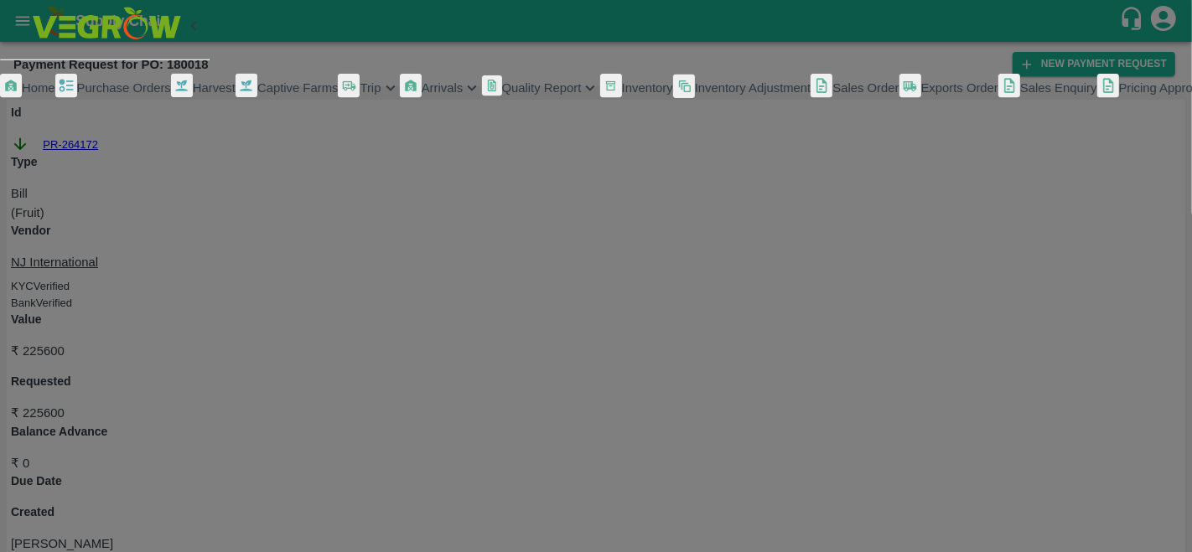
click at [93, 95] on span "Purchase Orders" at bounding box center [124, 87] width 94 height 13
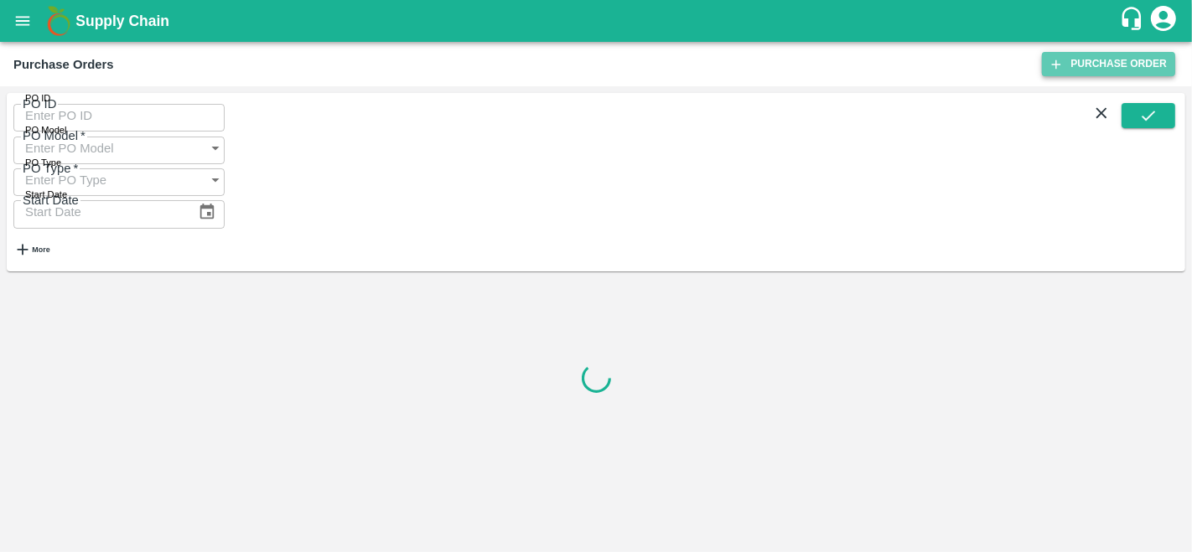
click at [1090, 73] on link "Purchase Order" at bounding box center [1108, 64] width 133 height 24
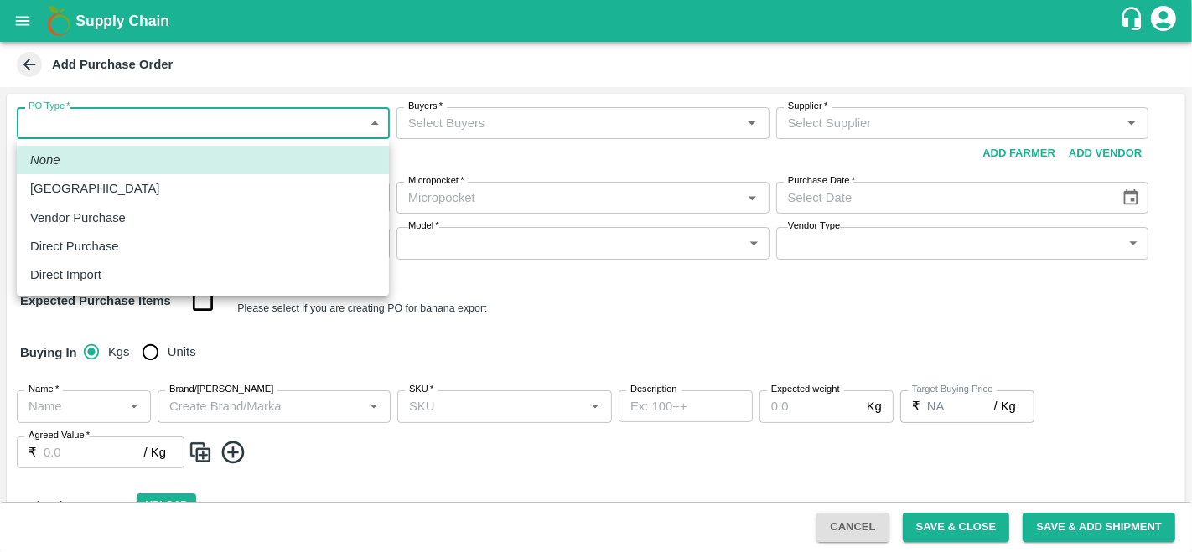
click at [207, 126] on body "Supply Chain Add Purchase Order PO Type   * ​ PO Type Buyers   * Buyers   * Sup…" at bounding box center [596, 276] width 1192 height 552
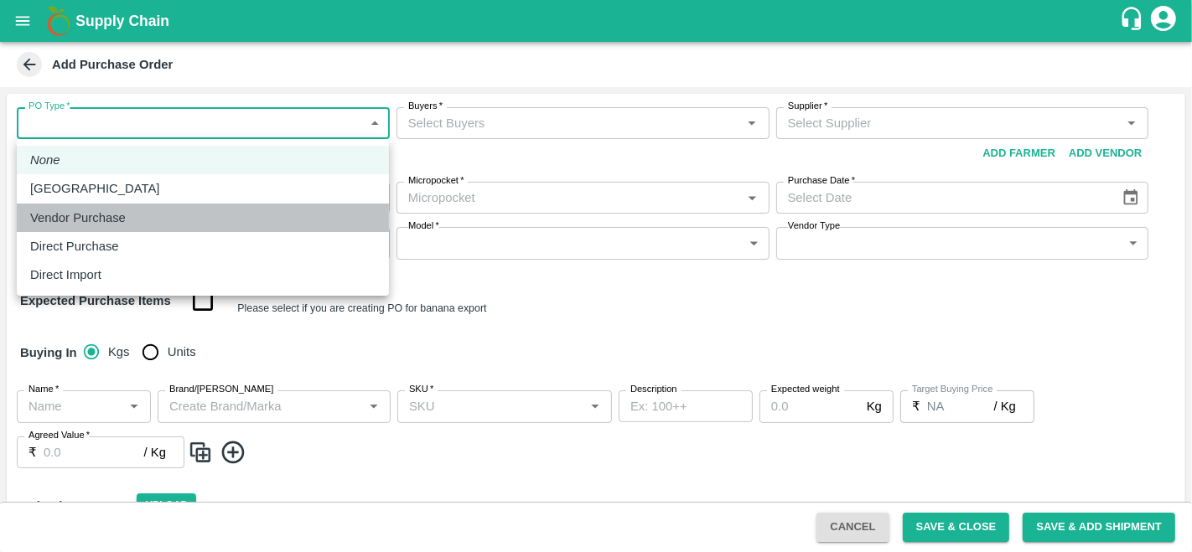
click at [81, 221] on p "Vendor Purchase" at bounding box center [78, 218] width 96 height 18
type input "2"
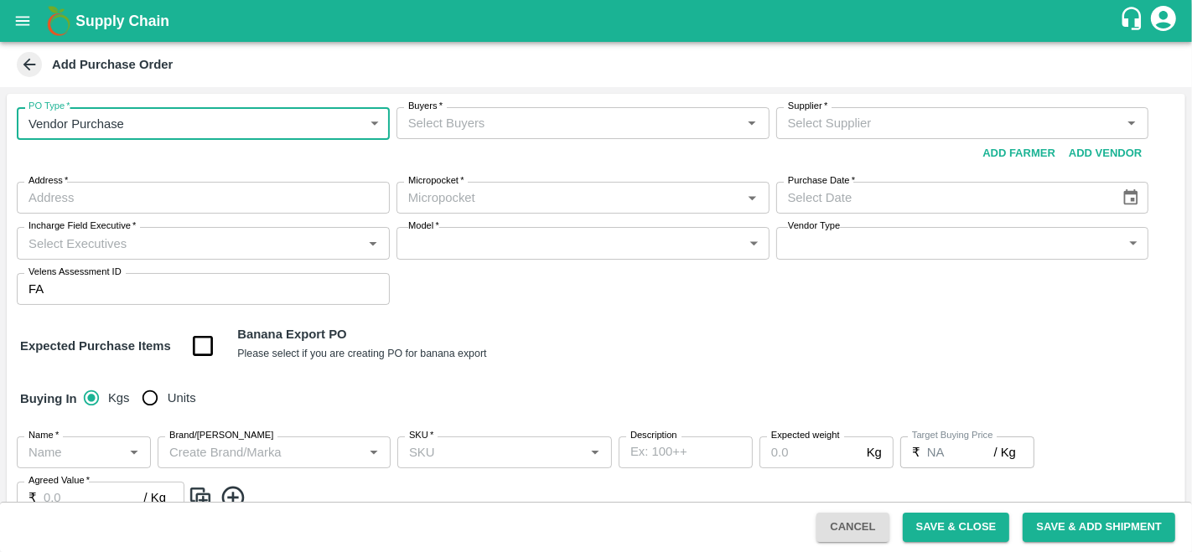
click at [499, 126] on input "Buyers   *" at bounding box center [568, 123] width 335 height 22
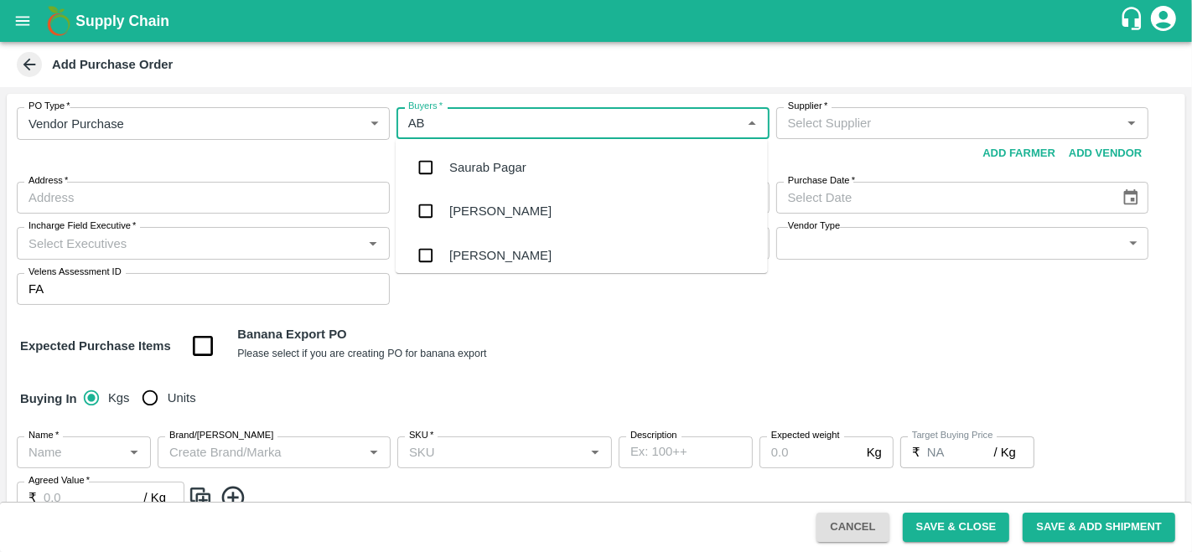
type input "ABU"
click at [507, 154] on div "Abu Irshad M" at bounding box center [582, 168] width 372 height 44
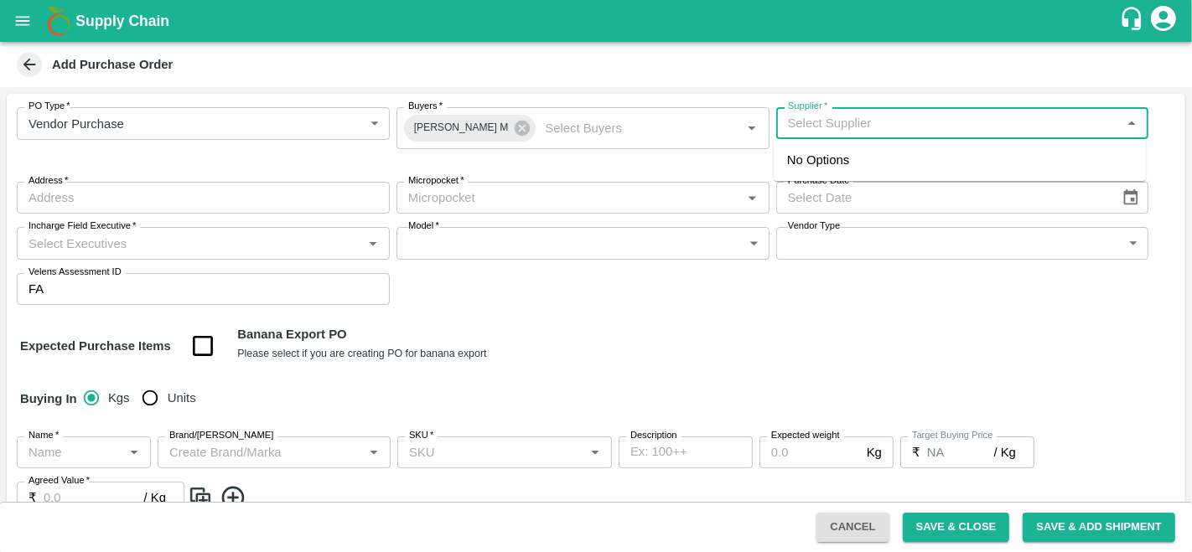
click at [923, 122] on input "Supplier   *" at bounding box center [948, 123] width 335 height 22
paste input "PRAKASH LAHU PATIL"
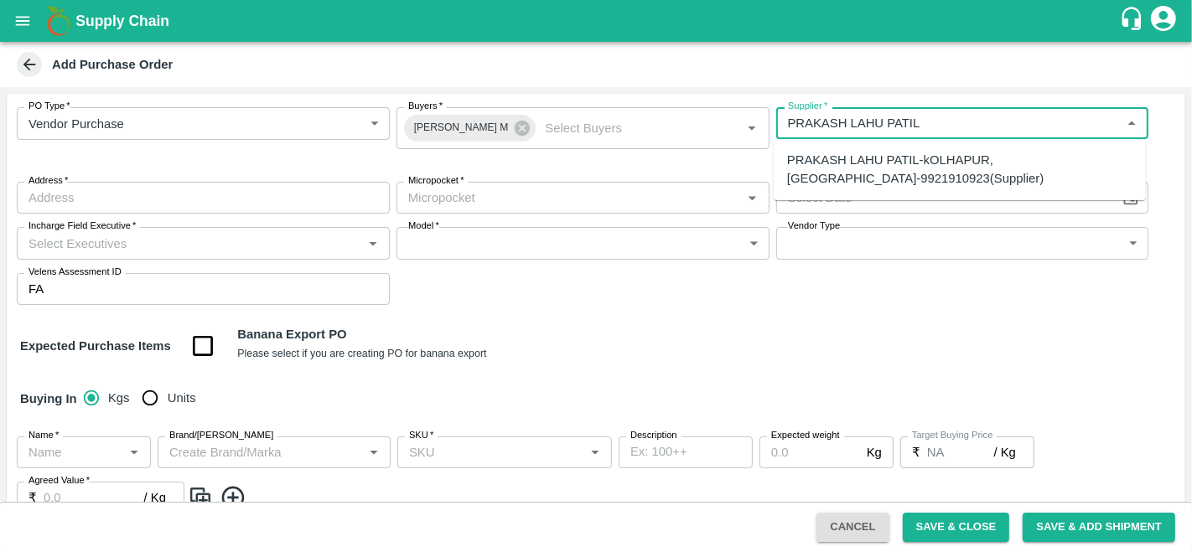
click at [854, 165] on div "PRAKASH LAHU PATIL-kOLHAPUR, KOLHAPUR-9921910923(Supplier)" at bounding box center [959, 170] width 345 height 38
type input "PRAKASH LAHU PATIL-kOLHAPUR, KOLHAPUR-9921910923(Supplier)"
type input "kOLHAPUR, KOLHAPUR, RAJARAMPURI, Maharashtra"
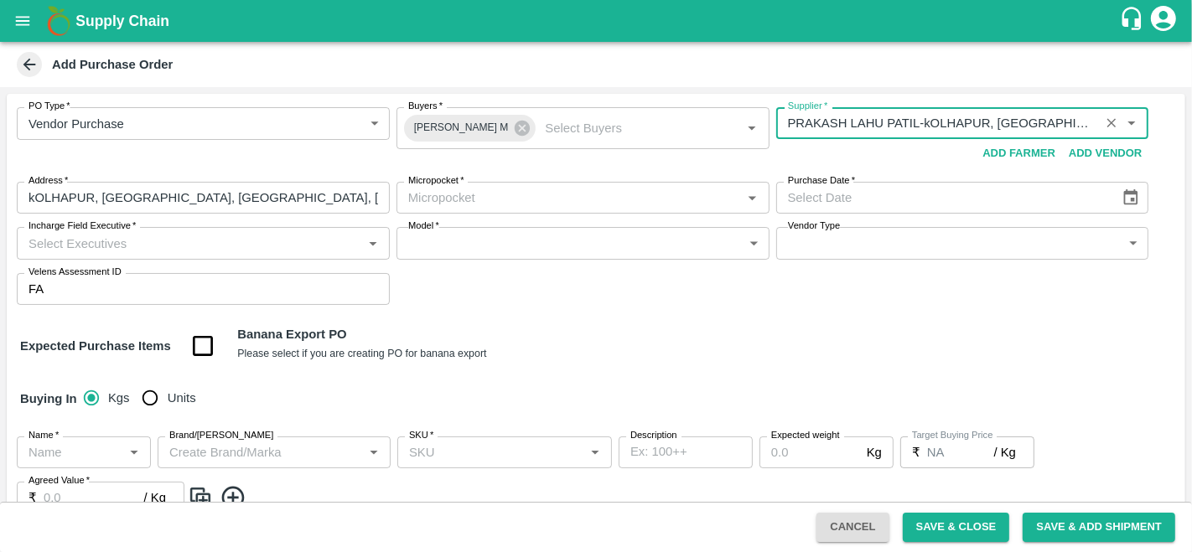
type input "PRAKASH LAHU PATIL-kOLHAPUR, KOLHAPUR-9921910923(Supplier)"
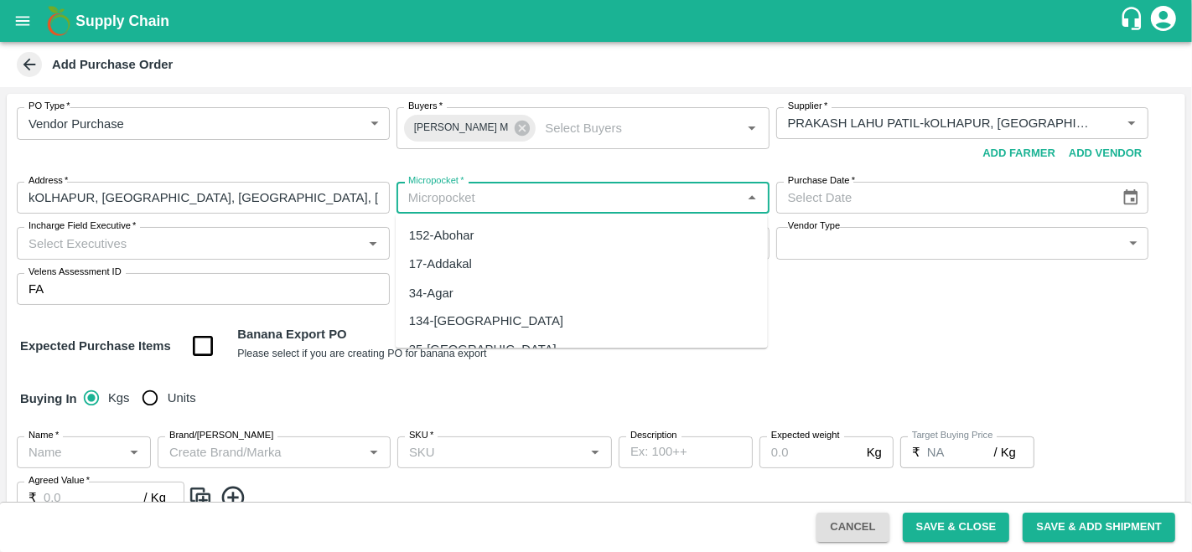
click at [557, 194] on input "Micropocket   *" at bounding box center [568, 198] width 335 height 22
type input "D"
type input "S"
click at [479, 235] on div "132-Kinnaur" at bounding box center [582, 235] width 372 height 28
type input "132-Kinnaur"
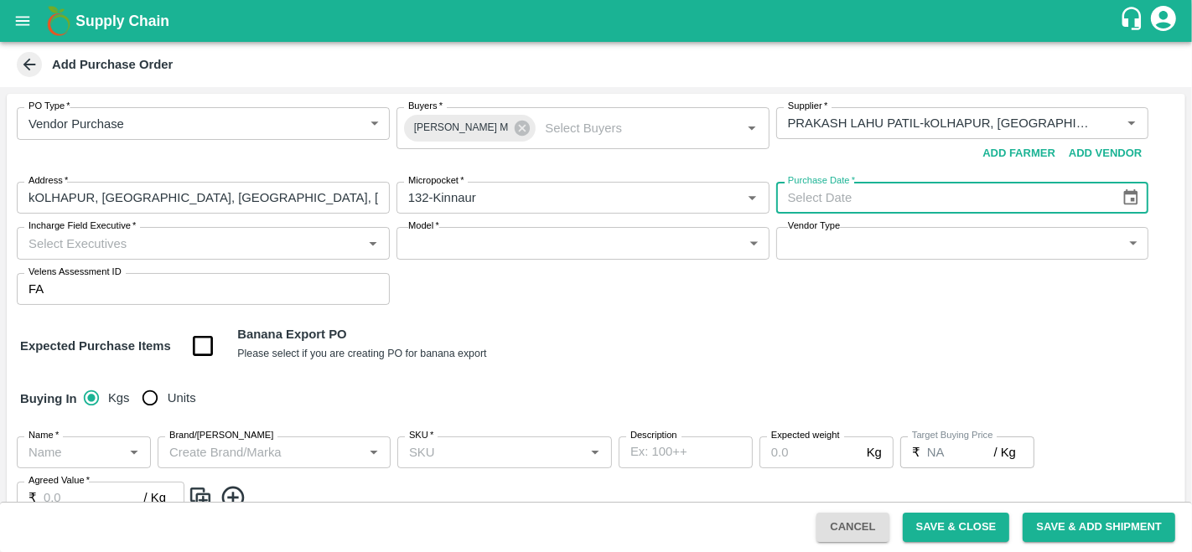
type input "DD/MM/YYYY"
click at [883, 207] on input "DD/MM/YYYY" at bounding box center [942, 198] width 333 height 32
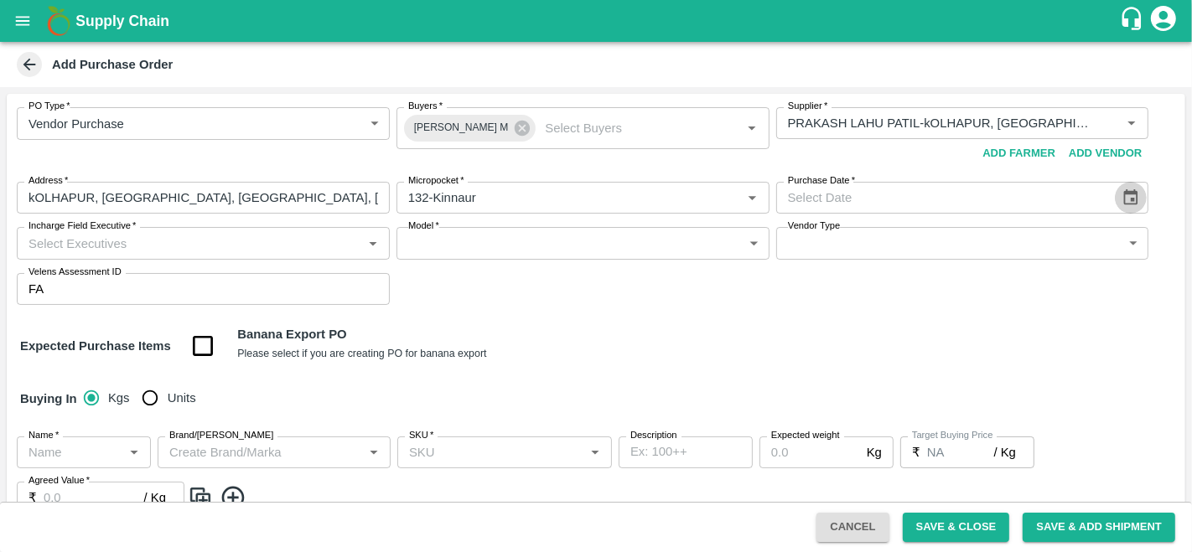
click at [1138, 199] on button "Choose date" at bounding box center [1131, 198] width 32 height 32
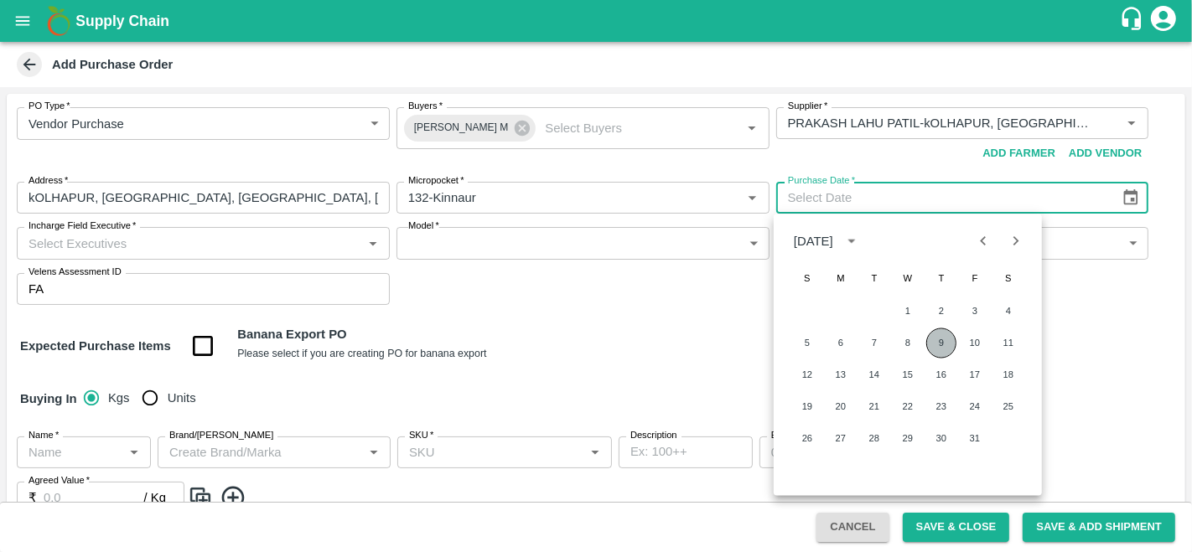
click at [935, 339] on button "9" at bounding box center [941, 344] width 30 height 30
type input "09/10/2025"
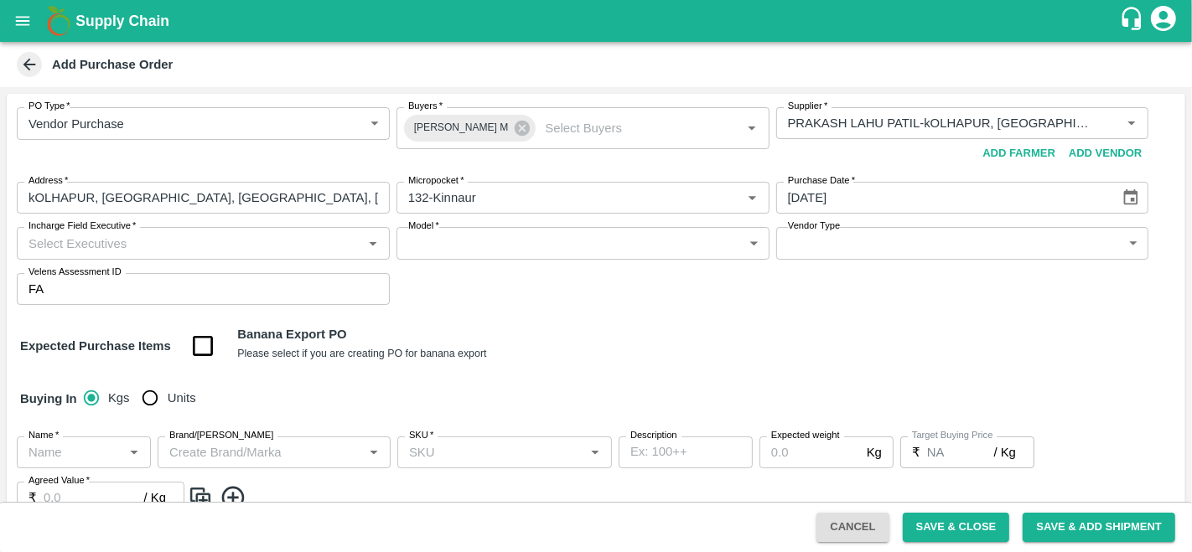
click at [697, 333] on div "Expected Purchase Items Banana Export PO Please select if you are creating PO f…" at bounding box center [596, 346] width 1152 height 43
click at [110, 247] on input "Incharge Field Executive   *" at bounding box center [189, 243] width 335 height 22
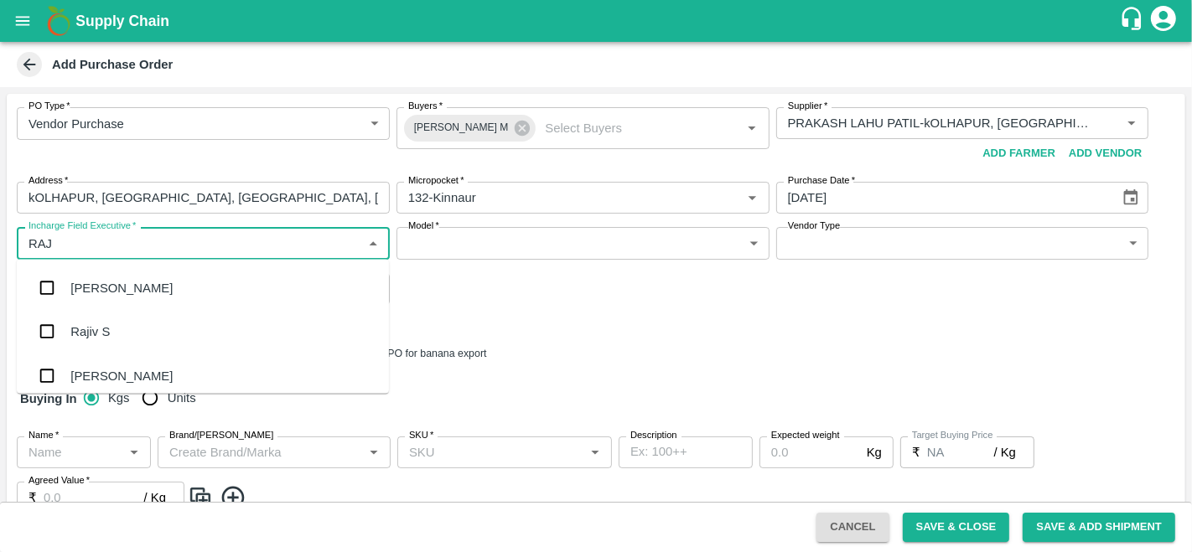
type input "RAJU"
click at [101, 335] on div "Raju KR" at bounding box center [93, 332] width 46 height 18
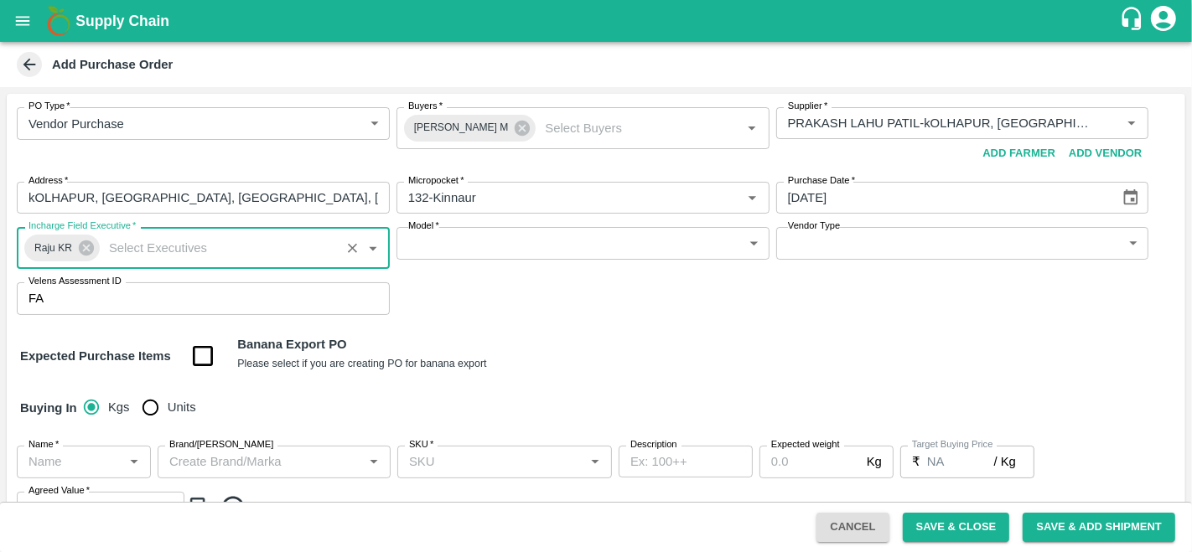
click at [574, 295] on div "PO Type   * Vendor Purchase 2 PO Type Buyers   * Abu Irshad M Buyers   * Suppli…" at bounding box center [596, 211] width 1178 height 235
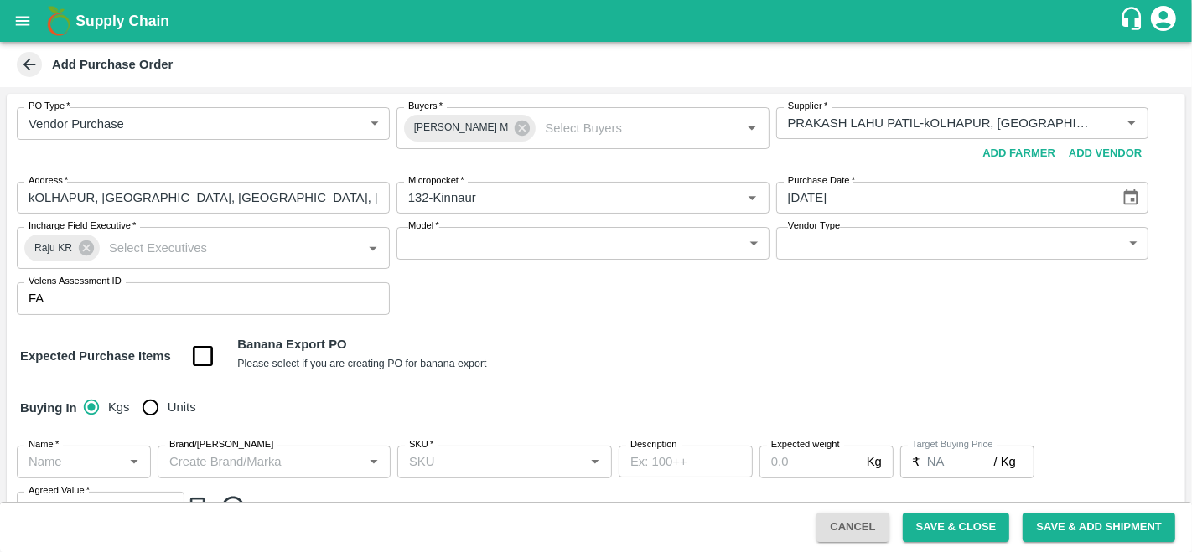
click at [529, 241] on body "Supply Chain Add Purchase Order PO Type   * Vendor Purchase 2 PO Type Buyers   …" at bounding box center [596, 276] width 1192 height 552
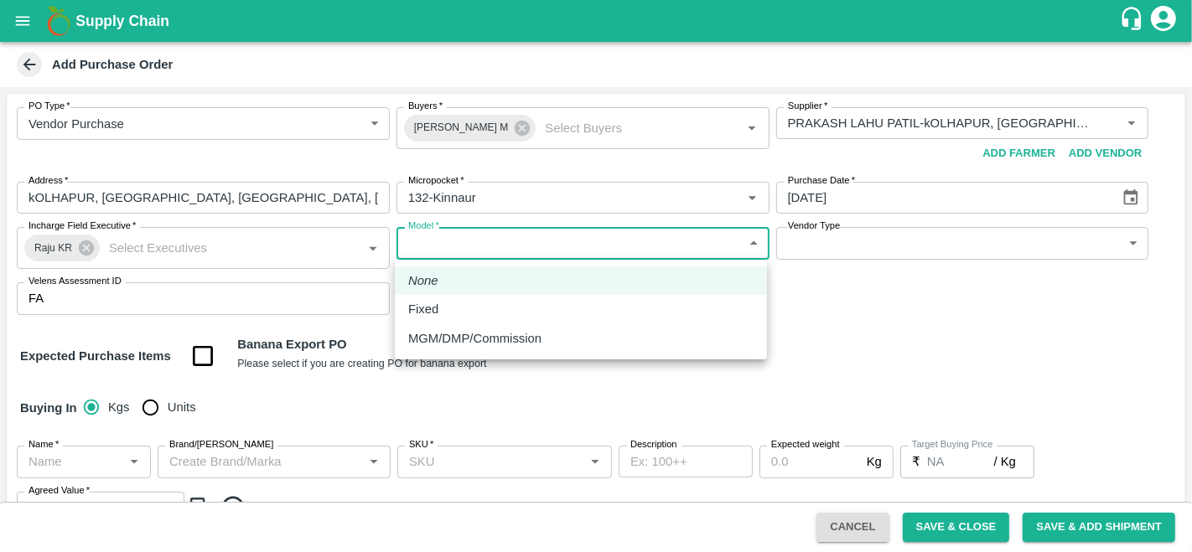
click at [448, 336] on p "MGM/DMP/Commission" at bounding box center [474, 338] width 133 height 18
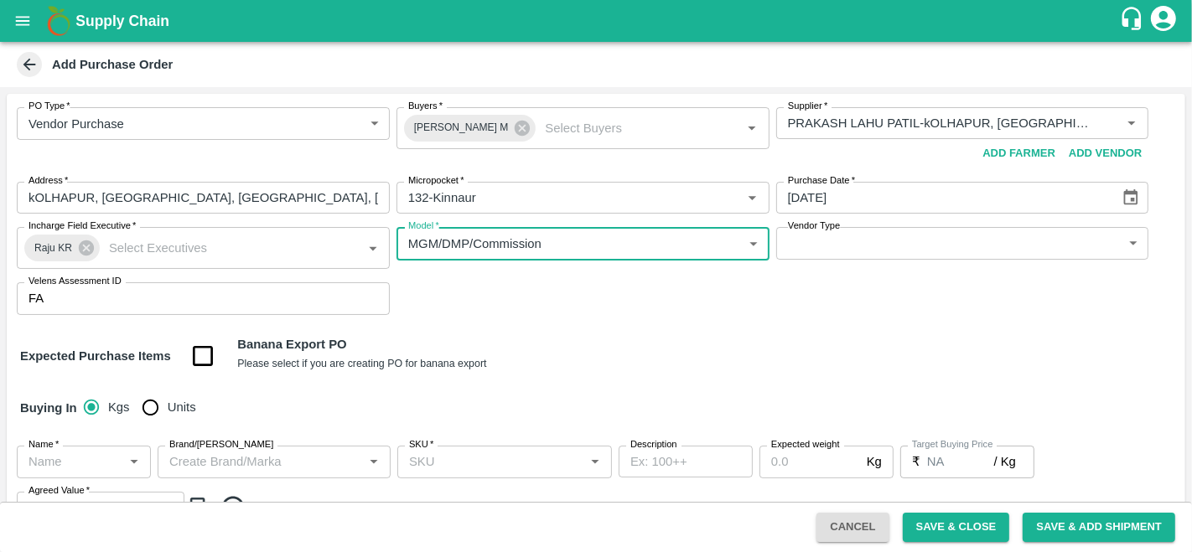
type input "Commision"
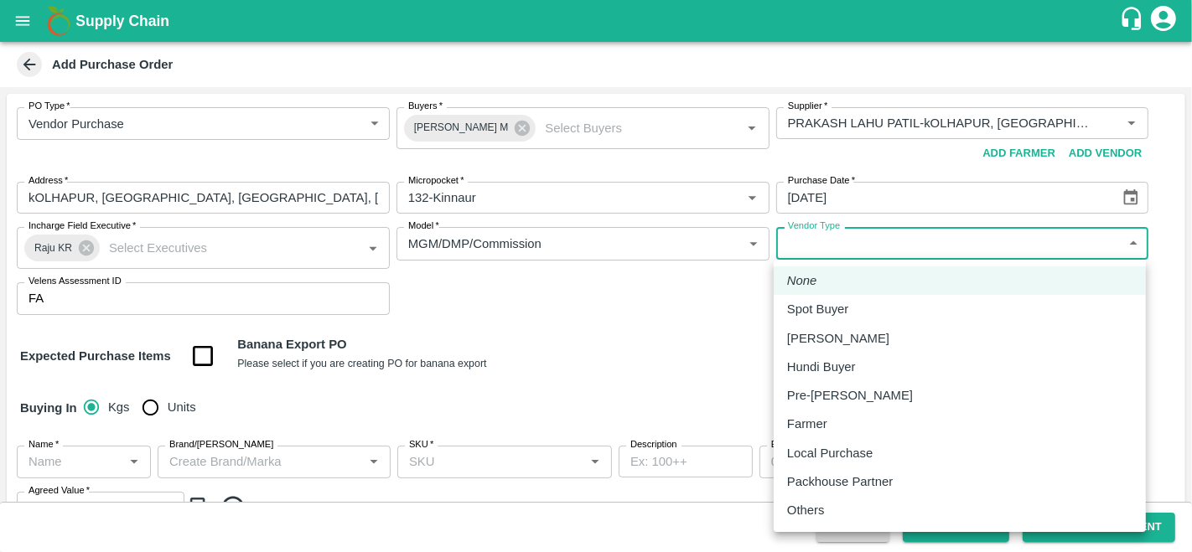
click at [897, 256] on body "Supply Chain Add Purchase Order PO Type   * Vendor Purchase 2 PO Type Buyers   …" at bounding box center [596, 276] width 1192 height 552
click at [827, 456] on p "Local Purchase" at bounding box center [829, 453] width 85 height 18
type input "LOCAL_PURCHASE"
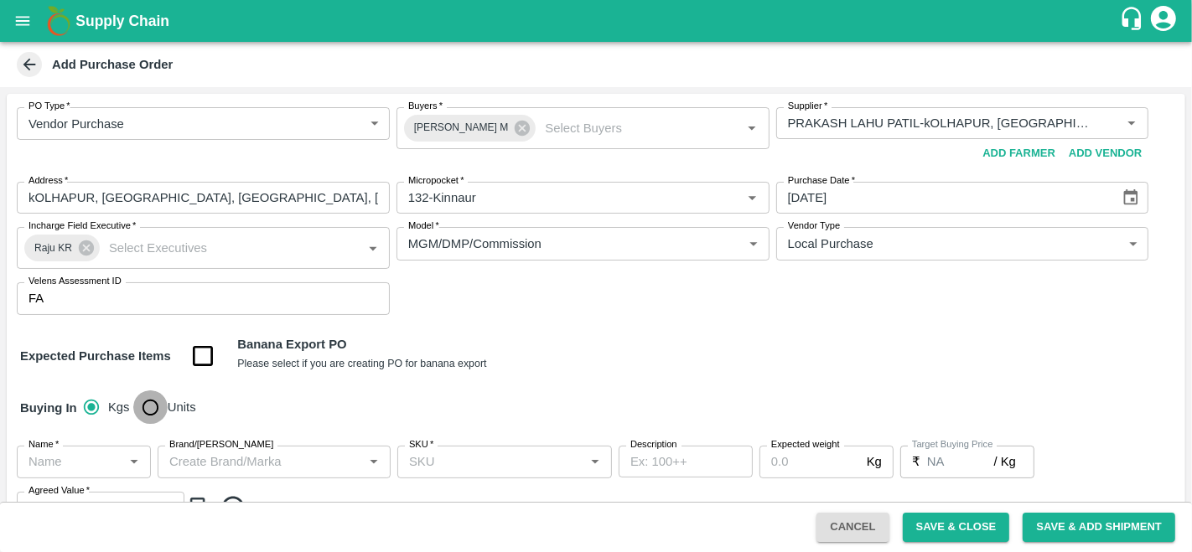
click at [155, 403] on input "Units" at bounding box center [150, 408] width 34 height 34
radio input "true"
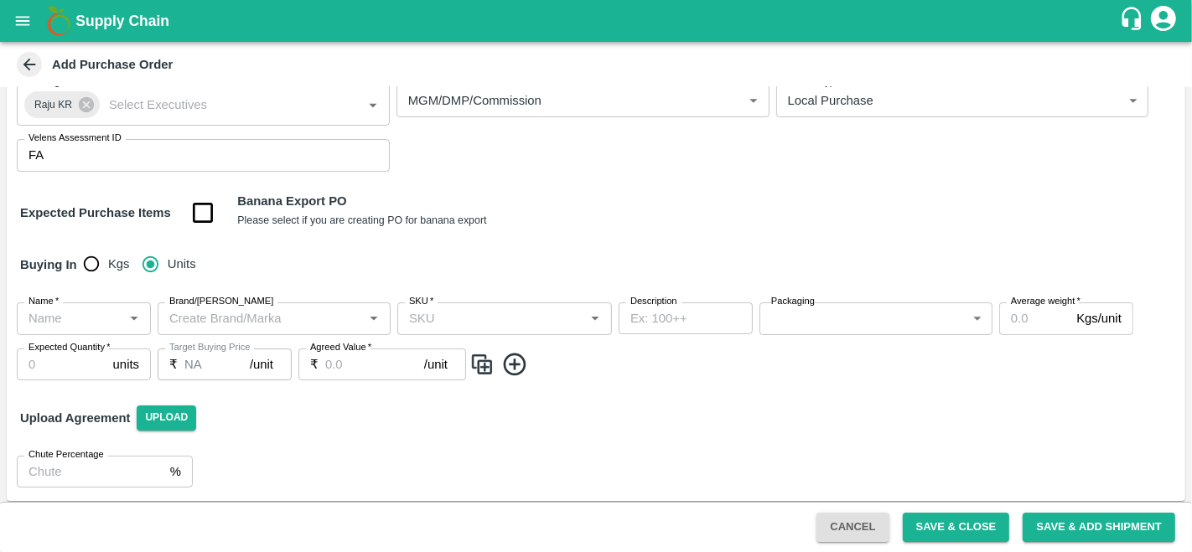
scroll to position [148, 0]
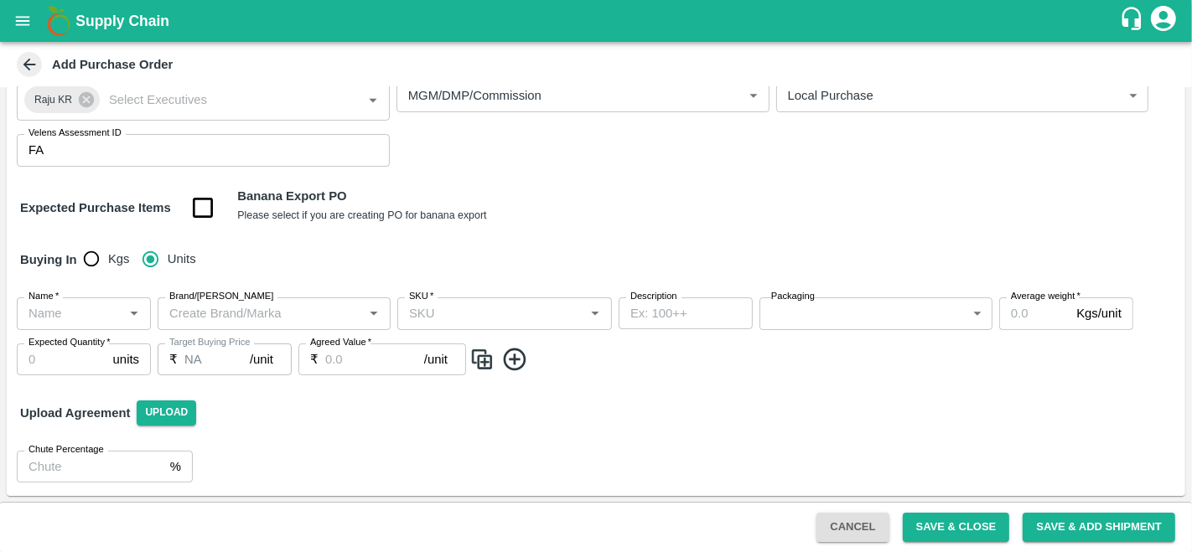
click at [85, 319] on input "Name   *" at bounding box center [70, 314] width 96 height 22
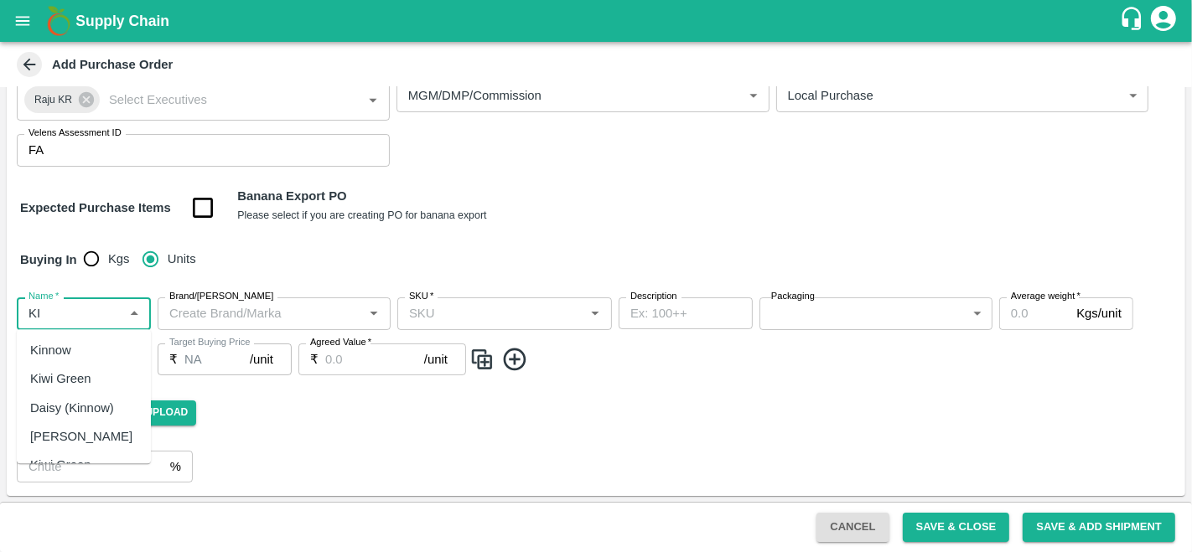
type input "K"
click at [87, 355] on div "Apple - Royal - Delicious" at bounding box center [83, 360] width 107 height 38
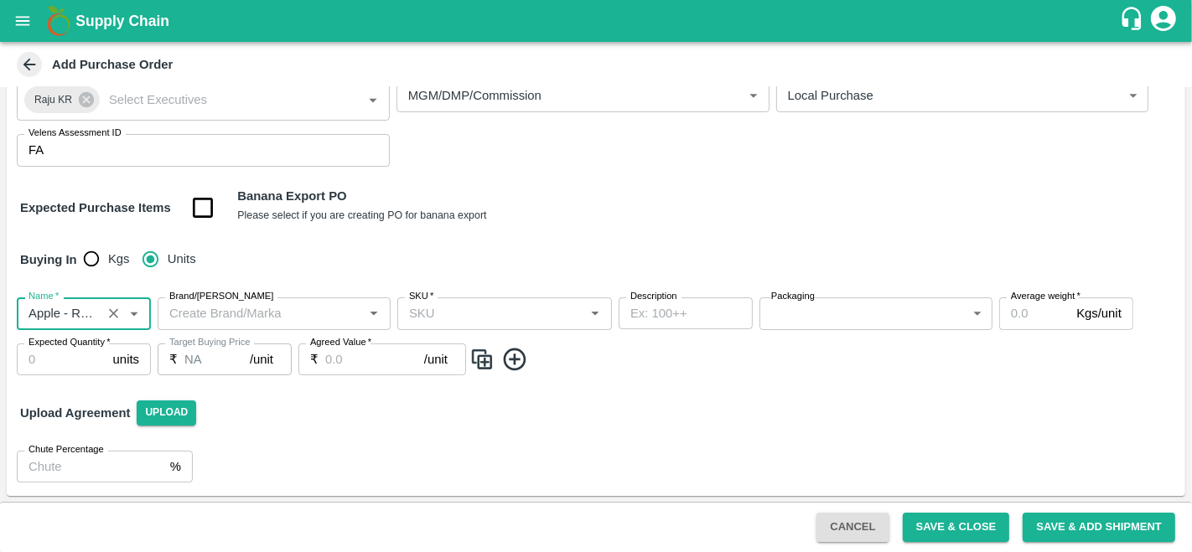
type input "Apple - Royal - Delicious"
click at [262, 322] on input "Brand/Marka" at bounding box center [260, 314] width 195 height 22
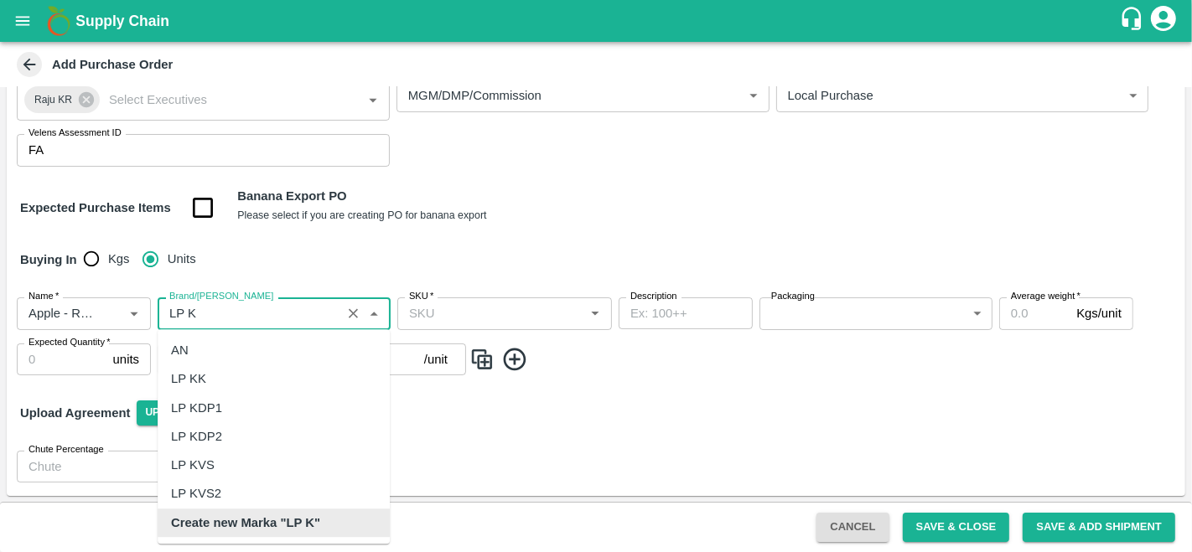
scroll to position [0, 0]
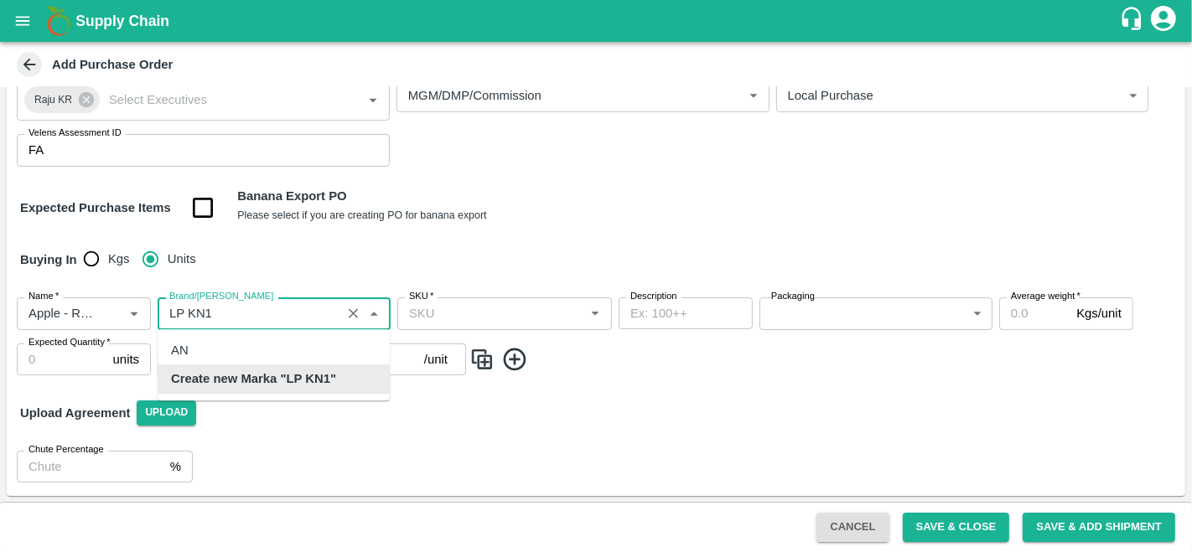
click at [320, 381] on b "Create new Marka "LP KN1"" at bounding box center [253, 379] width 165 height 18
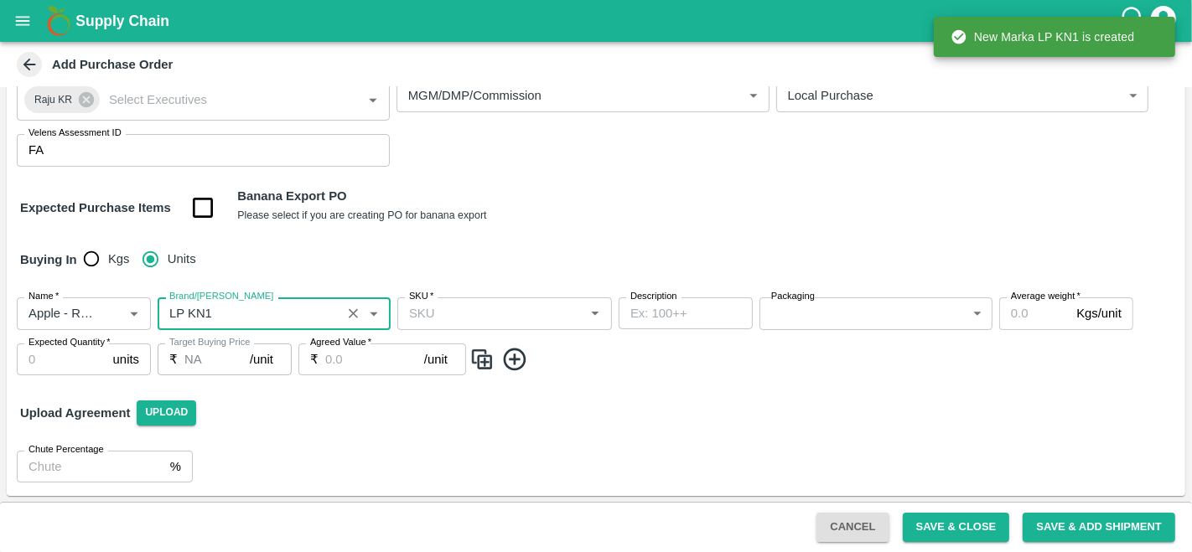
type input "LP KN1"
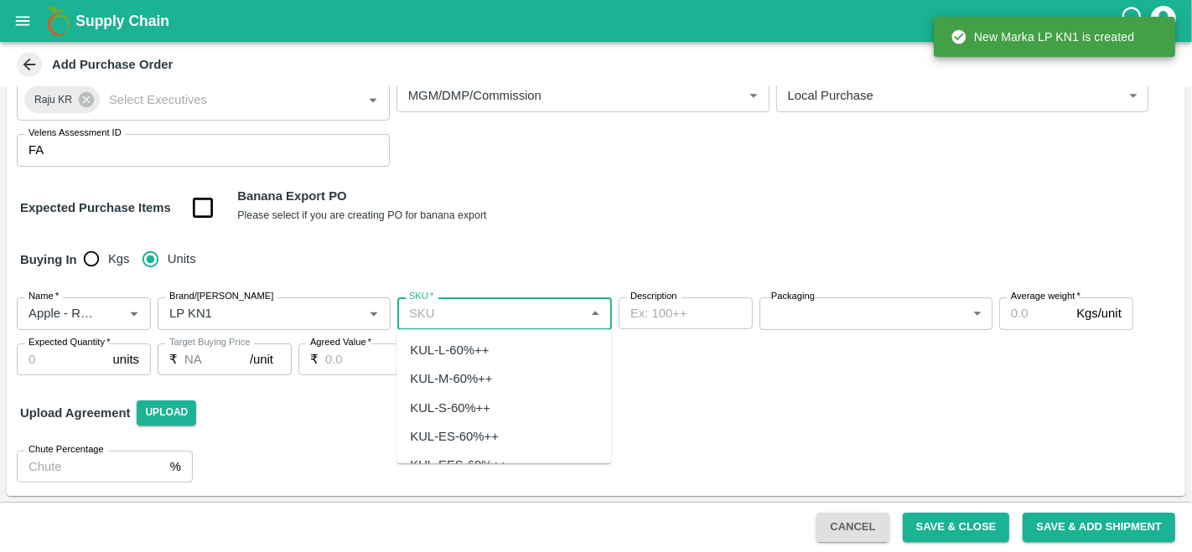
click at [459, 313] on input "SKU   *" at bounding box center [490, 314] width 177 height 22
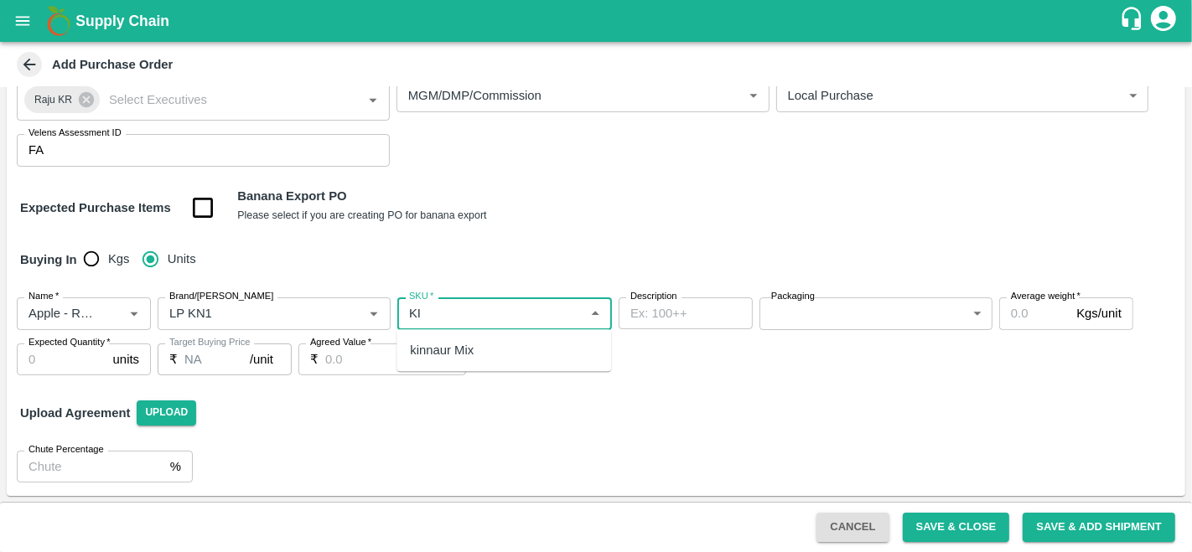
type input "K"
click at [493, 445] on div "UK-L-ROYL" at bounding box center [503, 436] width 215 height 28
type input "UK-L-ROYL"
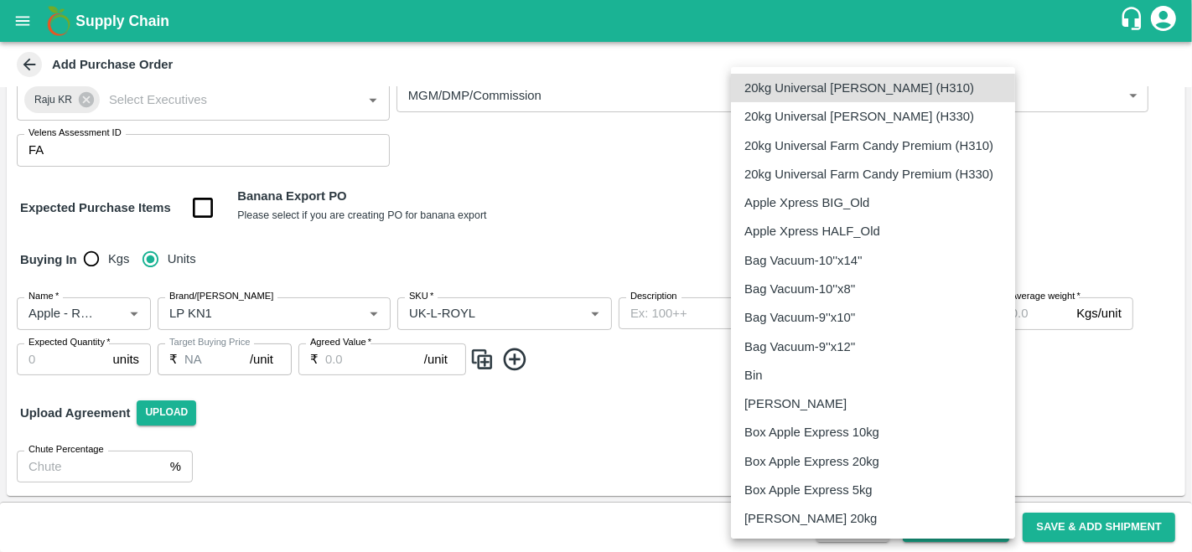
click at [817, 318] on body "Supply Chain Add Purchase Order PO Type   * Vendor Purchase 2 PO Type Buyers   …" at bounding box center [596, 276] width 1192 height 552
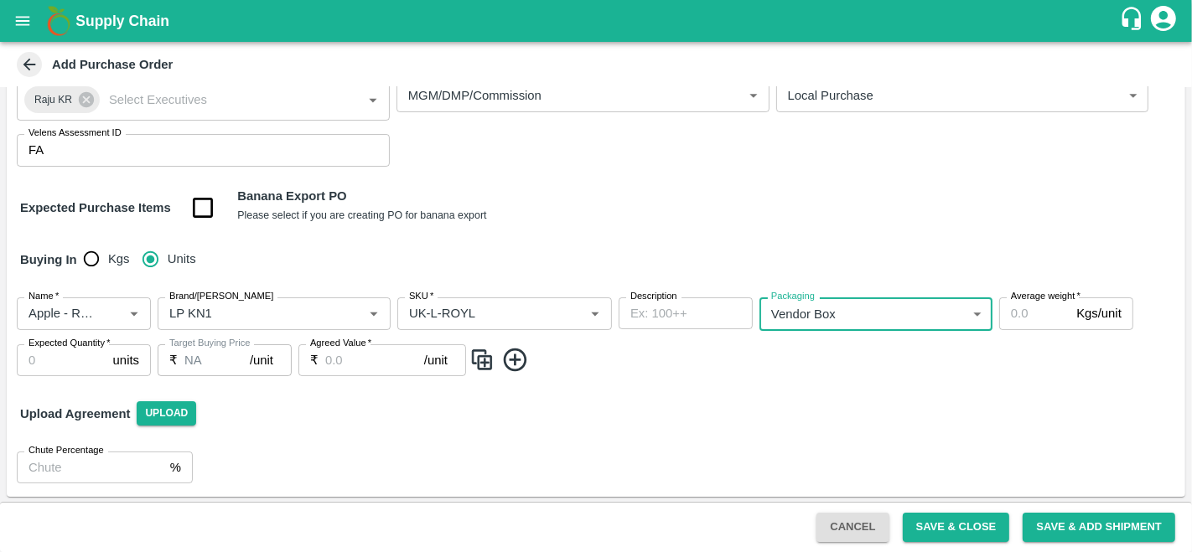
type input "276"
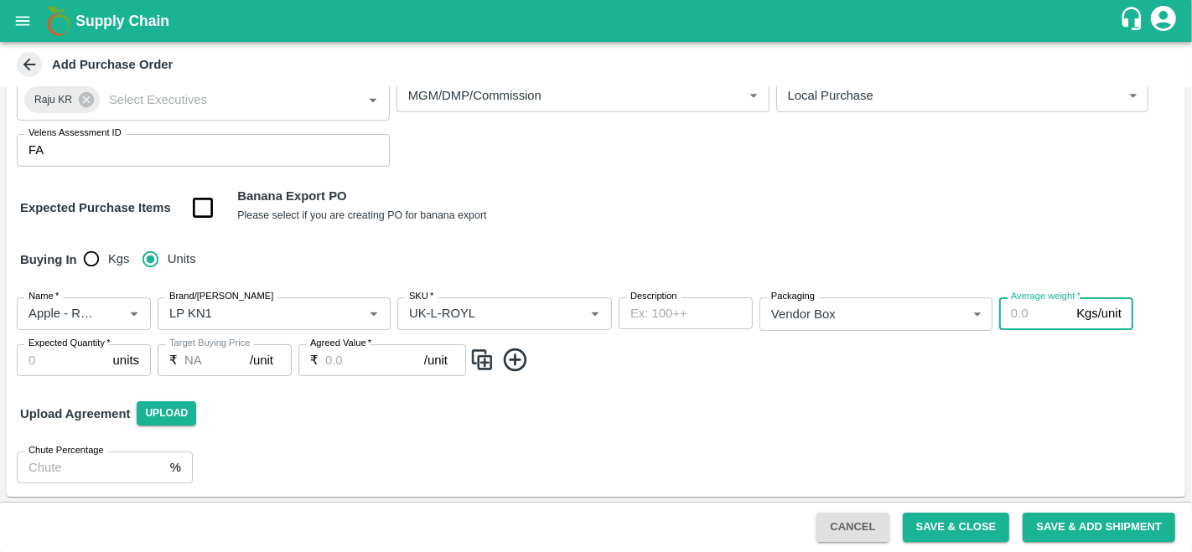
click at [1028, 310] on input "Average weight   *" at bounding box center [1034, 314] width 70 height 32
type input "27"
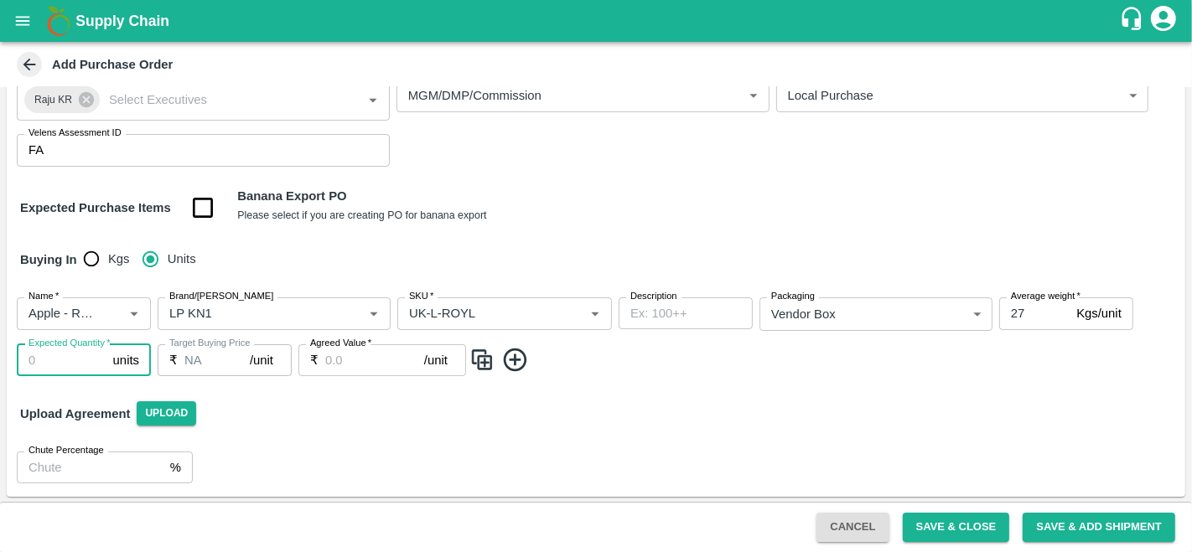
click at [67, 358] on input "Expected Quantity   *" at bounding box center [62, 360] width 90 height 32
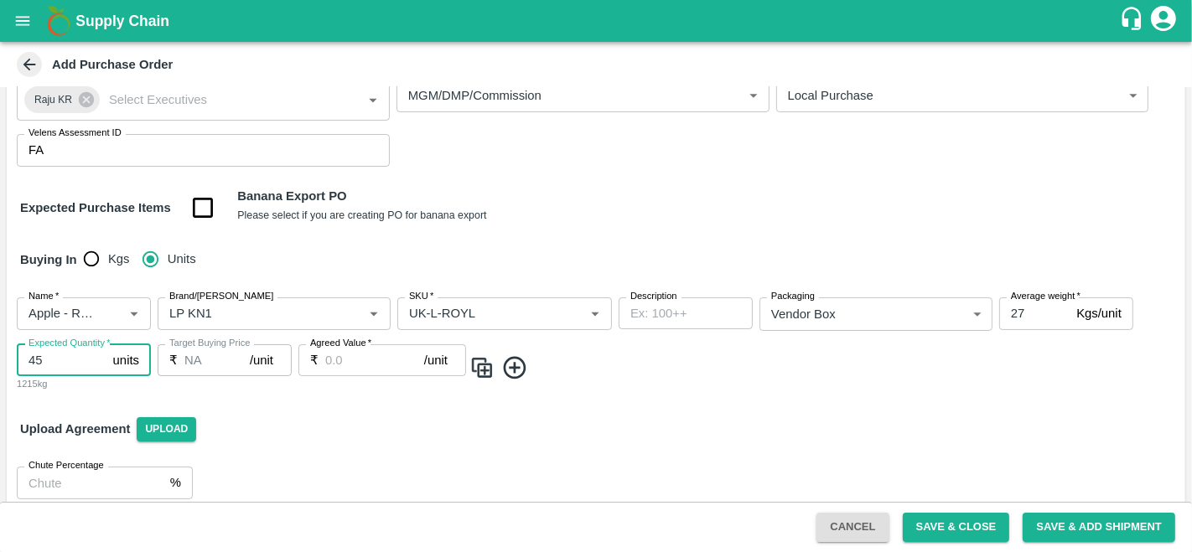
type input "45"
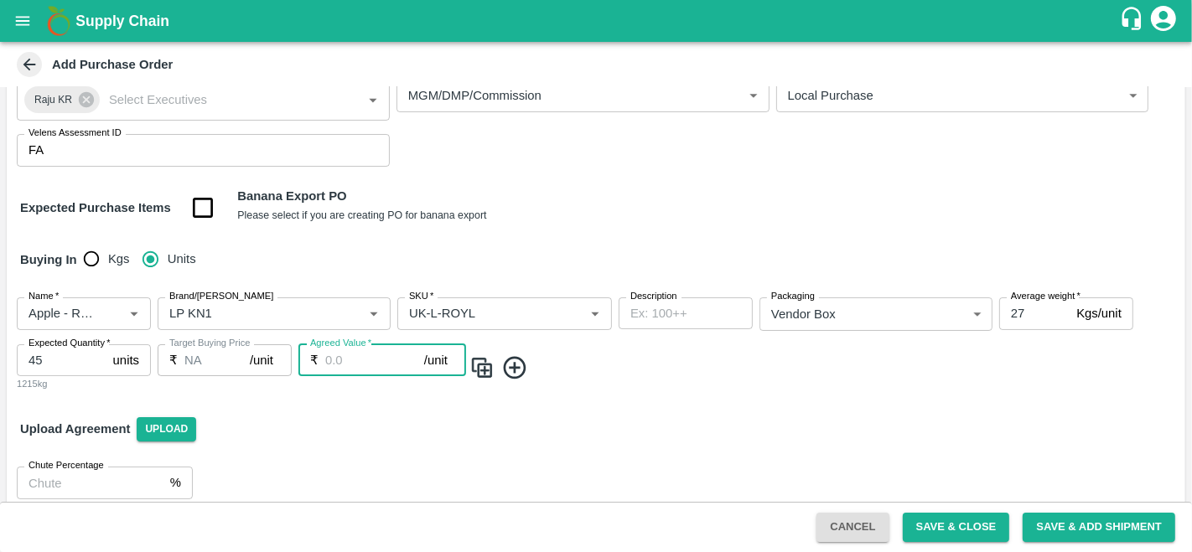
click at [354, 365] on input "Agreed Value   *" at bounding box center [374, 360] width 99 height 32
click at [337, 358] on input "2800" at bounding box center [374, 360] width 99 height 32
type input "3000"
click at [491, 365] on img at bounding box center [481, 369] width 25 height 28
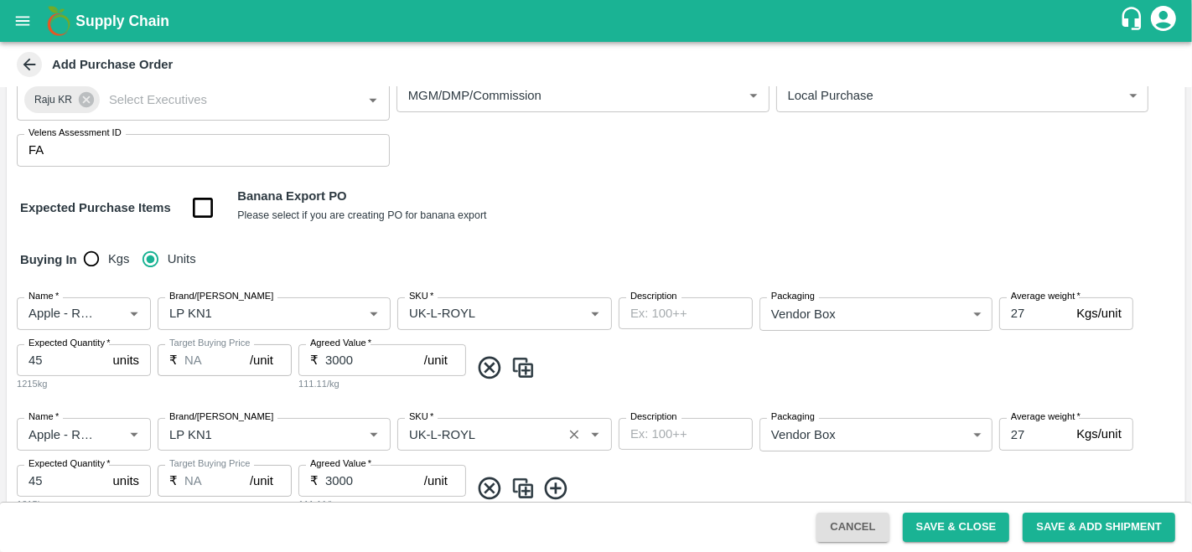
click at [436, 432] on input "SKU   *" at bounding box center [479, 434] width 155 height 22
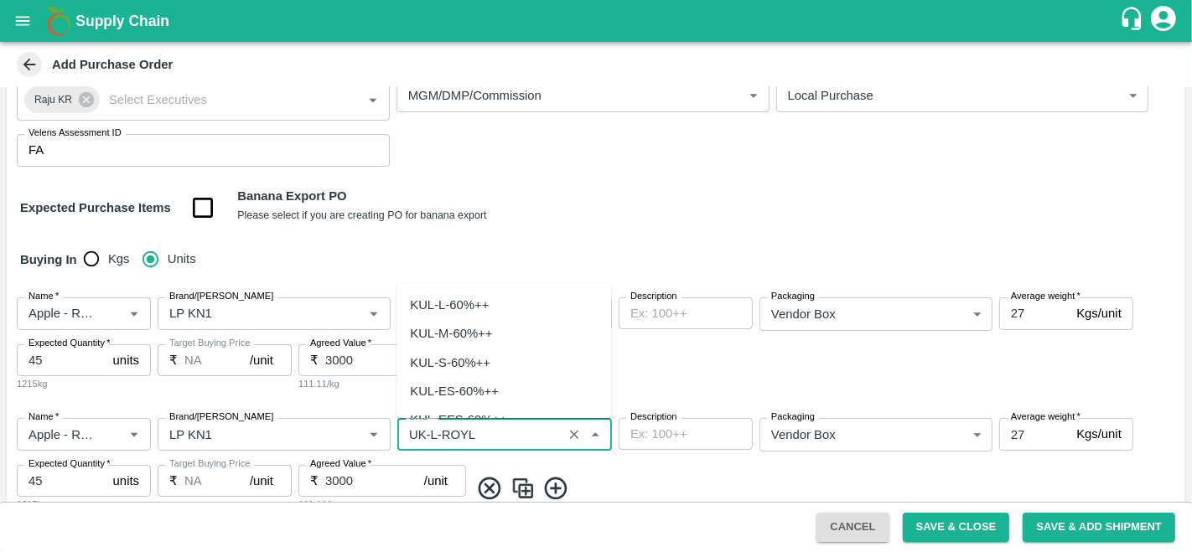
scroll to position [2458, 0]
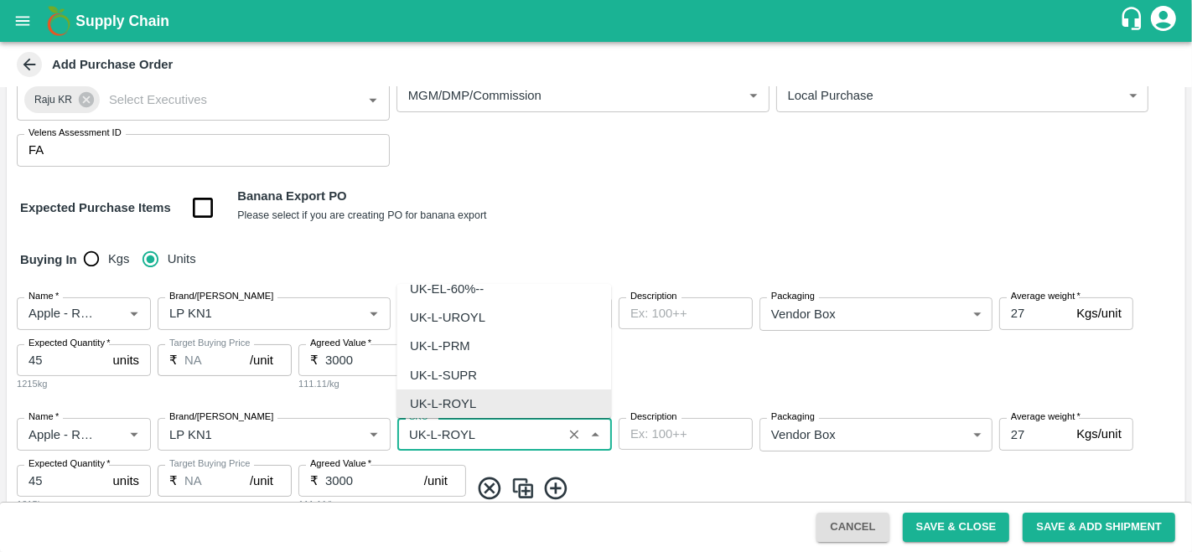
click at [436, 432] on input "SKU   *" at bounding box center [479, 434] width 155 height 22
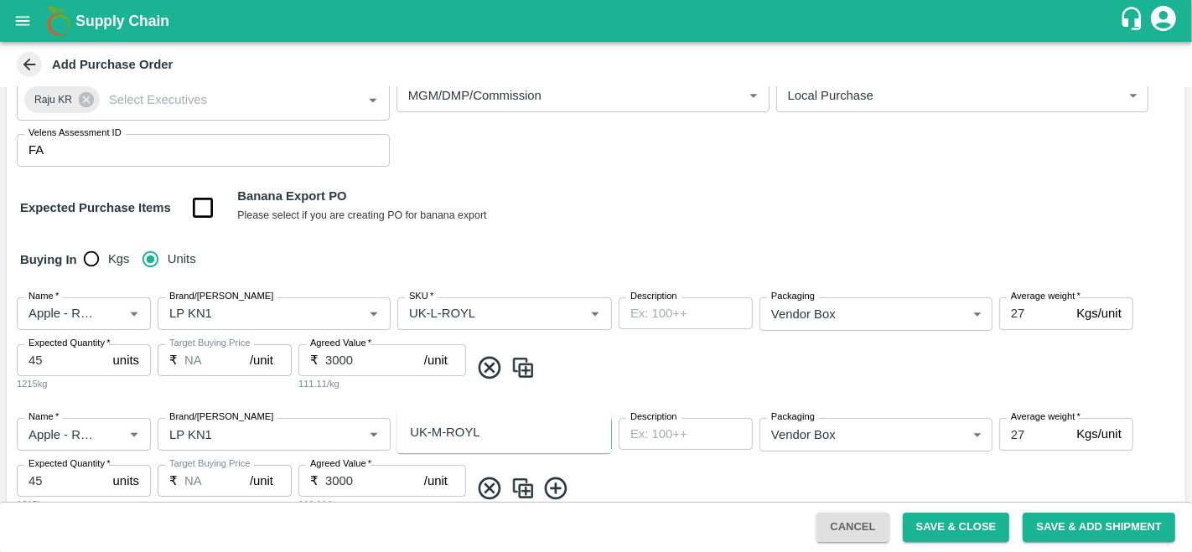
scroll to position [285, 0]
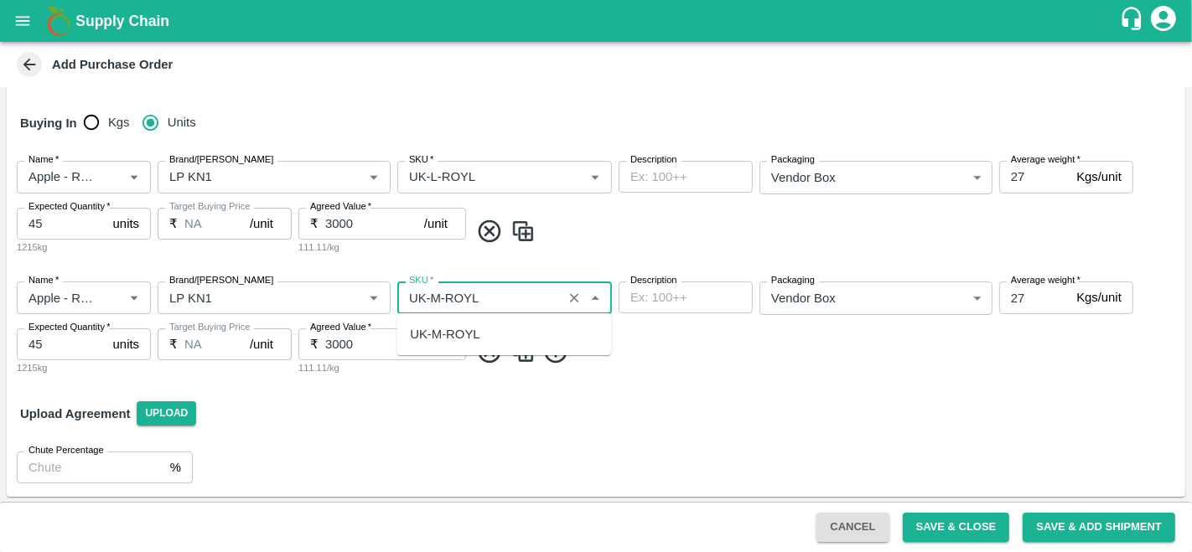
click at [452, 341] on div "UK-M-ROYL" at bounding box center [445, 334] width 70 height 18
type input "UK-M-ROYL"
click at [520, 351] on img at bounding box center [522, 353] width 25 height 28
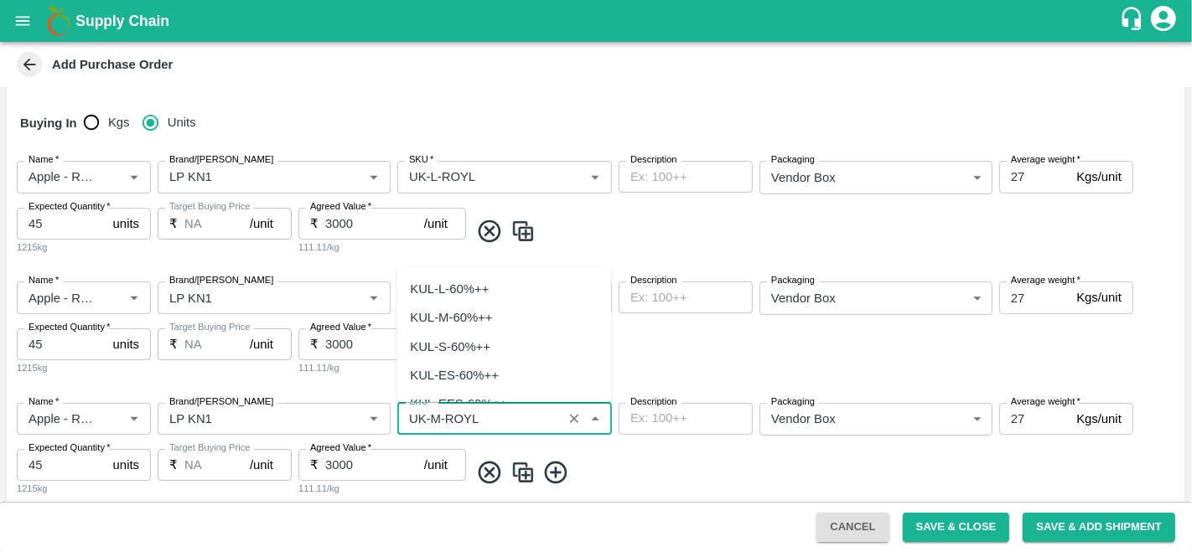
click at [433, 419] on input "SKU   *" at bounding box center [479, 419] width 155 height 22
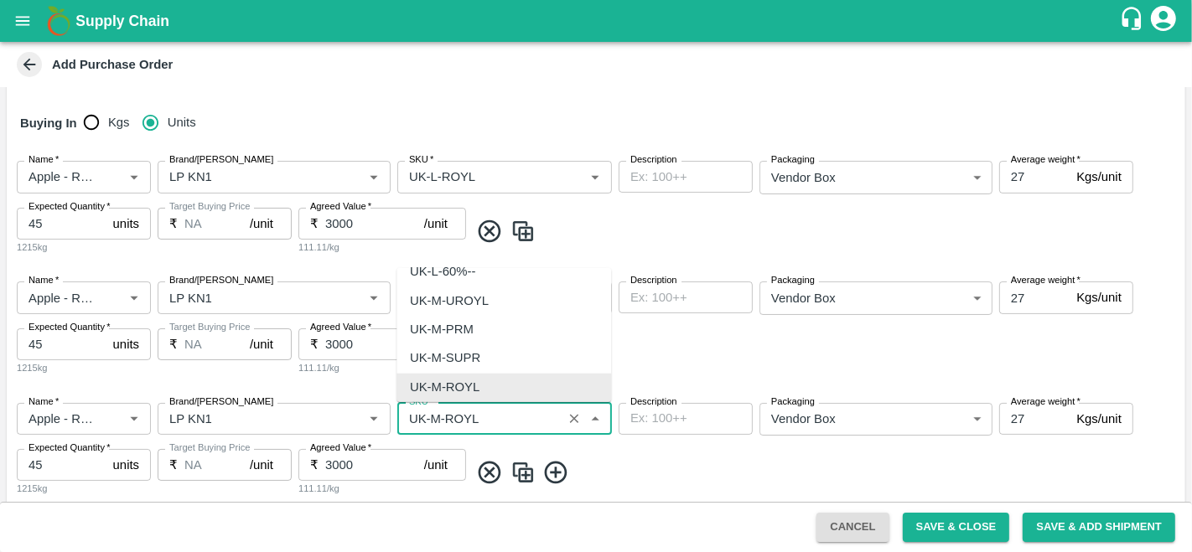
click at [443, 417] on input "SKU   *" at bounding box center [479, 419] width 155 height 22
click at [442, 417] on input "SKU   *" at bounding box center [479, 419] width 155 height 22
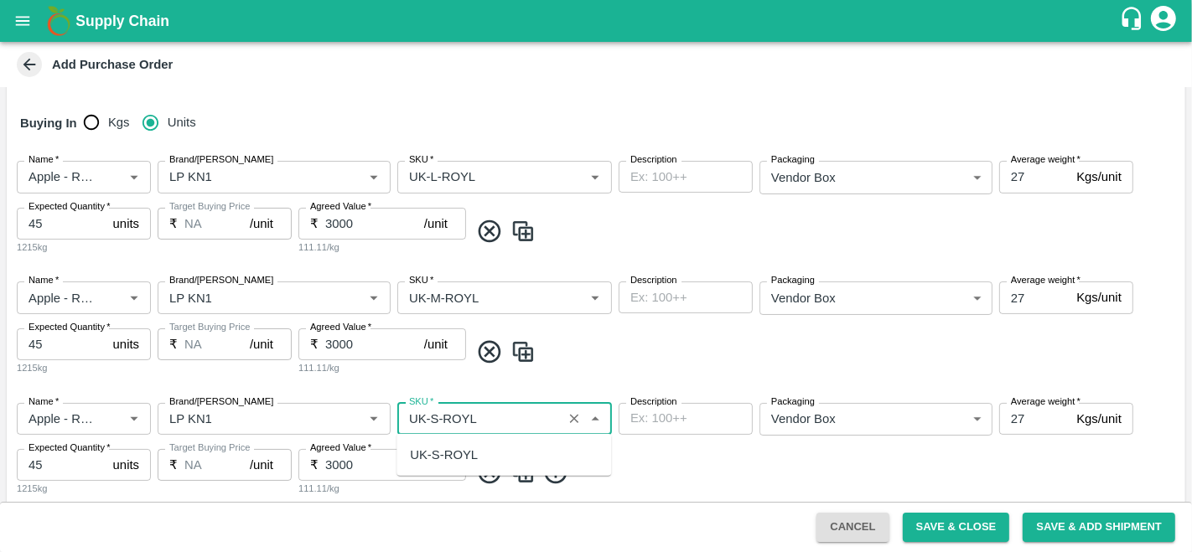
click at [438, 453] on div "UK-S-ROYL" at bounding box center [444, 455] width 68 height 18
type input "UK-S-ROYL"
click at [523, 469] on img at bounding box center [522, 473] width 25 height 28
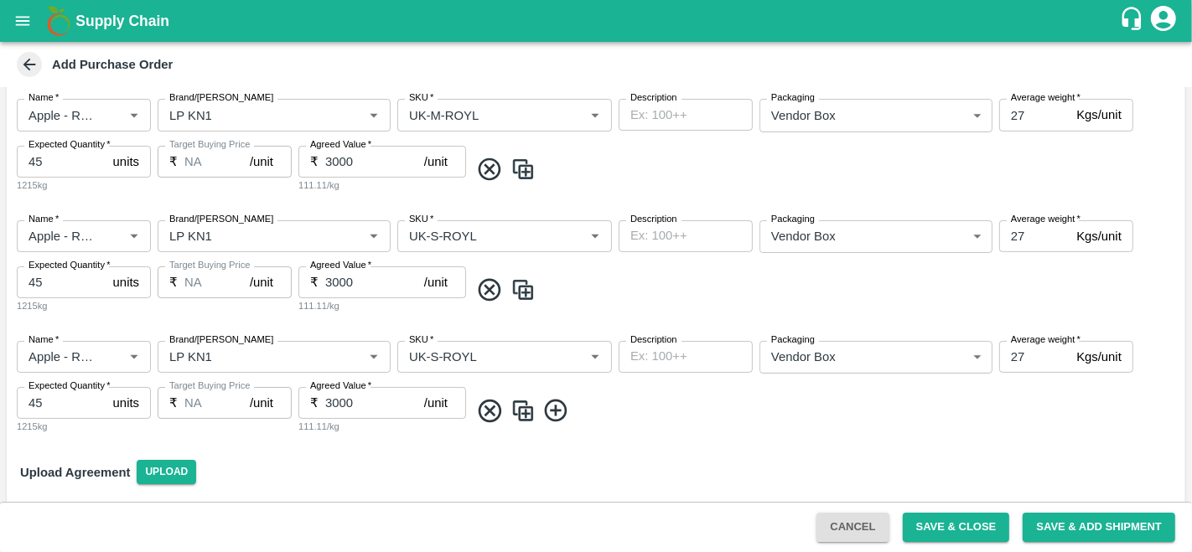
scroll to position [497, 0]
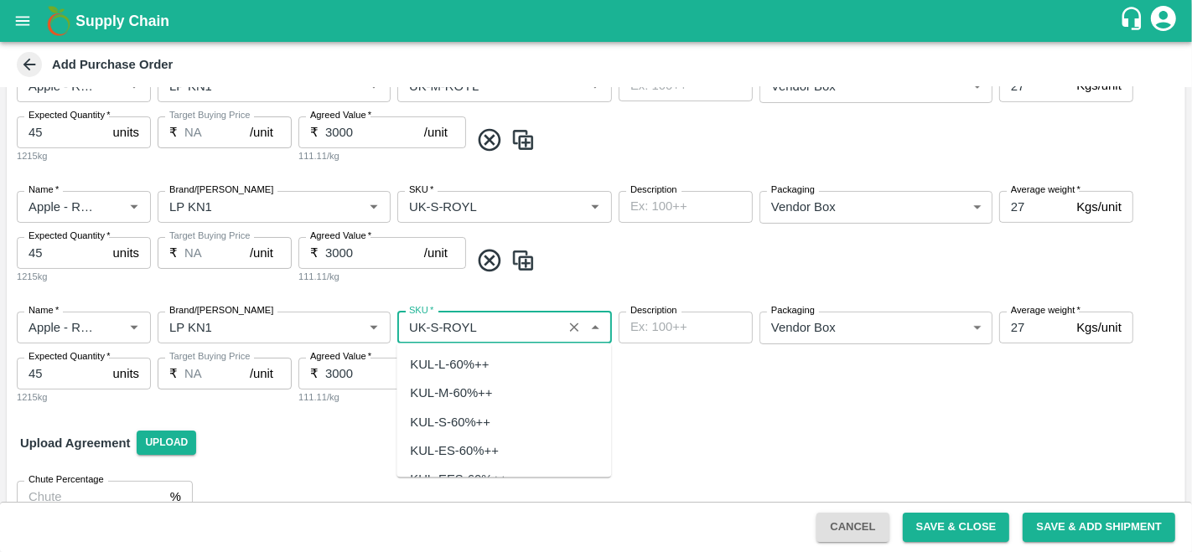
click at [429, 326] on input "SKU   *" at bounding box center [479, 328] width 155 height 22
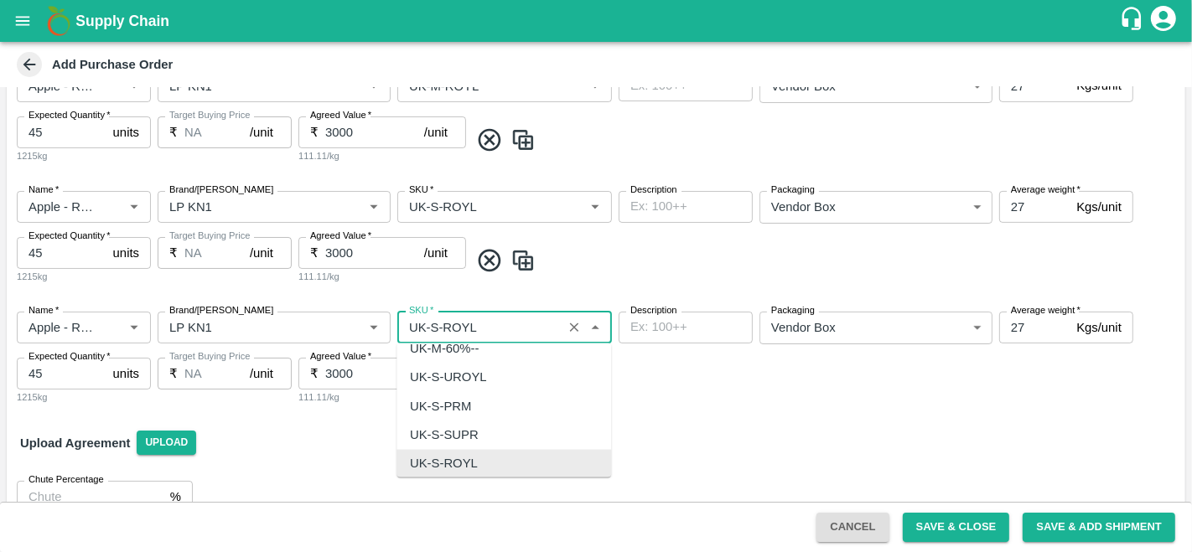
click at [429, 326] on input "SKU   *" at bounding box center [479, 328] width 155 height 22
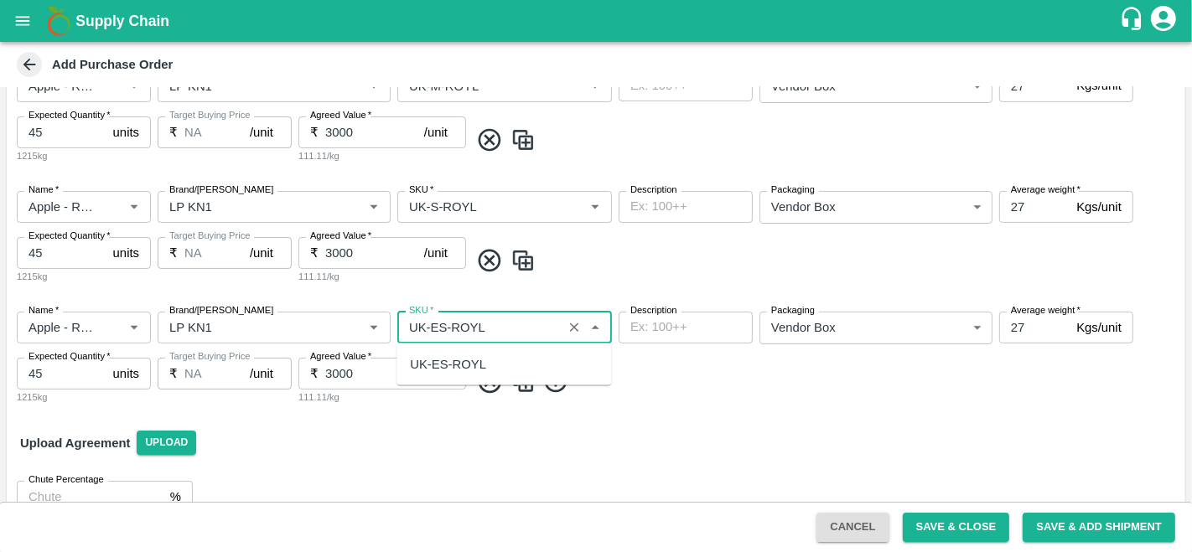
scroll to position [0, 0]
click at [448, 356] on div "UK-ES-ROYL" at bounding box center [448, 364] width 76 height 18
type input "UK-ES-ROYL"
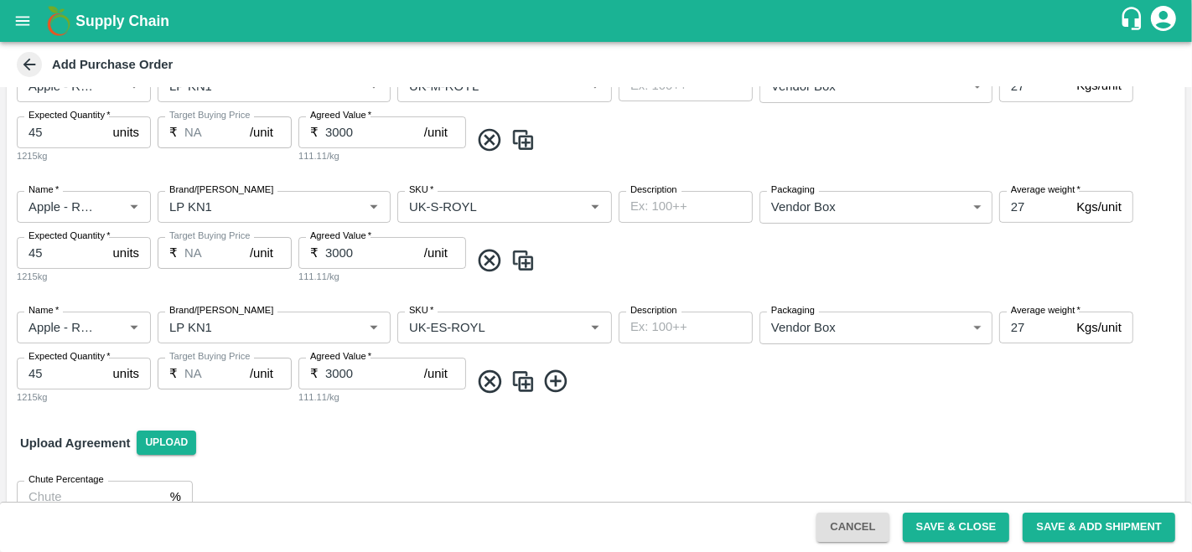
click at [524, 372] on img at bounding box center [522, 382] width 25 height 28
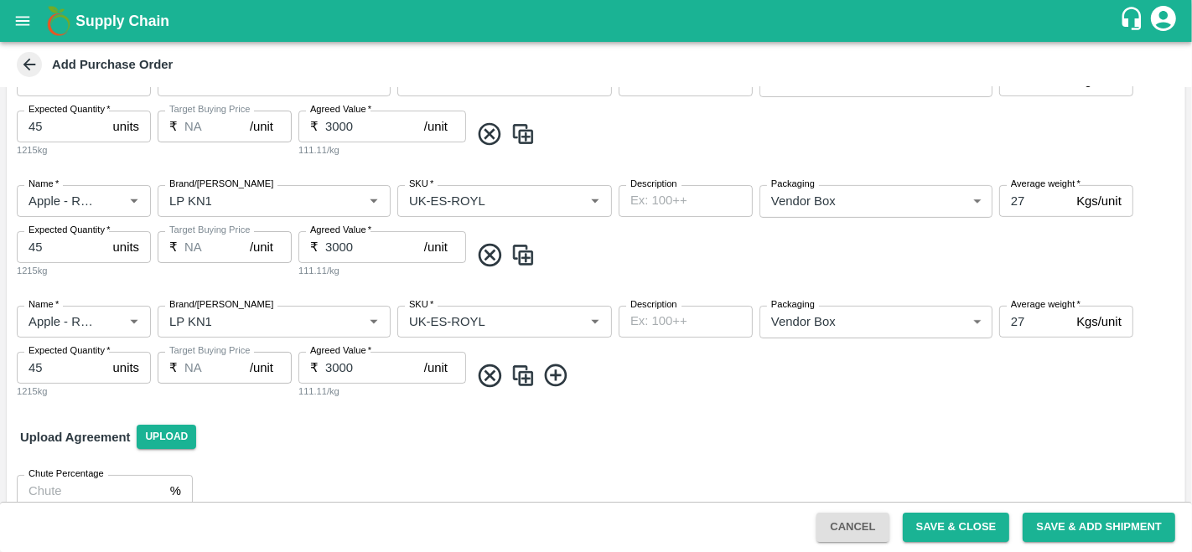
scroll to position [648, 0]
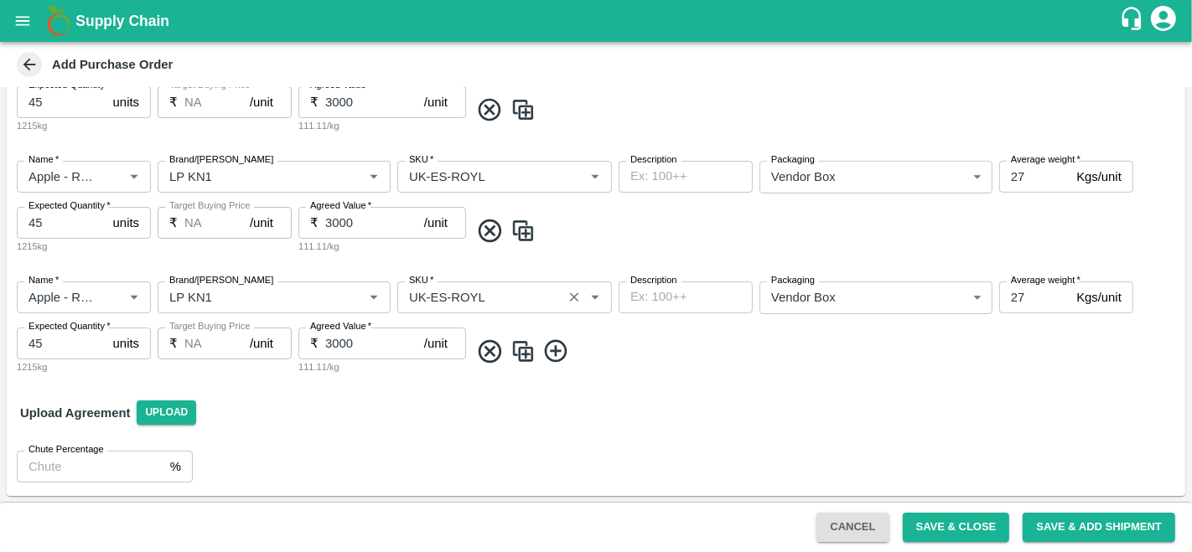
click at [437, 288] on input "SKU   *" at bounding box center [479, 298] width 155 height 22
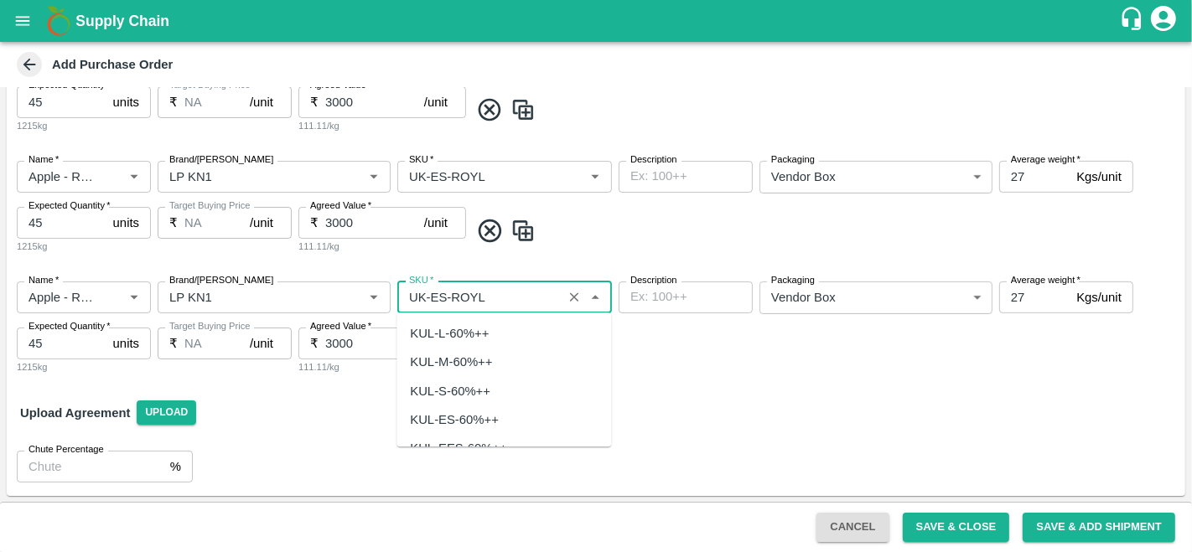
click at [437, 288] on input "SKU   *" at bounding box center [479, 298] width 155 height 22
click at [453, 326] on div "UK-EES-ROYL" at bounding box center [452, 333] width 85 height 18
type input "UK-EES-ROYL"
click at [526, 354] on img at bounding box center [522, 352] width 25 height 28
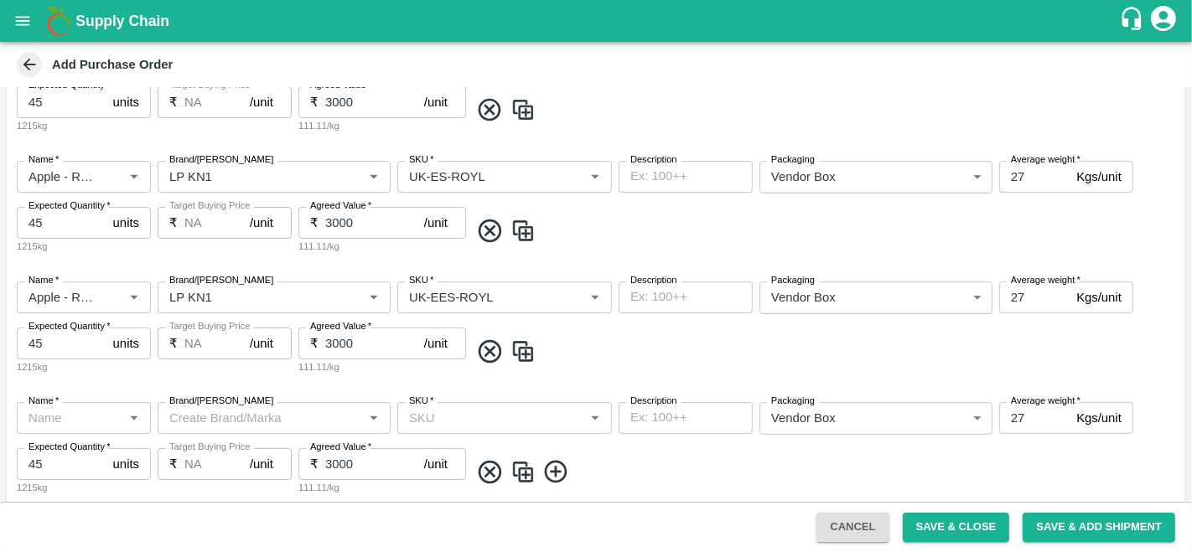
type input "Apple - Royal - Delicious"
type input "LP KN1"
click at [445, 416] on input "SKU   *" at bounding box center [479, 418] width 155 height 22
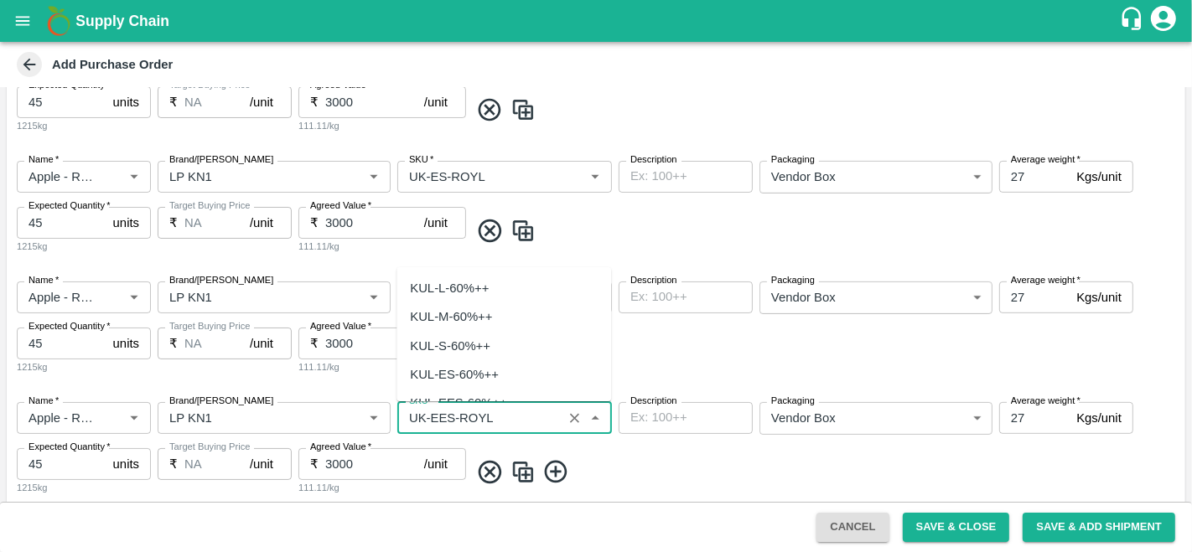
scroll to position [3492, 0]
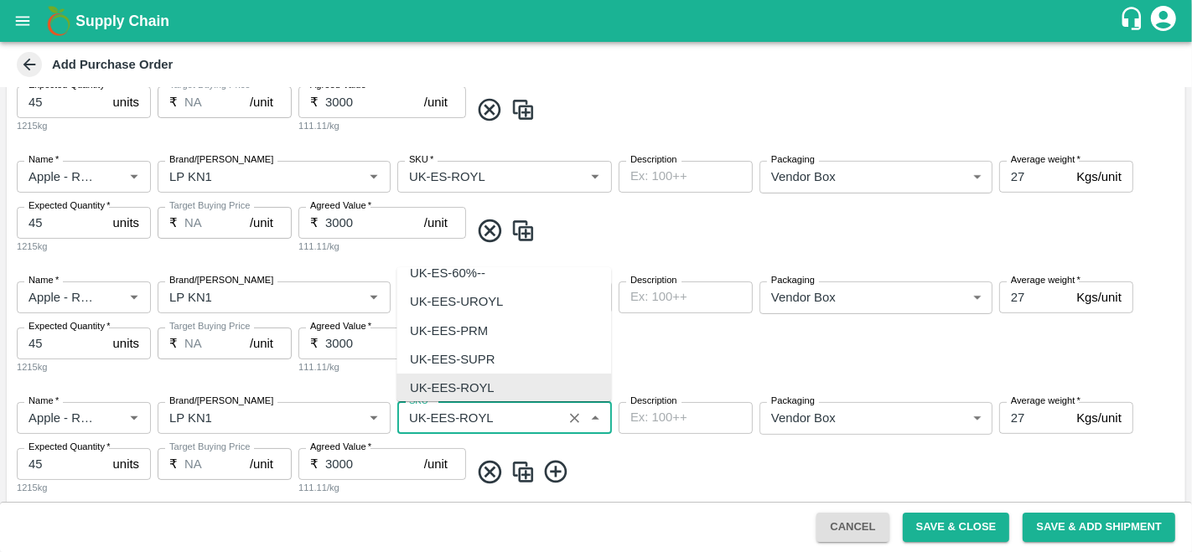
click at [445, 416] on input "SKU   *" at bounding box center [479, 418] width 155 height 22
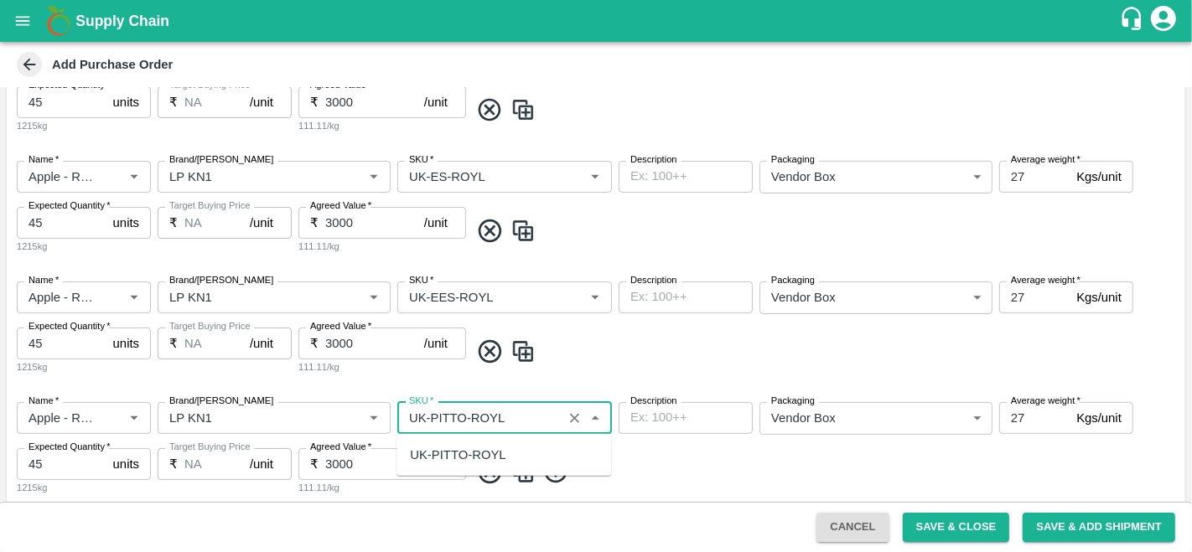
click at [463, 458] on div "UK-PITTO-ROYL" at bounding box center [458, 455] width 96 height 18
type input "UK-PITTO-ROYL"
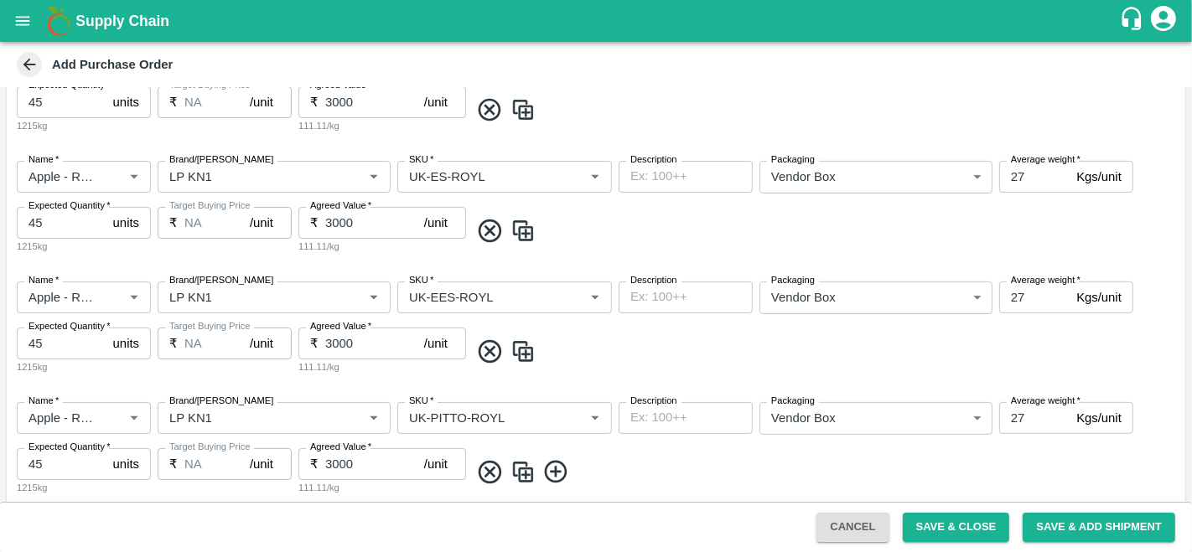
click at [521, 473] on img at bounding box center [522, 472] width 25 height 28
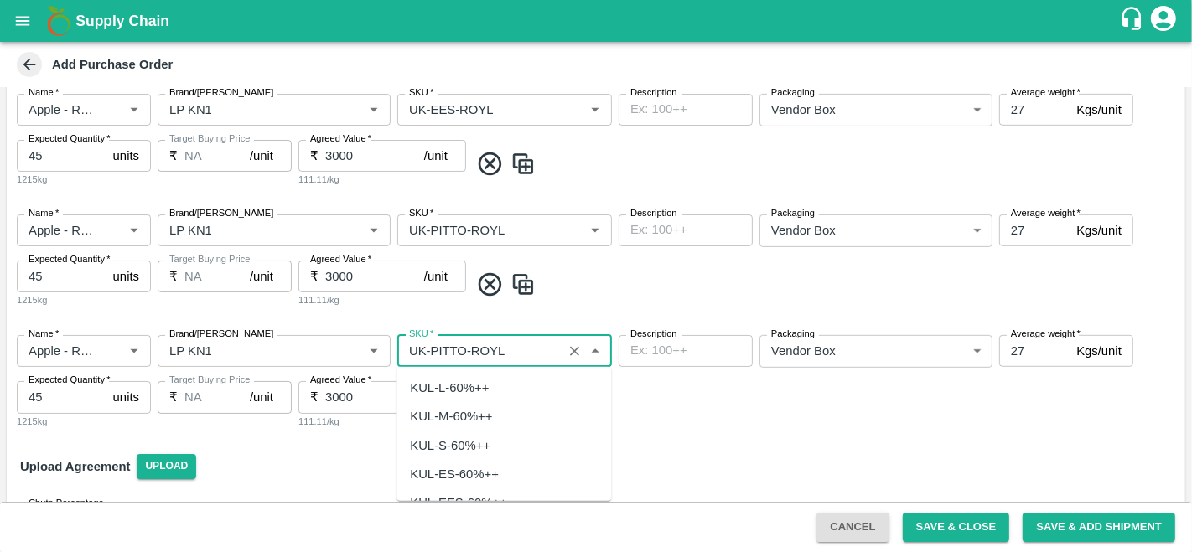
click at [453, 352] on input "SKU   *" at bounding box center [479, 351] width 155 height 22
click at [515, 391] on div "UK-7L-ROYL" at bounding box center [503, 388] width 215 height 28
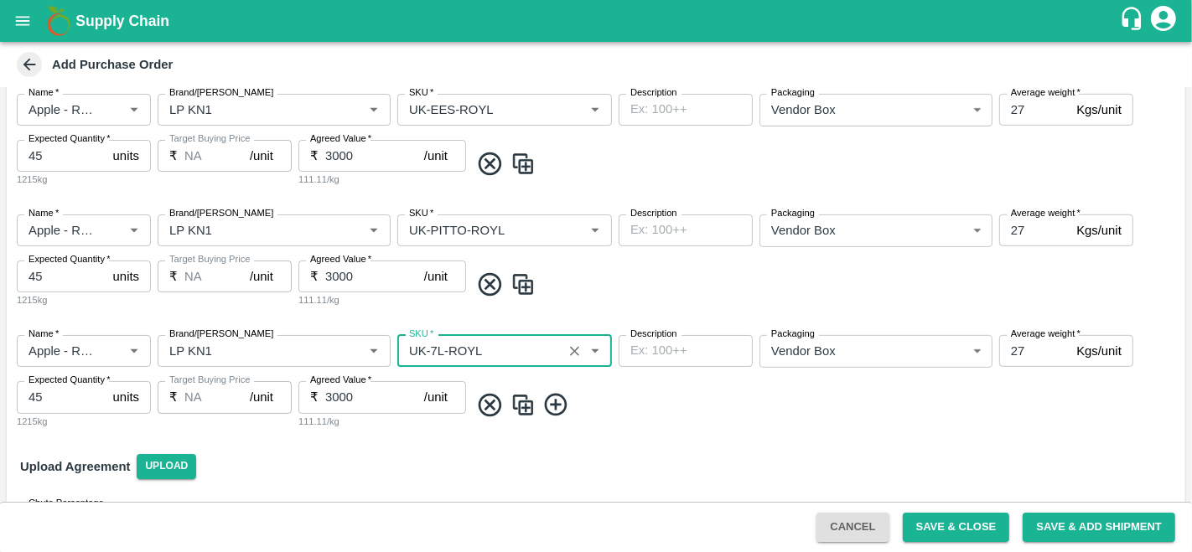
type input "UK-7L-ROYL"
click at [670, 391] on span at bounding box center [823, 405] width 709 height 28
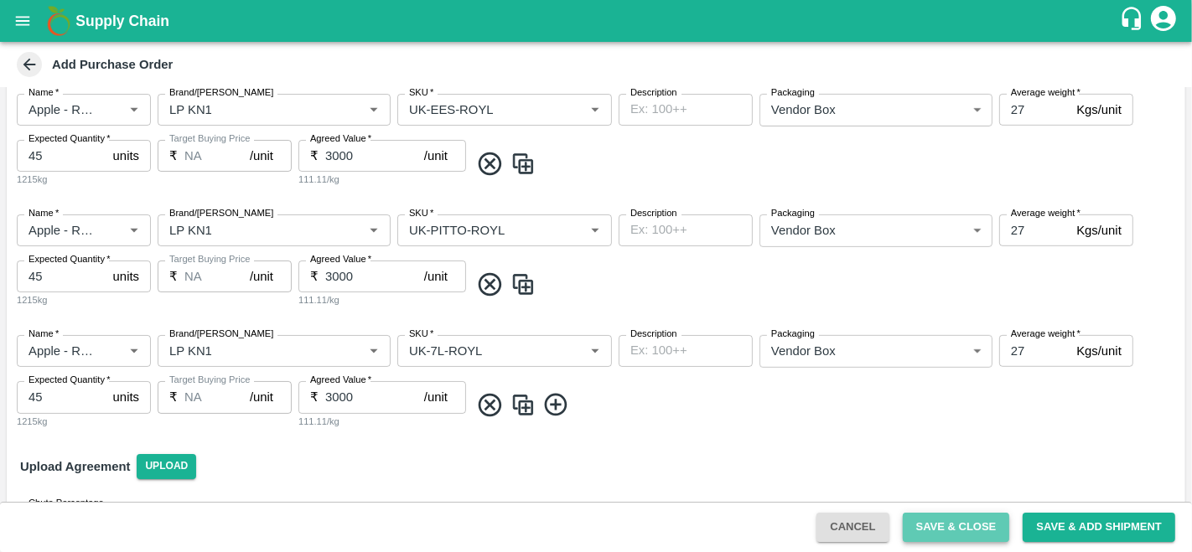
click at [956, 534] on button "Save & Close" at bounding box center [956, 527] width 107 height 29
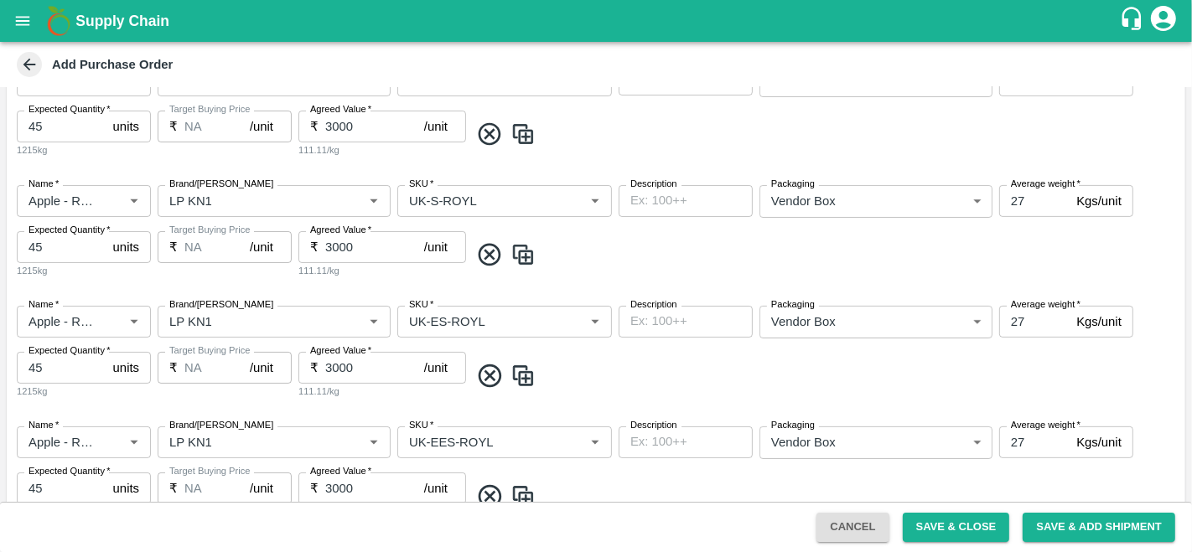
scroll to position [42, 0]
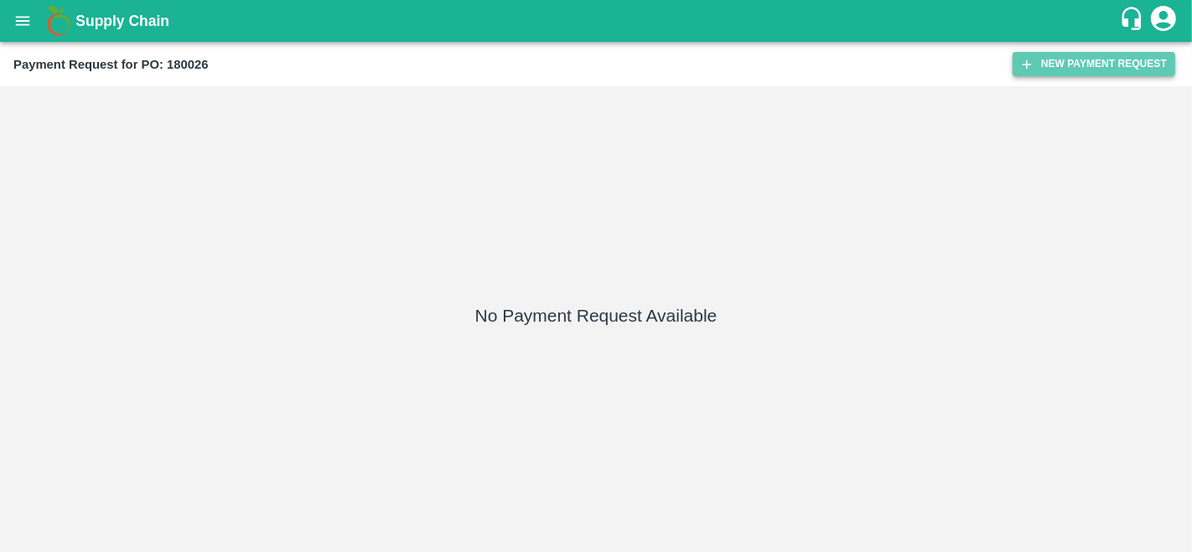
click at [1086, 64] on button "New Payment Request" at bounding box center [1093, 64] width 163 height 24
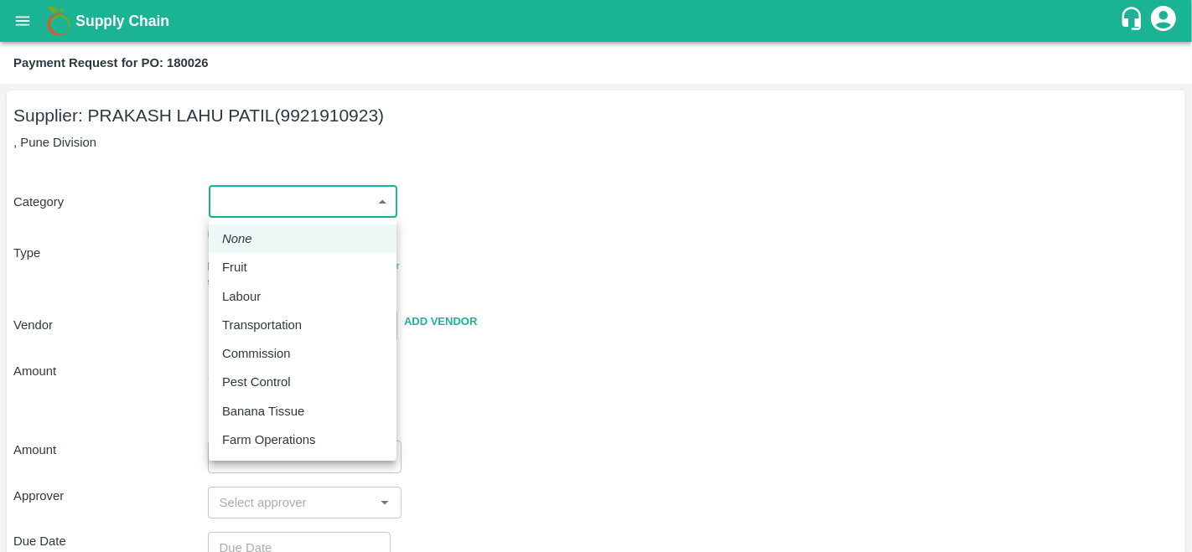
click at [253, 195] on body "Supply Chain Payment Request for PO: 180026 Supplier: PRAKASH LAHU PATIL (99219…" at bounding box center [596, 276] width 1192 height 552
click at [250, 282] on li "Labour" at bounding box center [303, 296] width 188 height 28
type input "2"
radio input "false"
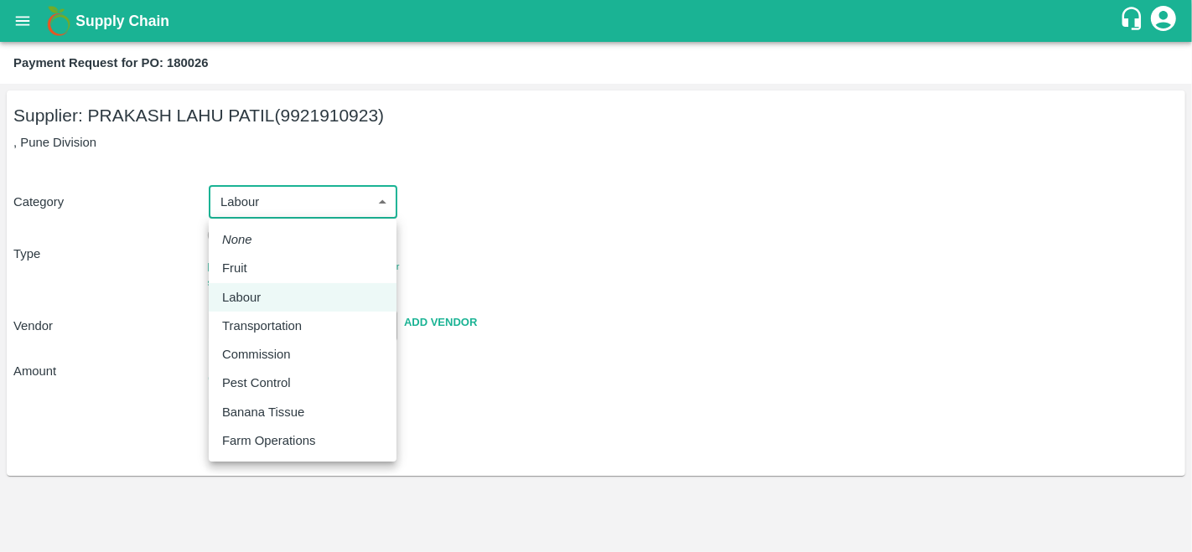
click at [258, 211] on body "Supply Chain Payment Request for PO: 180026 Supplier: PRAKASH LAHU PATIL (99219…" at bounding box center [596, 276] width 1192 height 552
click at [249, 276] on div "Fruit" at bounding box center [239, 268] width 34 height 18
type input "1"
radio input "true"
type input "PRAKASH LAHU PATIL - 9921910923(Supplier)"
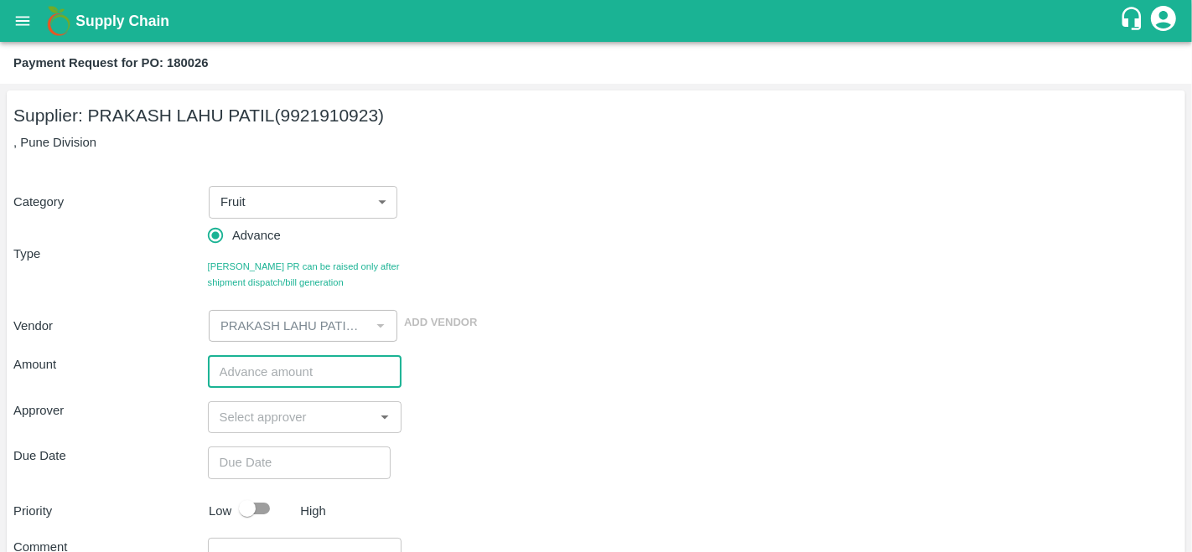
click at [259, 372] on input "number" at bounding box center [305, 371] width 194 height 32
type input "500000"
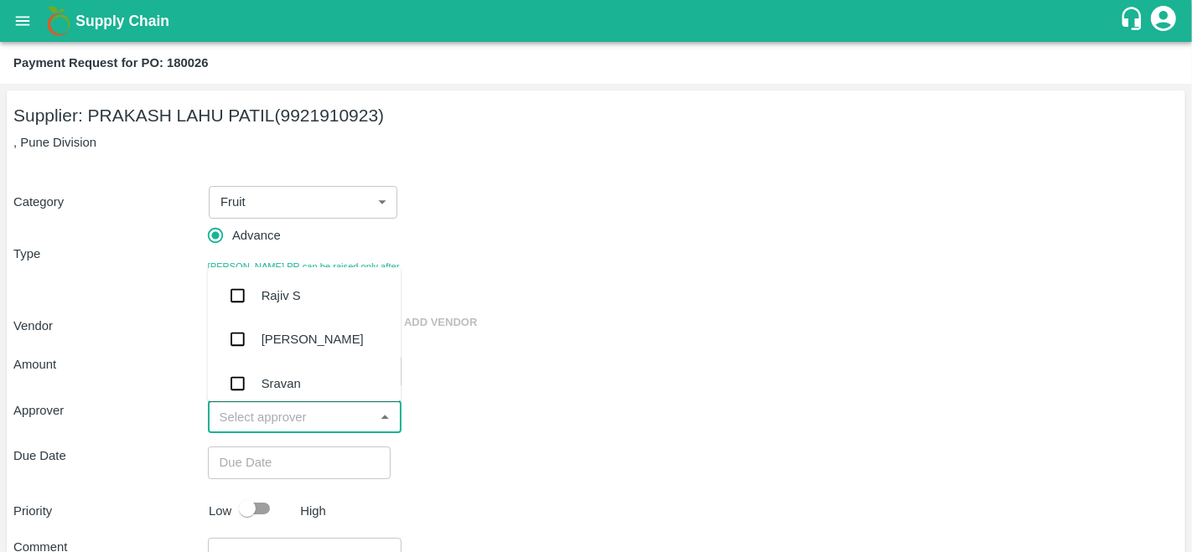
click at [286, 415] on input "input" at bounding box center [291, 417] width 157 height 22
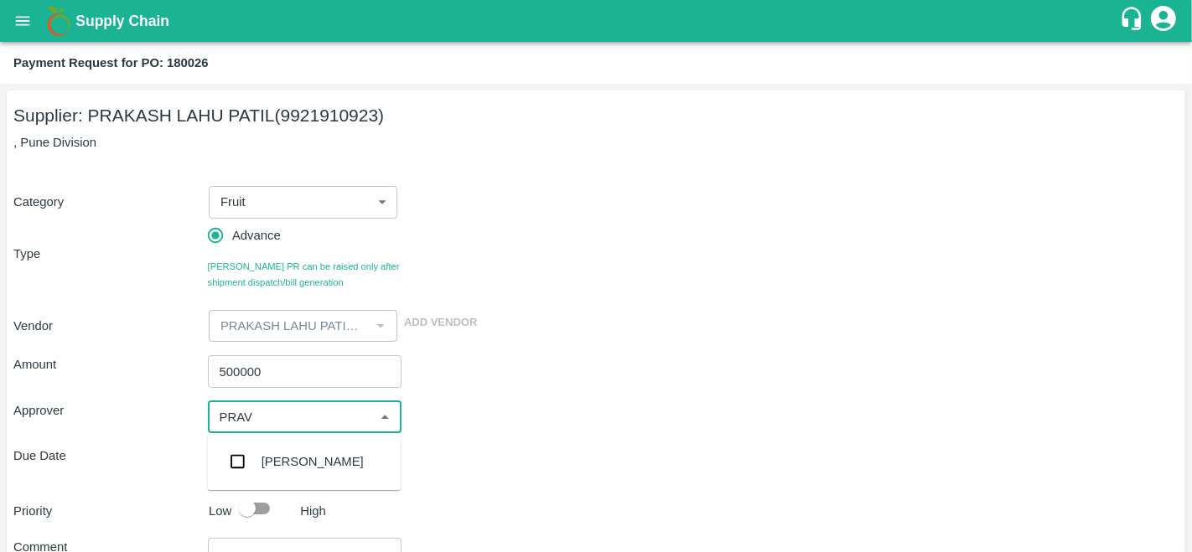
type input "PRAVE"
click at [313, 461] on div "[PERSON_NAME]" at bounding box center [313, 462] width 102 height 18
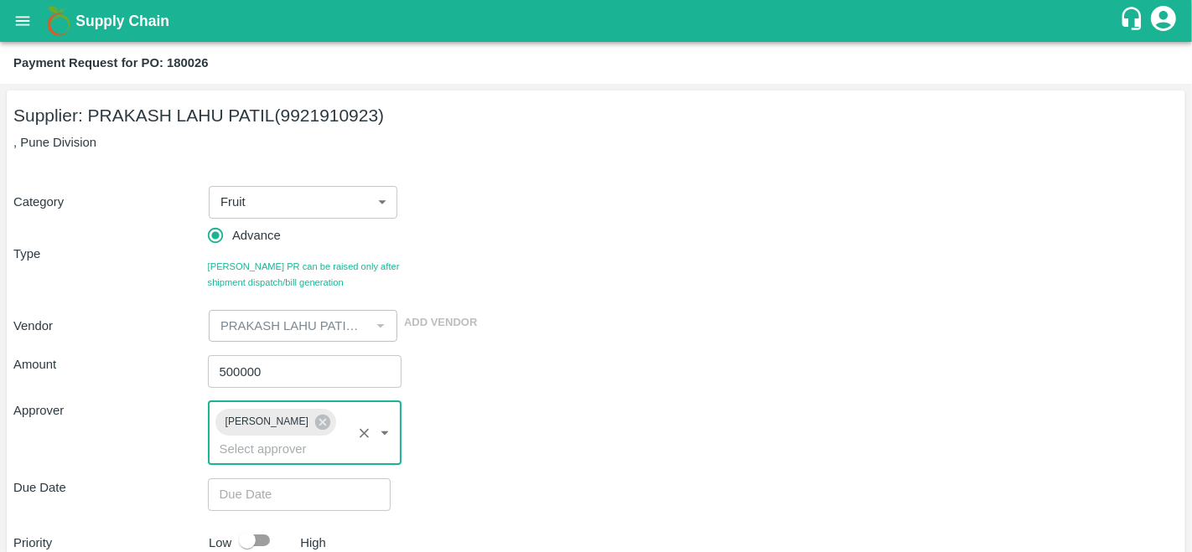
click at [536, 451] on div "Approver [PERSON_NAME] ​" at bounding box center [595, 433] width 1165 height 64
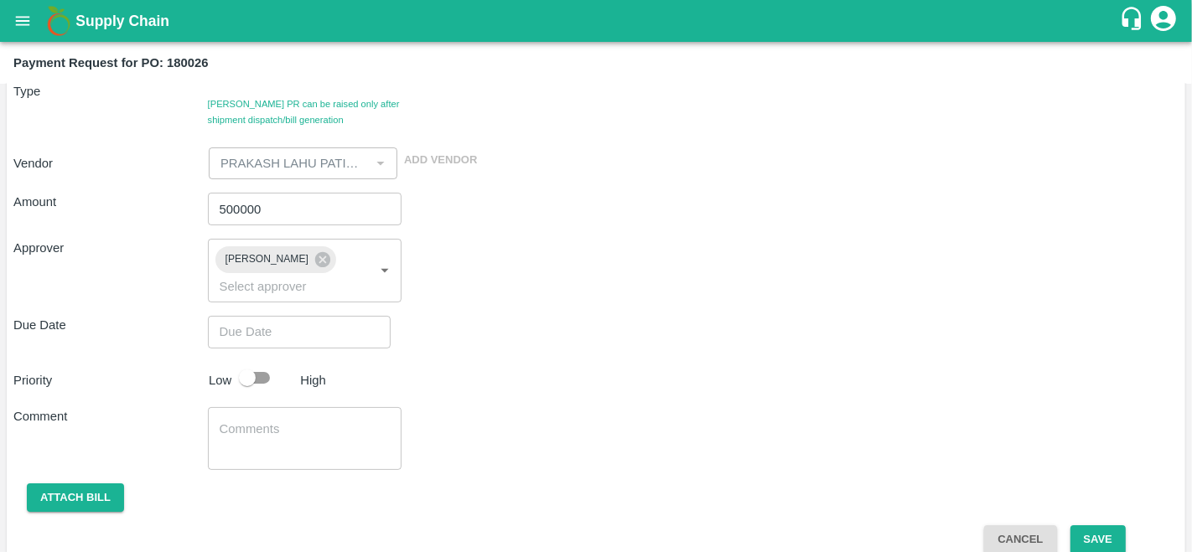
scroll to position [184, 0]
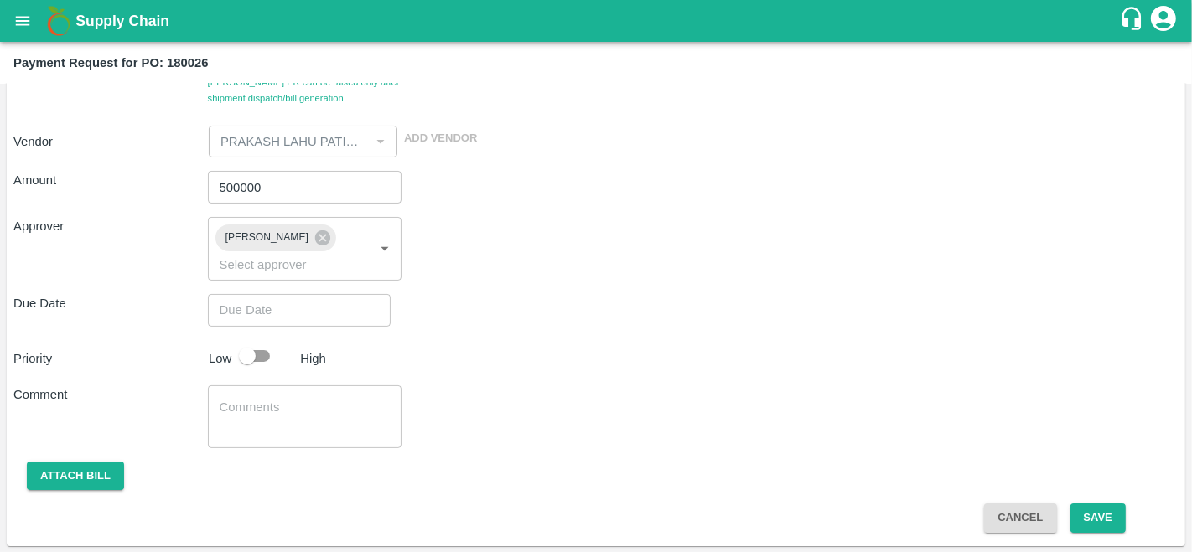
type input "DD/MM/YYYY hh:mm aa"
click at [272, 308] on input "DD/MM/YYYY hh:mm aa" at bounding box center [293, 310] width 171 height 32
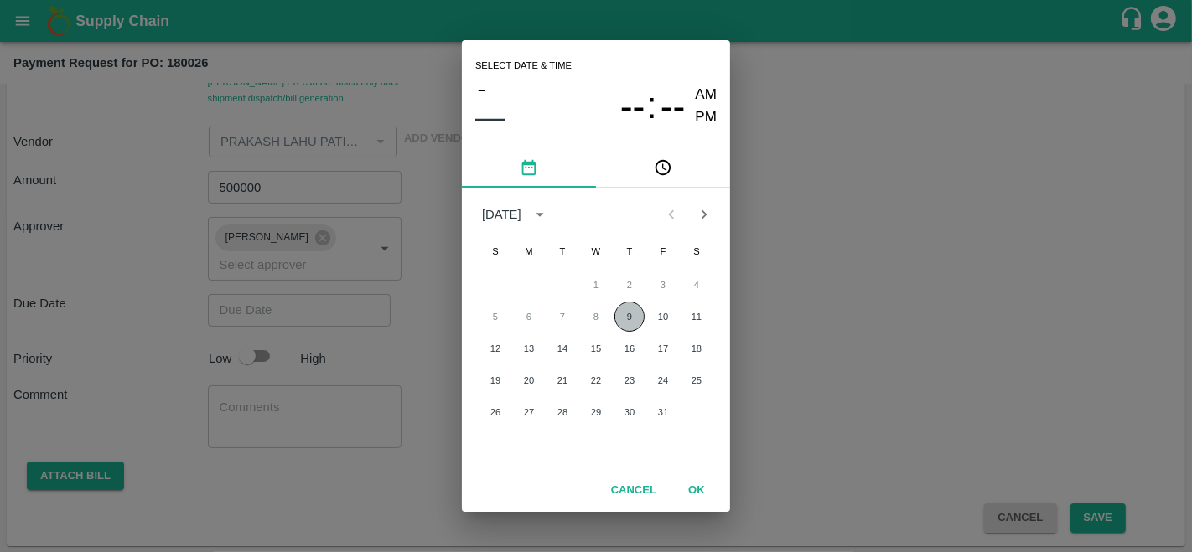
click at [632, 308] on button "9" at bounding box center [629, 317] width 30 height 30
type input "[DATE] 12:00 AM"
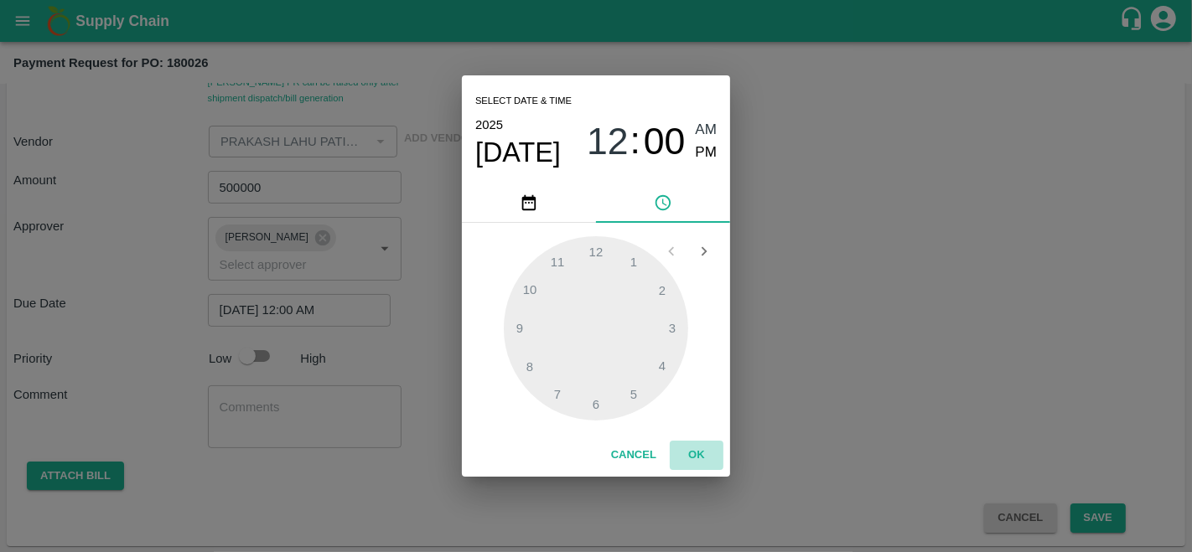
click at [702, 451] on button "OK" at bounding box center [697, 455] width 54 height 29
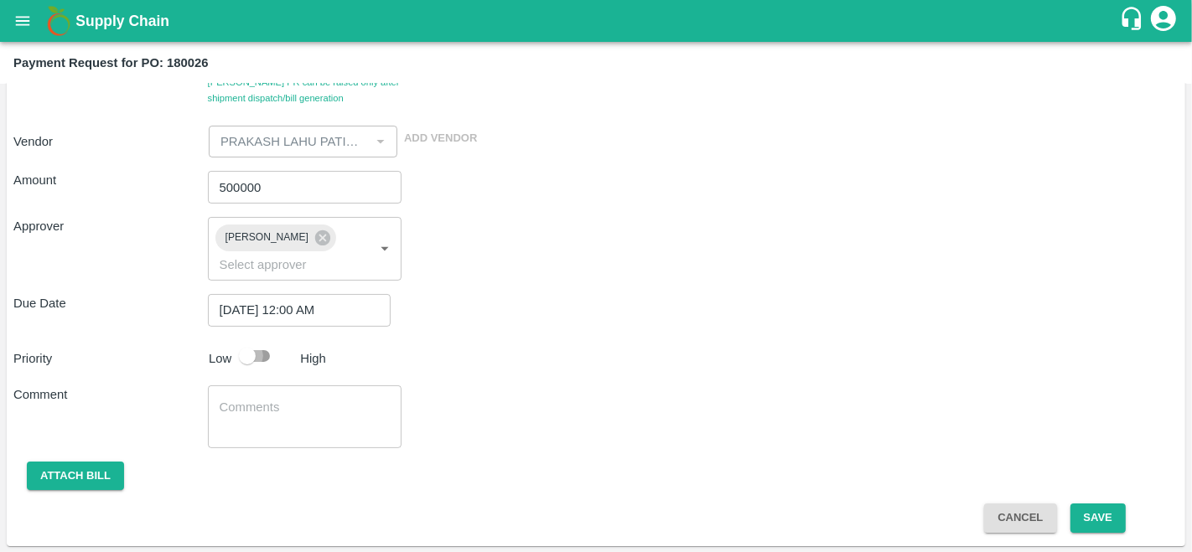
click at [251, 353] on input "checkbox" at bounding box center [247, 356] width 96 height 32
checkbox input "true"
click at [1101, 506] on button "Save" at bounding box center [1097, 518] width 55 height 29
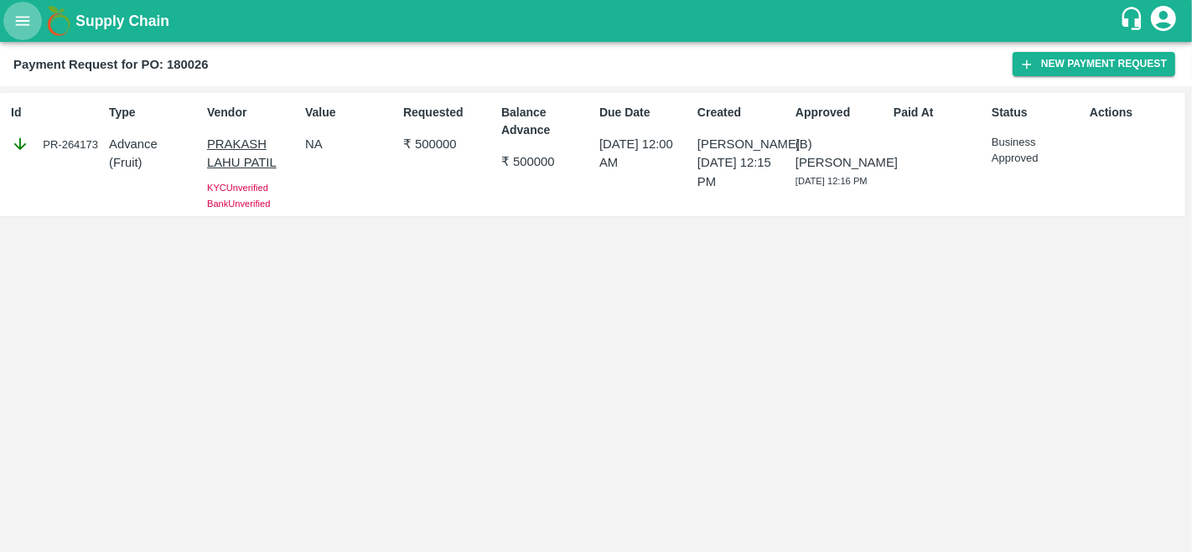
click at [16, 12] on icon "open drawer" at bounding box center [22, 21] width 18 height 18
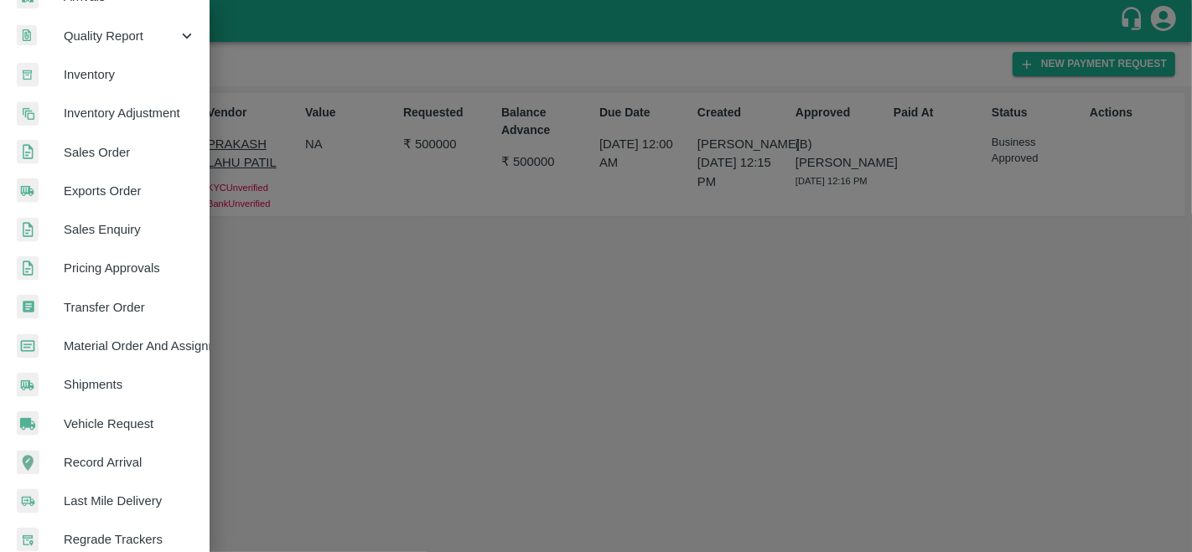
scroll to position [401, 0]
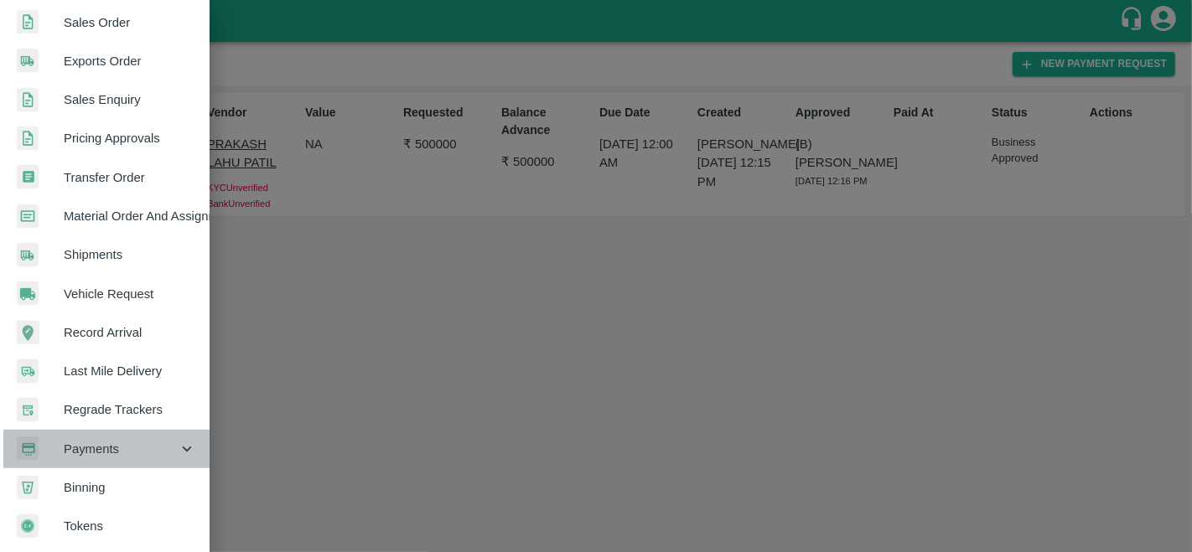
click at [143, 432] on div "Payments" at bounding box center [105, 449] width 210 height 39
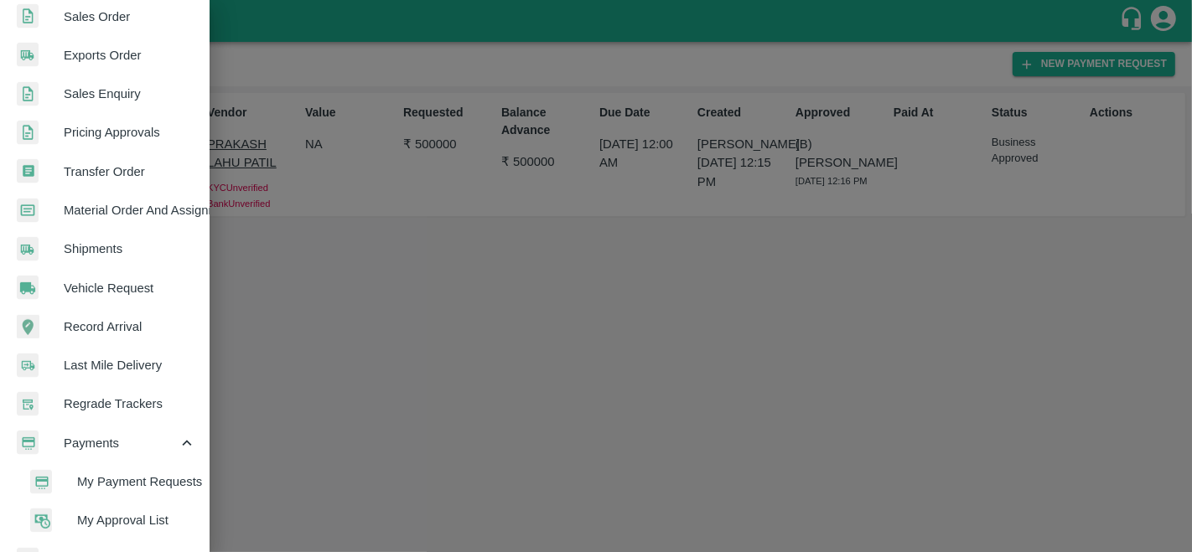
click at [151, 470] on li "My Payment Requests" at bounding box center [111, 482] width 196 height 39
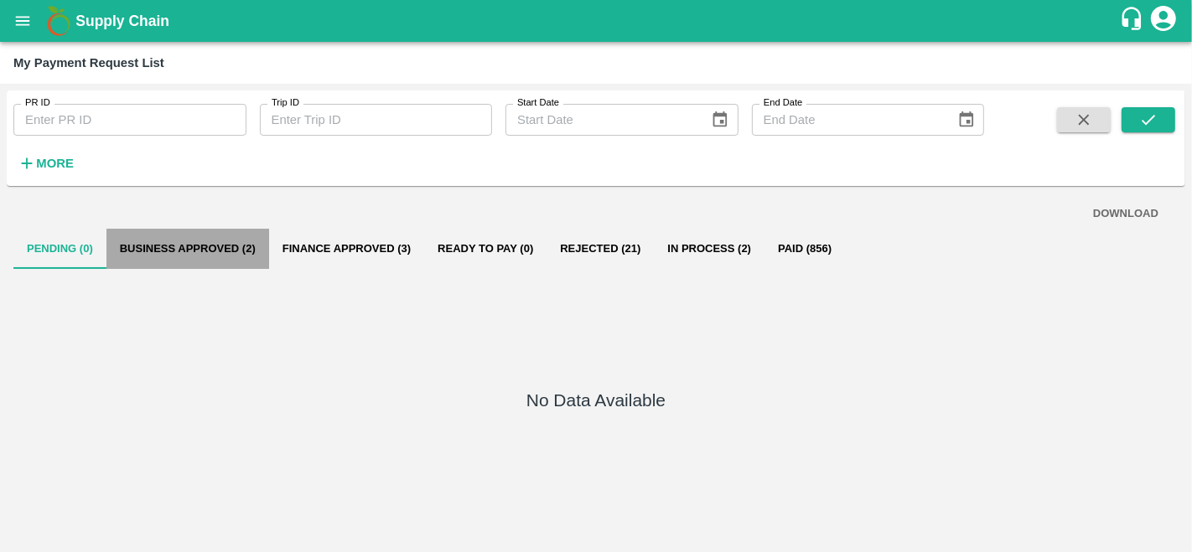
click at [203, 245] on button "Business Approved (2)" at bounding box center [187, 249] width 163 height 40
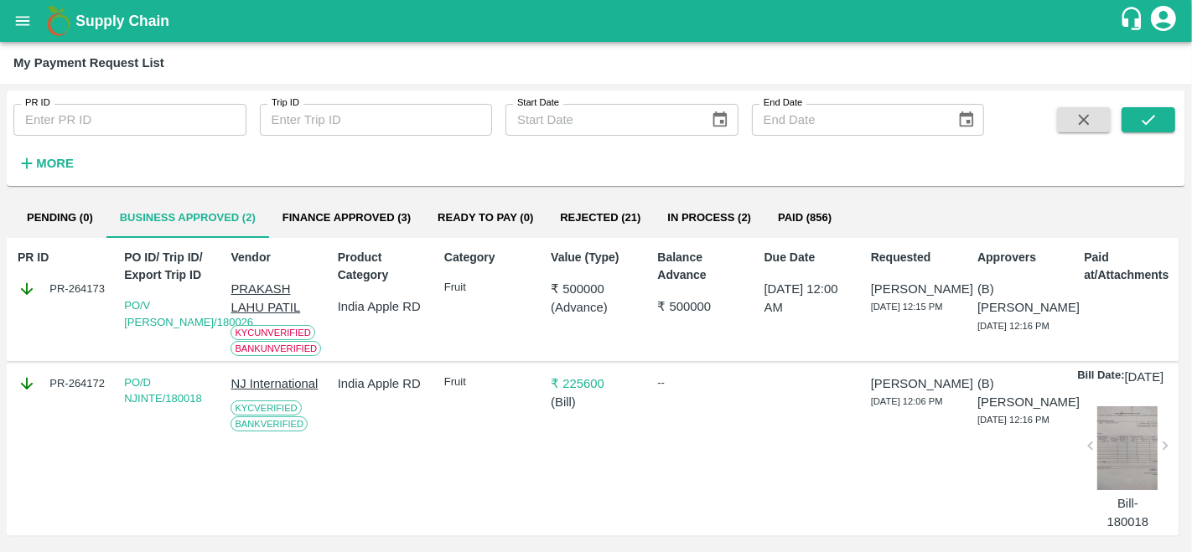
scroll to position [18, 0]
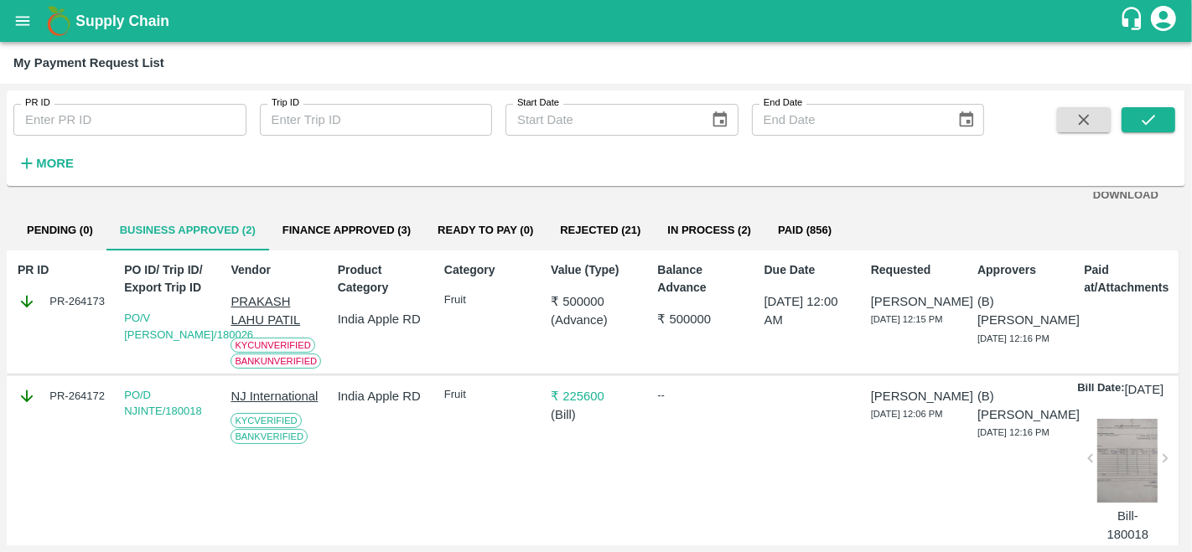
click at [359, 326] on p "India Apple RD" at bounding box center [383, 319] width 91 height 18
